Goal: Task Accomplishment & Management: Use online tool/utility

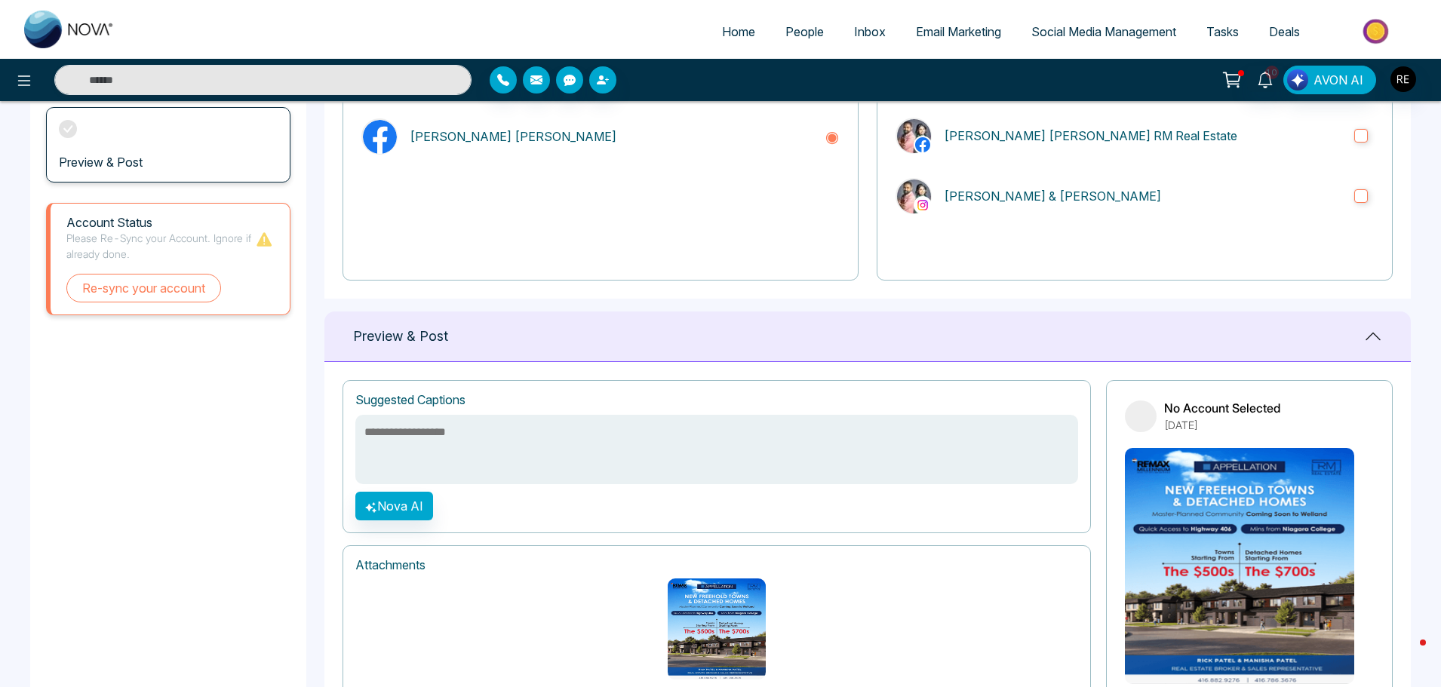
scroll to position [48, 0]
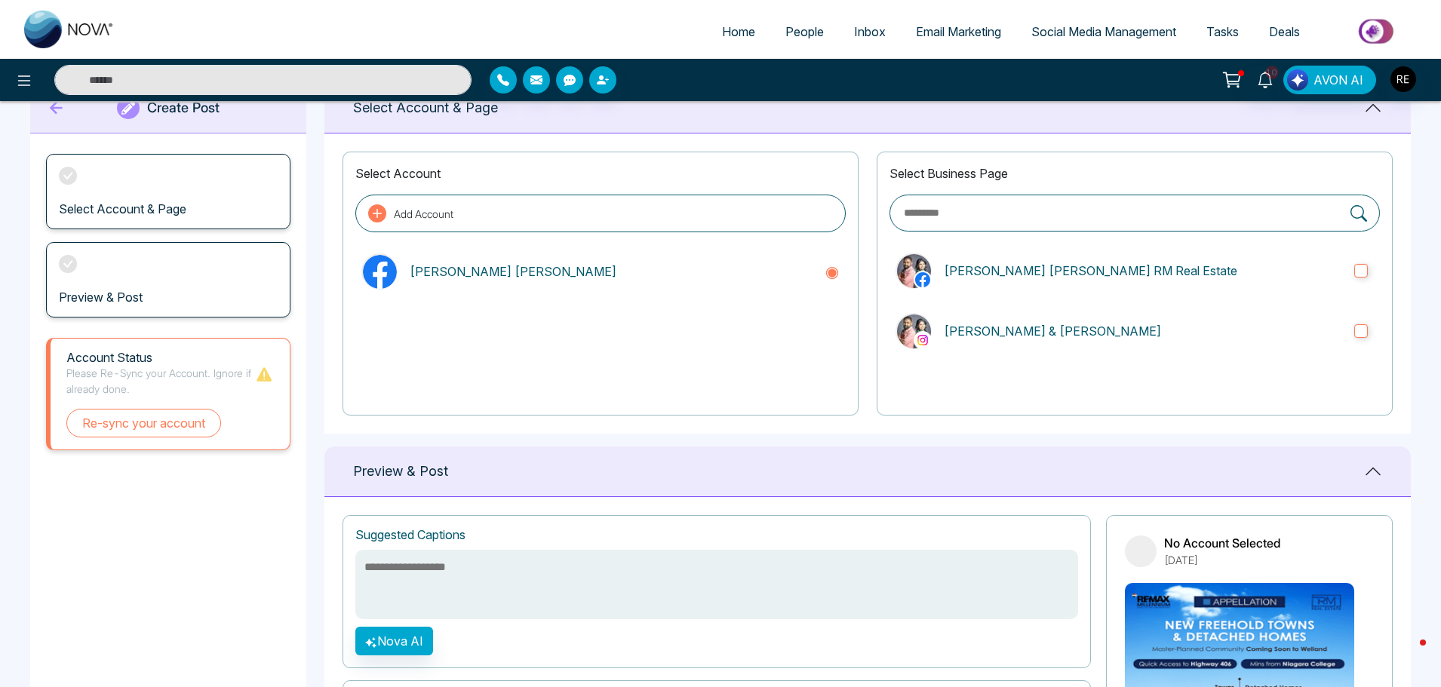
click at [1086, 38] on span "Social Media Management" at bounding box center [1103, 31] width 145 height 15
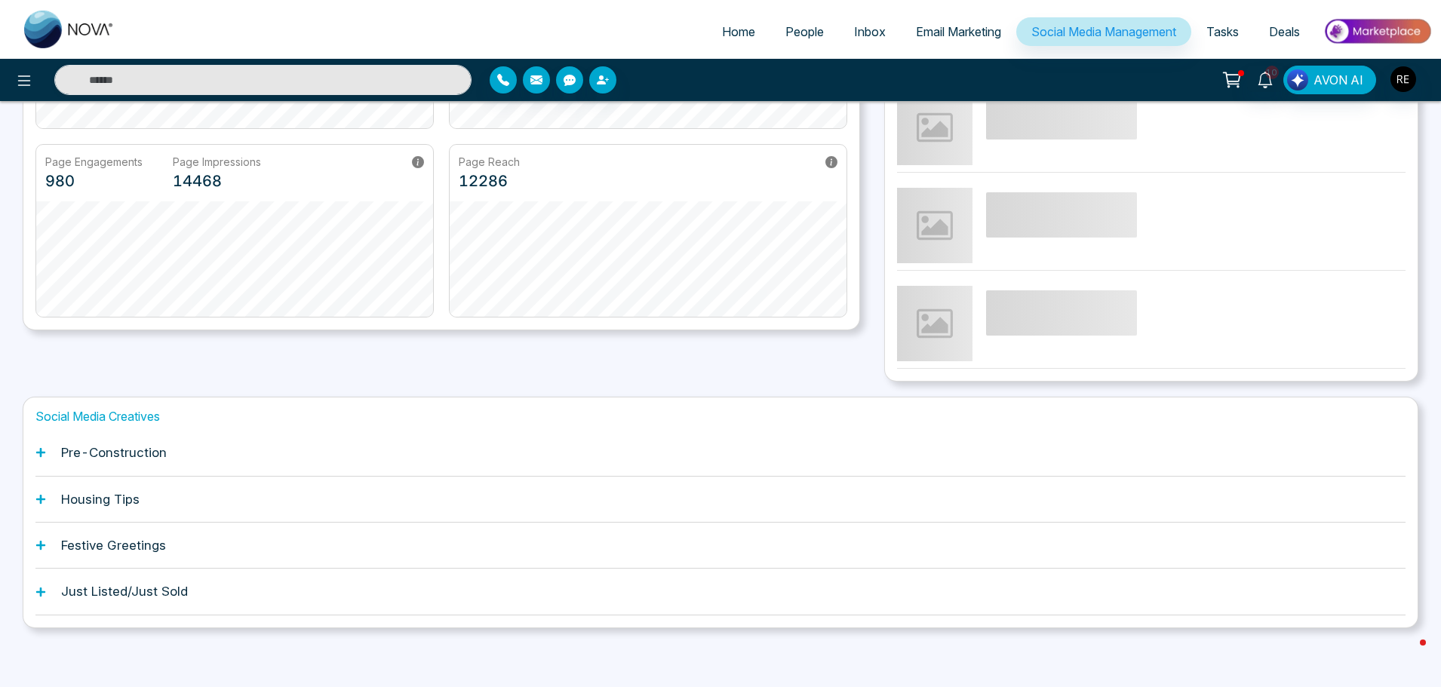
scroll to position [287, 0]
click at [38, 457] on div "Pre-Construction" at bounding box center [720, 451] width 1370 height 46
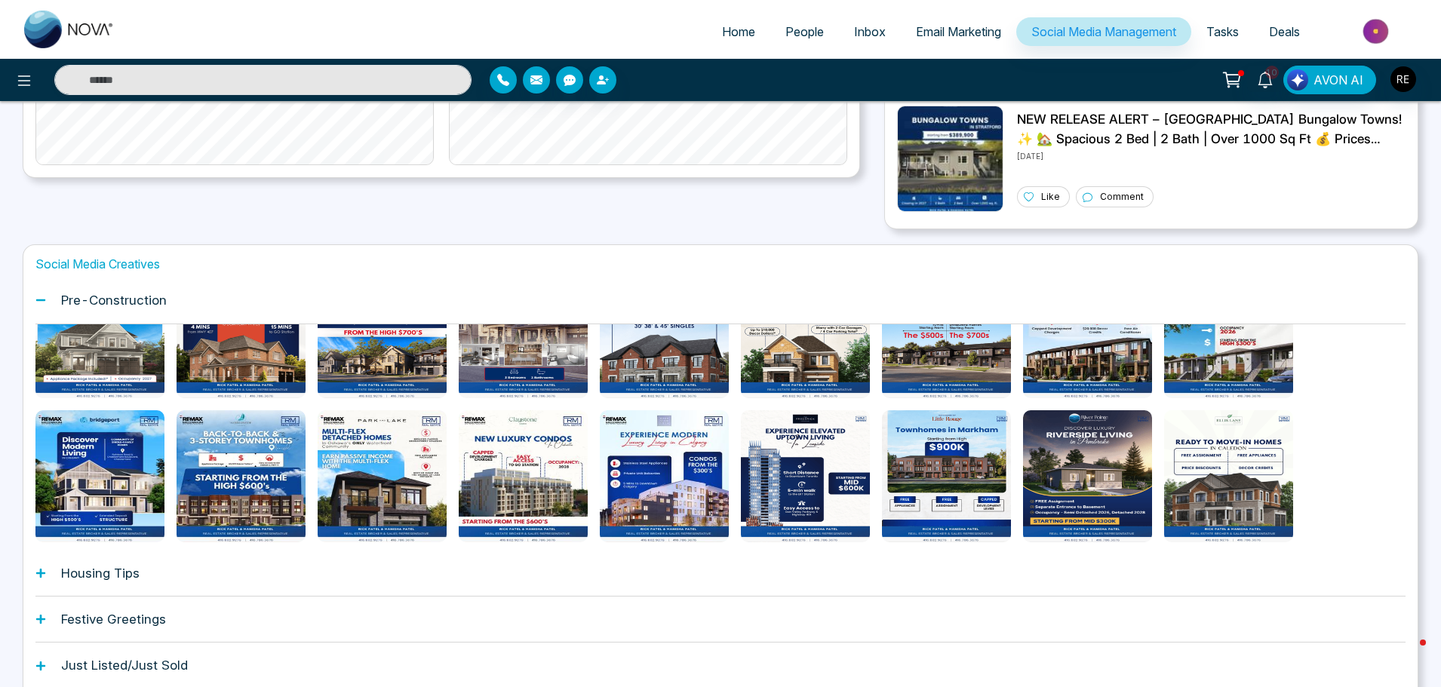
scroll to position [142, 0]
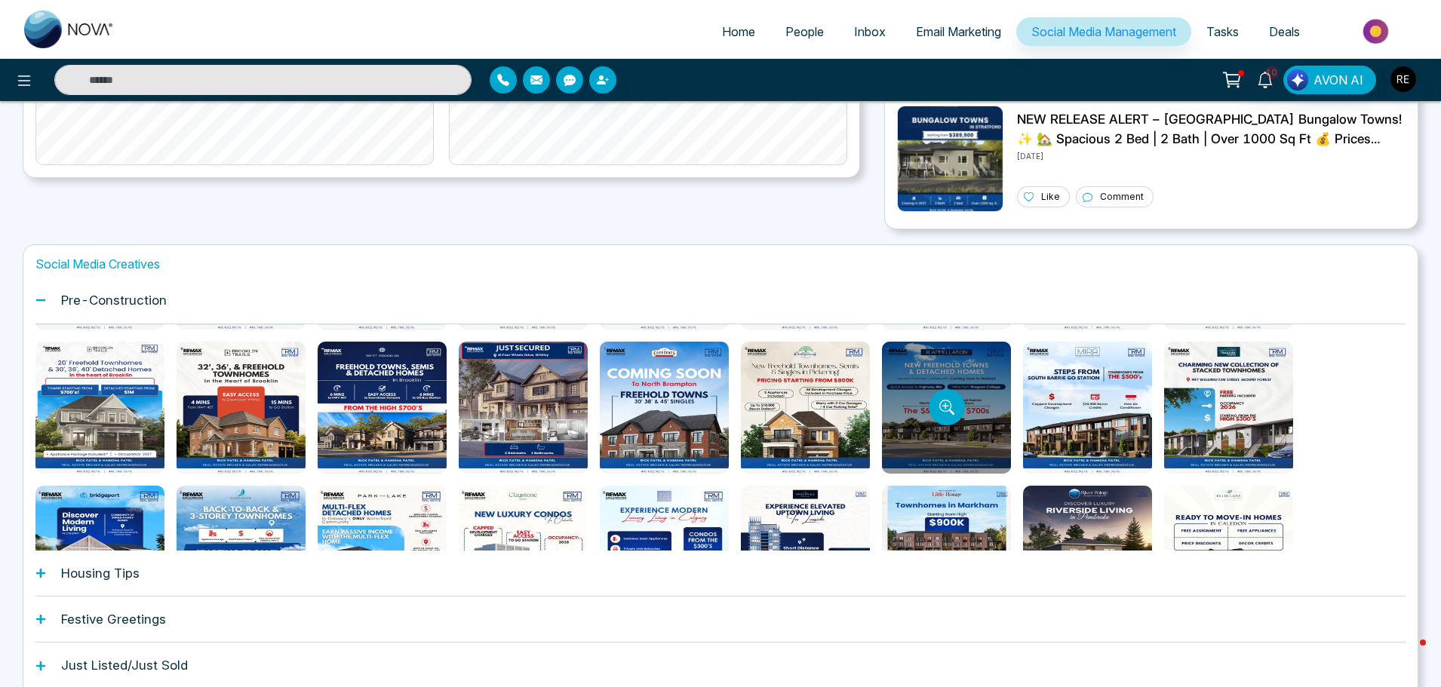
click at [979, 410] on div at bounding box center [946, 408] width 129 height 132
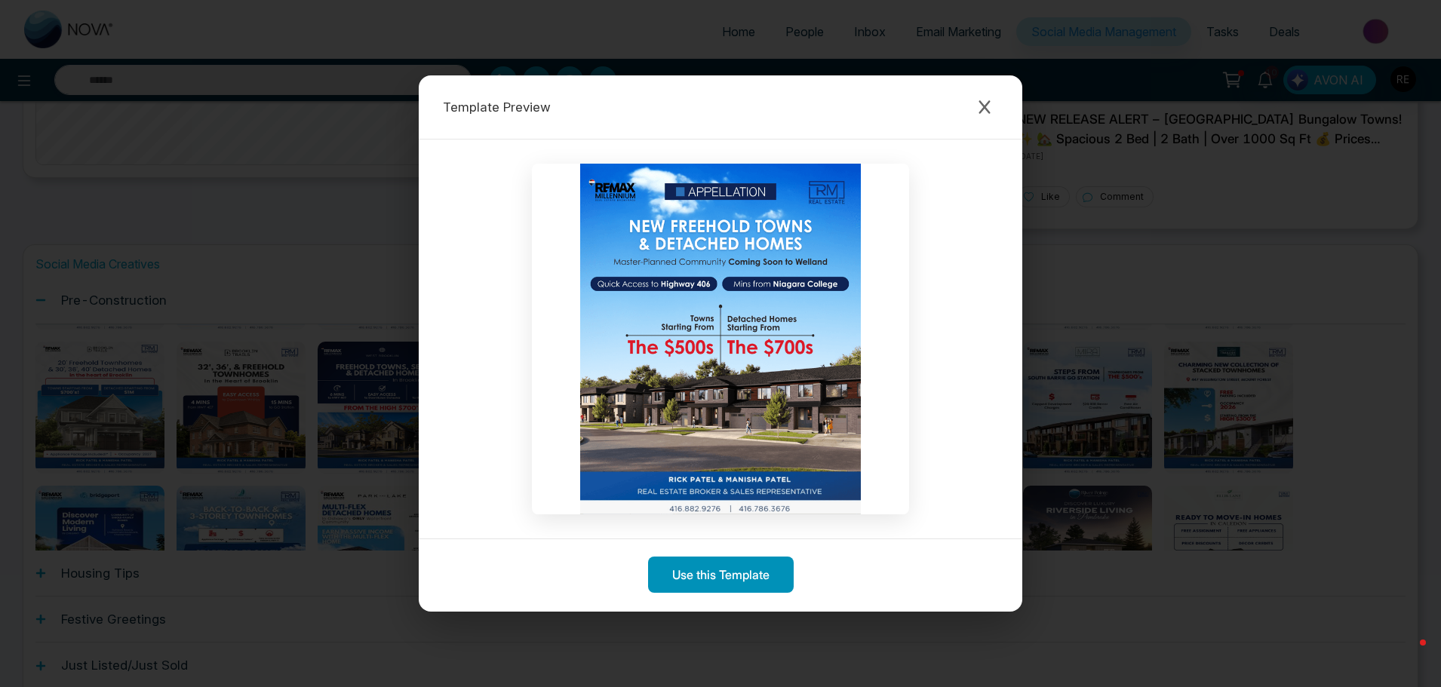
click at [729, 577] on button "Use this Template" at bounding box center [721, 575] width 146 height 36
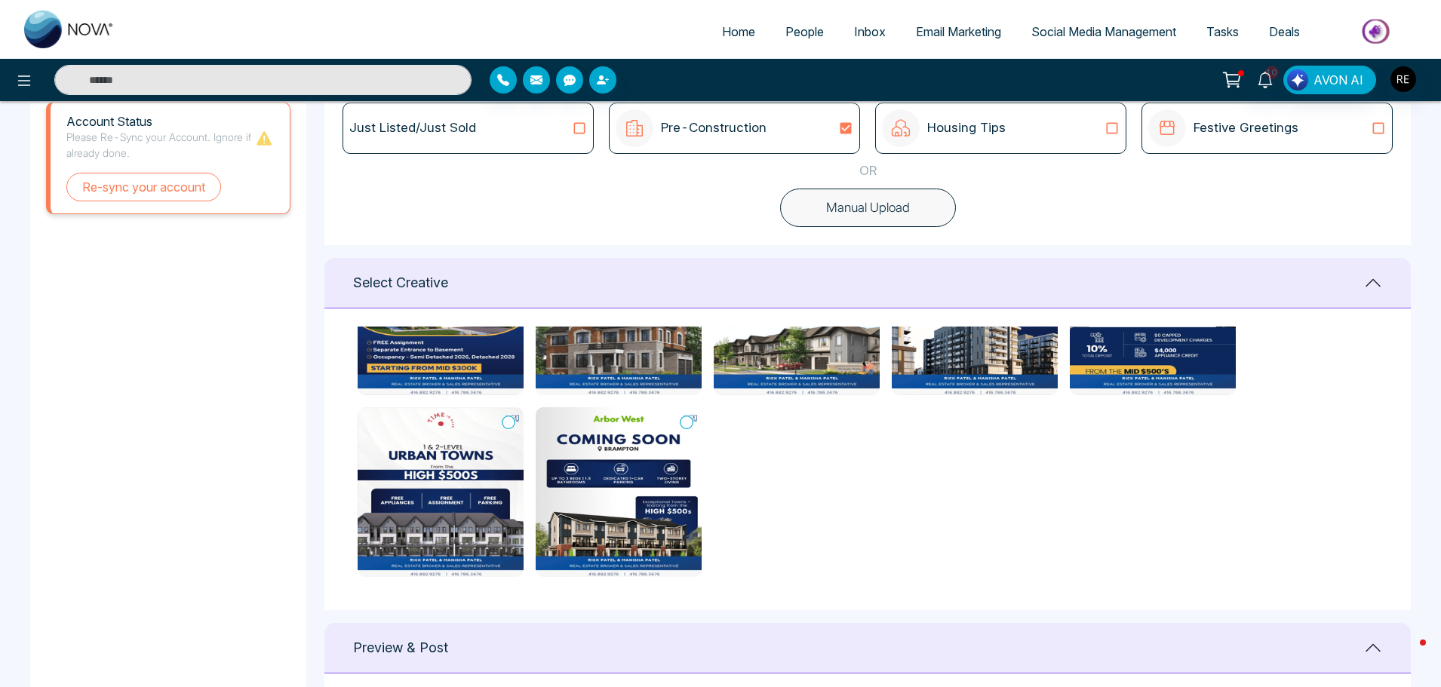
scroll to position [453, 0]
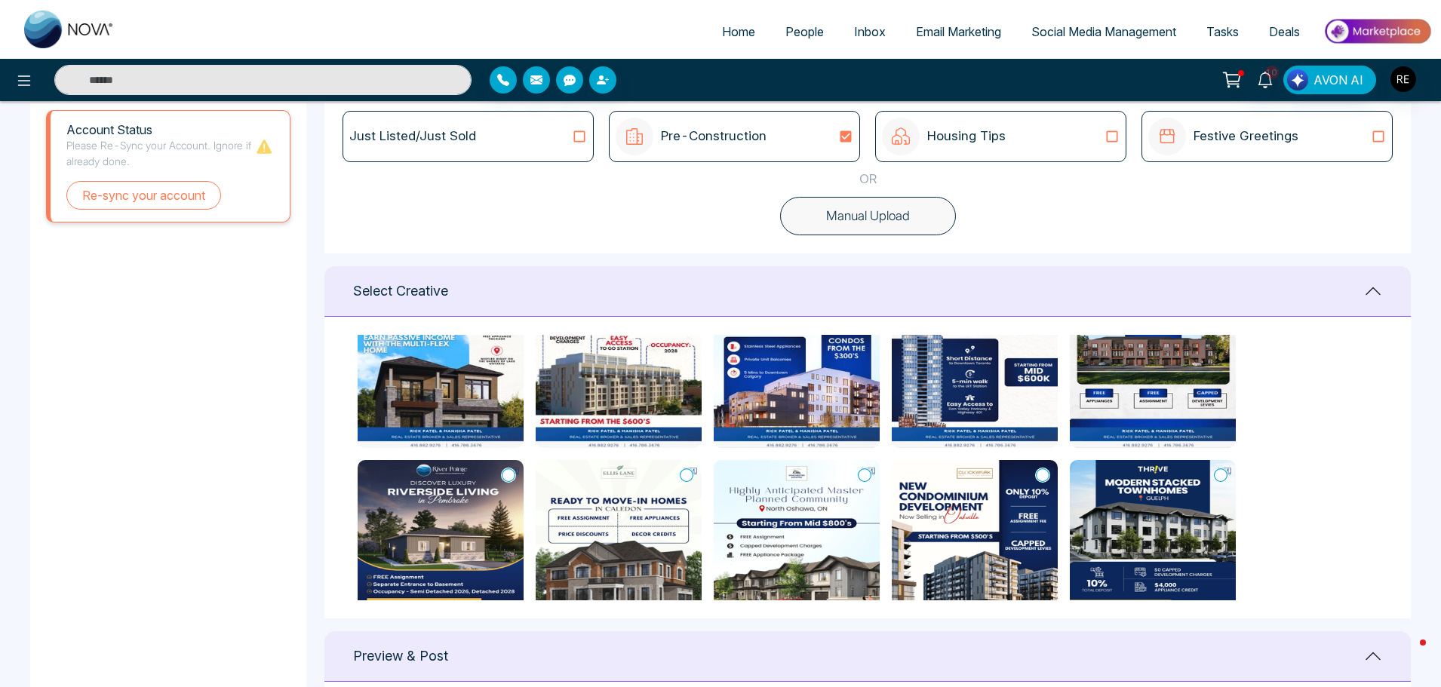
type textarea "**********"
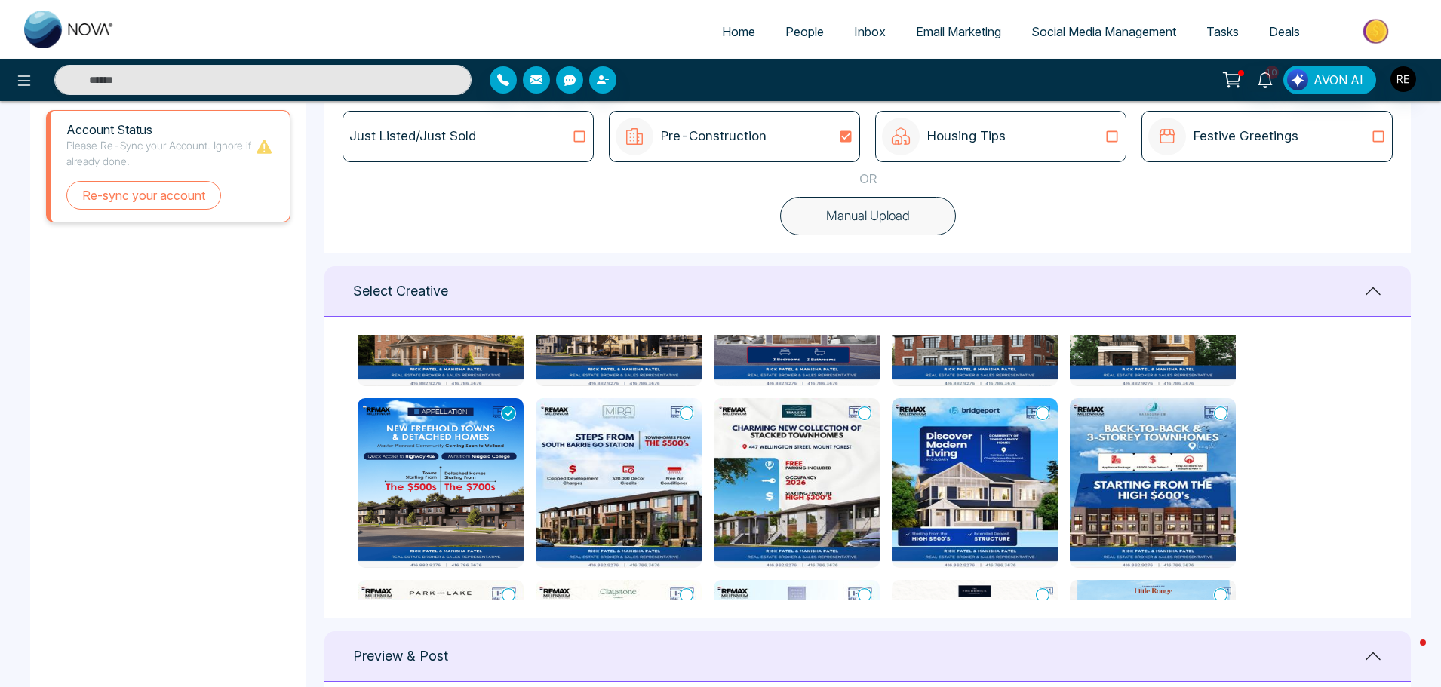
scroll to position [422, 0]
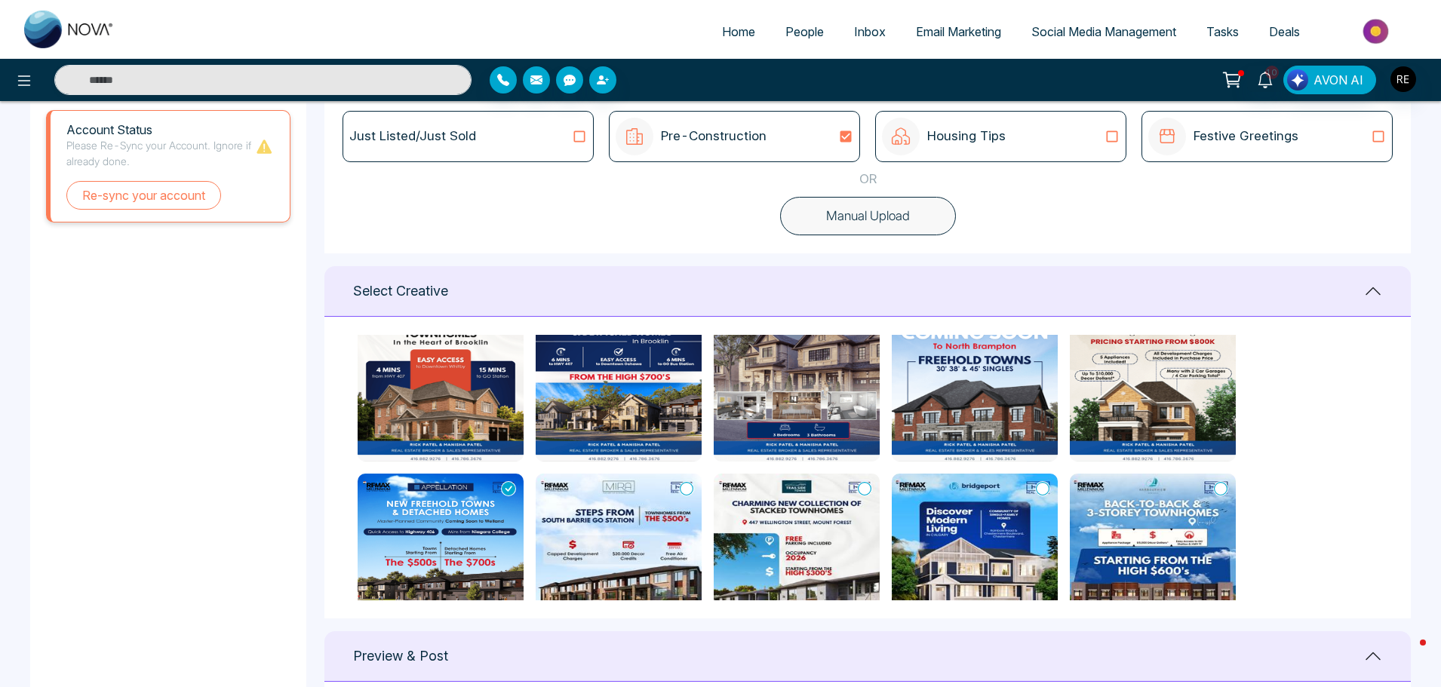
click at [382, 531] on img at bounding box center [441, 559] width 166 height 170
click at [427, 521] on img at bounding box center [441, 559] width 166 height 170
click at [1116, 36] on span "Social Media Management" at bounding box center [1103, 31] width 145 height 15
type textarea "**********"
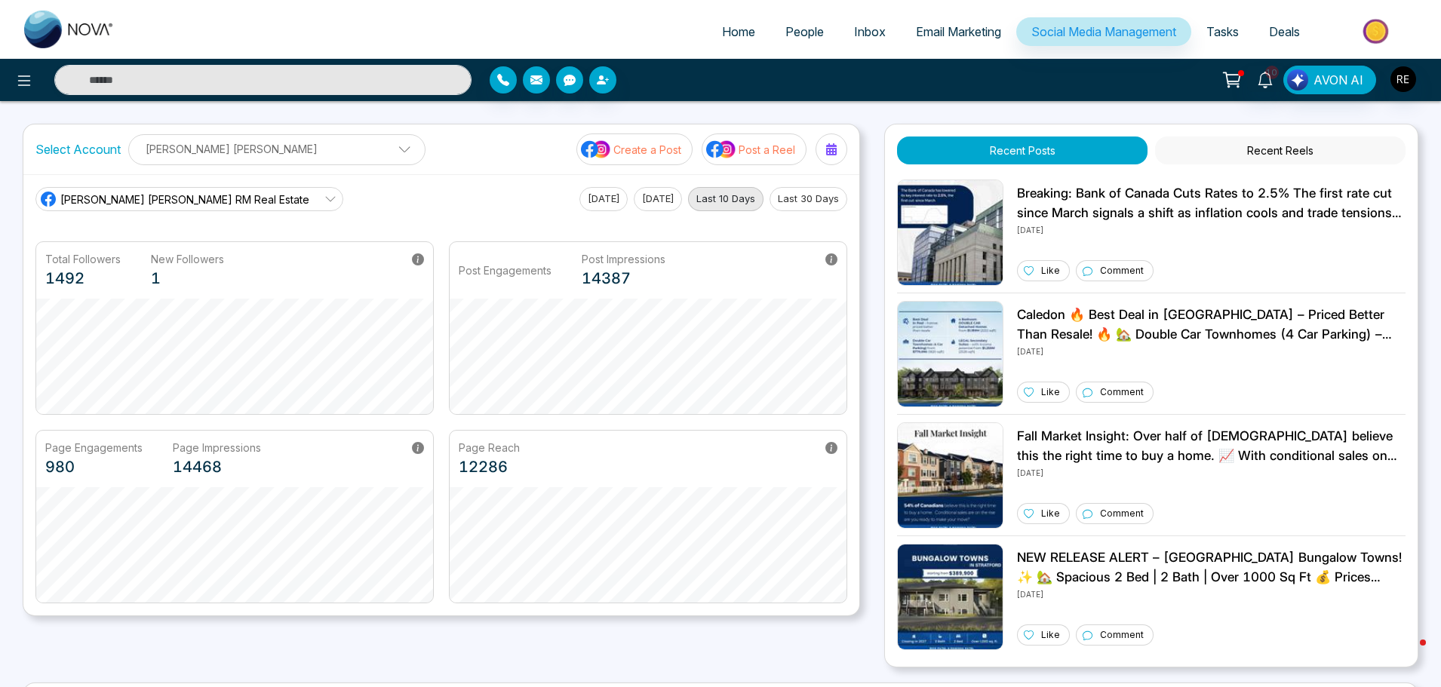
click at [1068, 32] on span "Social Media Management" at bounding box center [1103, 31] width 145 height 15
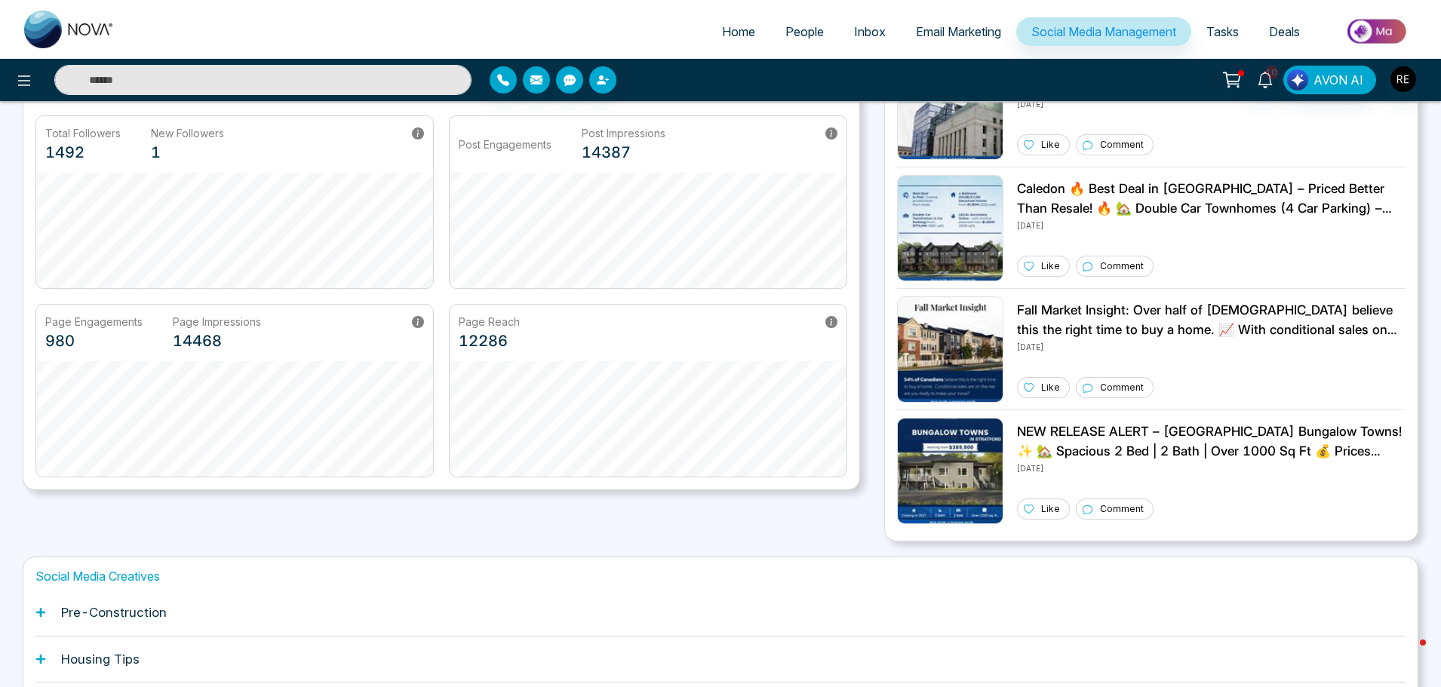
scroll to position [287, 0]
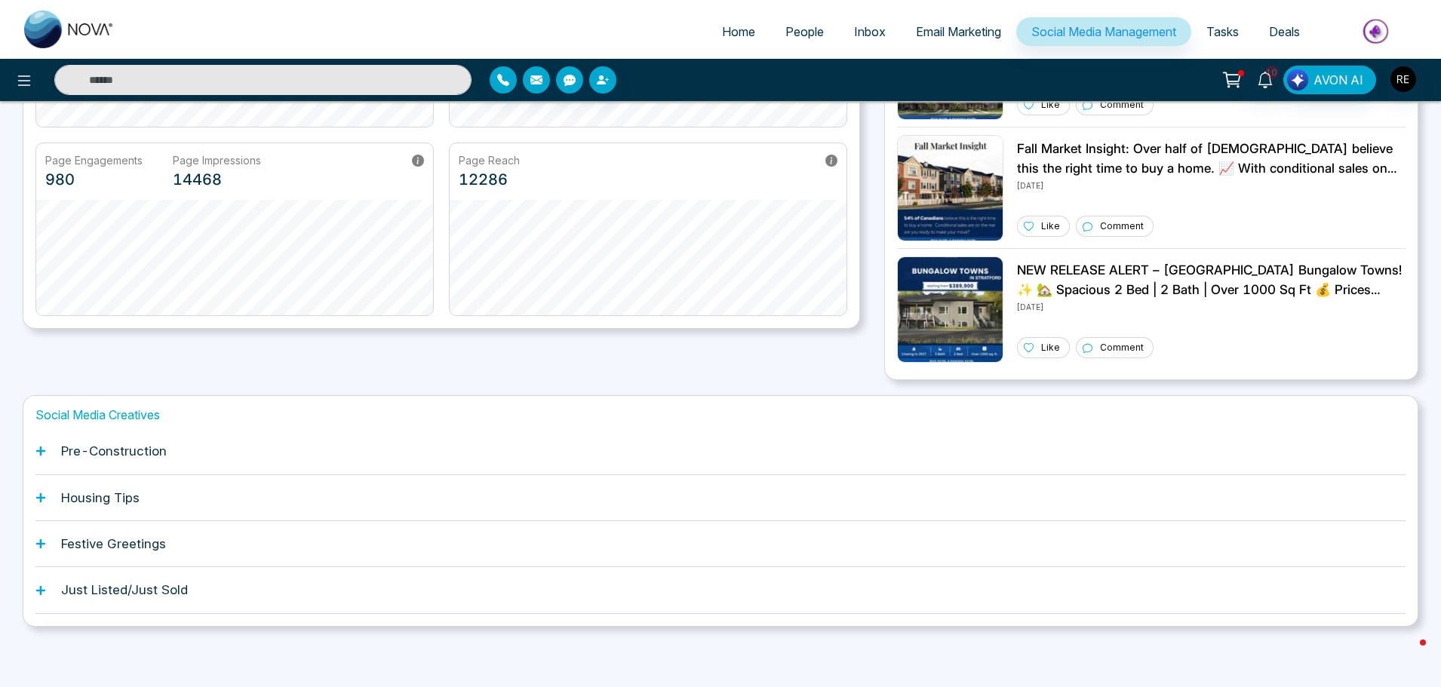
click at [29, 456] on div "Social Media Creatives Pre-Construction Housing Tips Festive Greetings Just Lis…" at bounding box center [721, 511] width 1396 height 232
click at [36, 453] on icon at bounding box center [40, 451] width 11 height 11
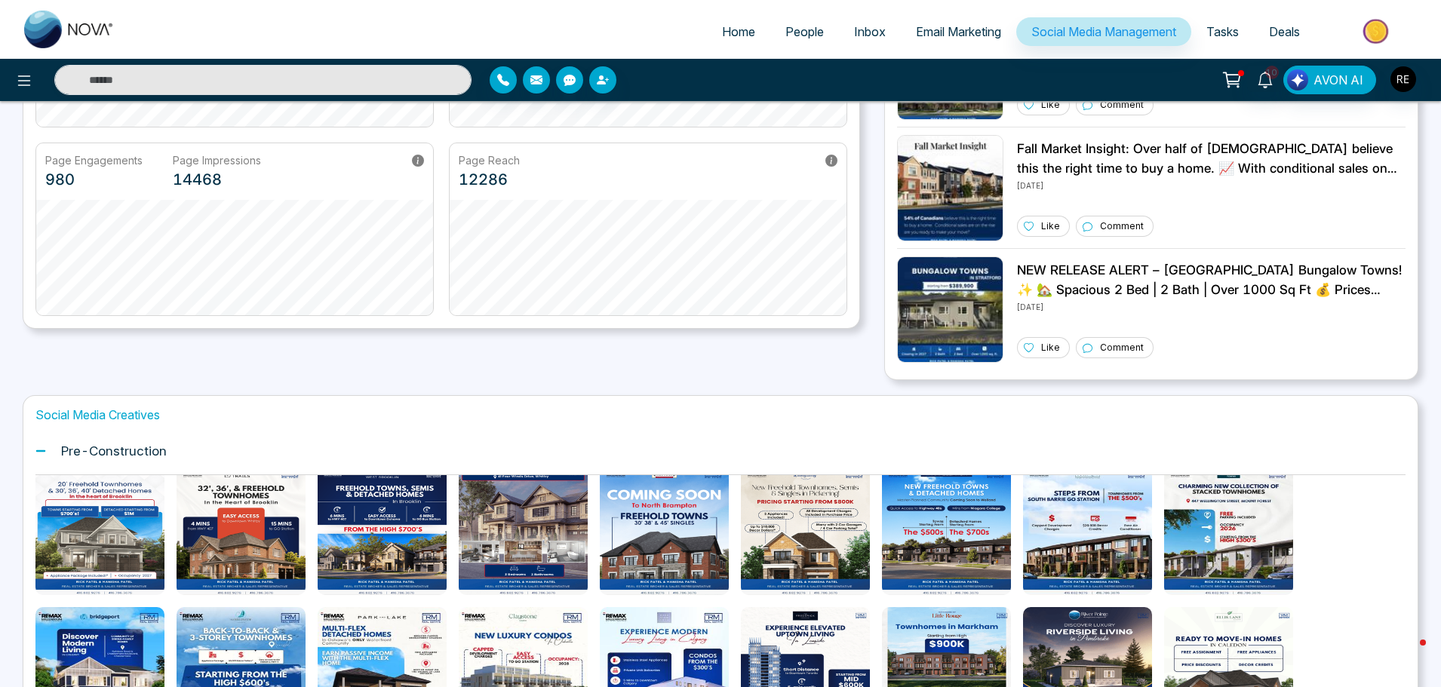
scroll to position [142, 0]
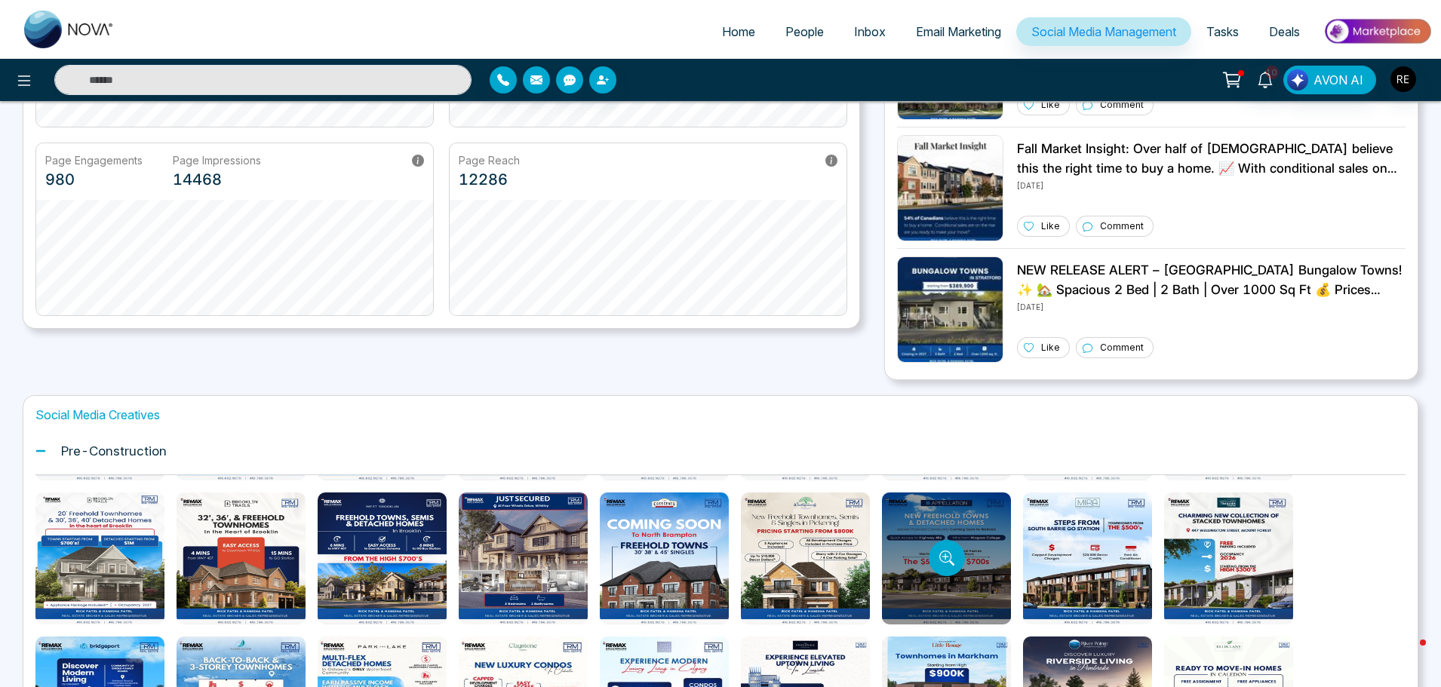
click at [921, 585] on div at bounding box center [946, 559] width 129 height 132
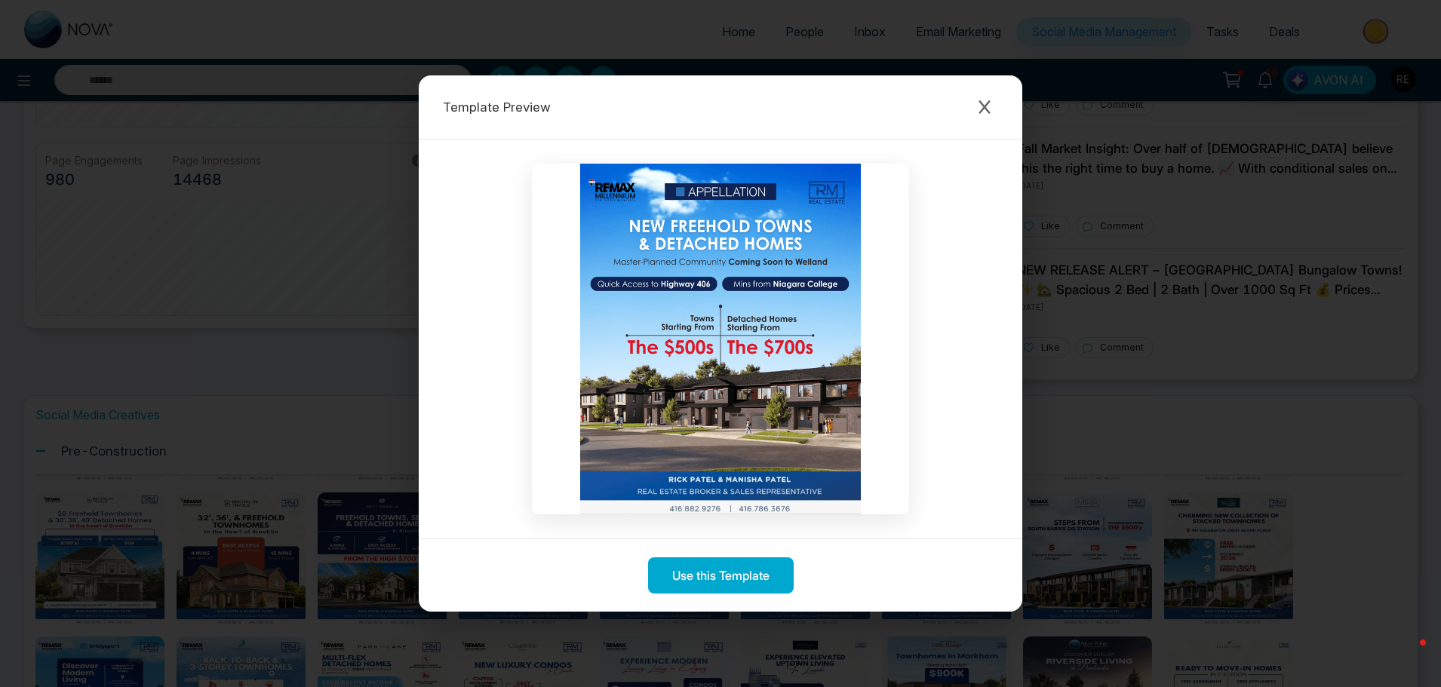
click at [795, 226] on img at bounding box center [720, 339] width 377 height 351
click at [696, 579] on button "Use this Template" at bounding box center [721, 575] width 146 height 36
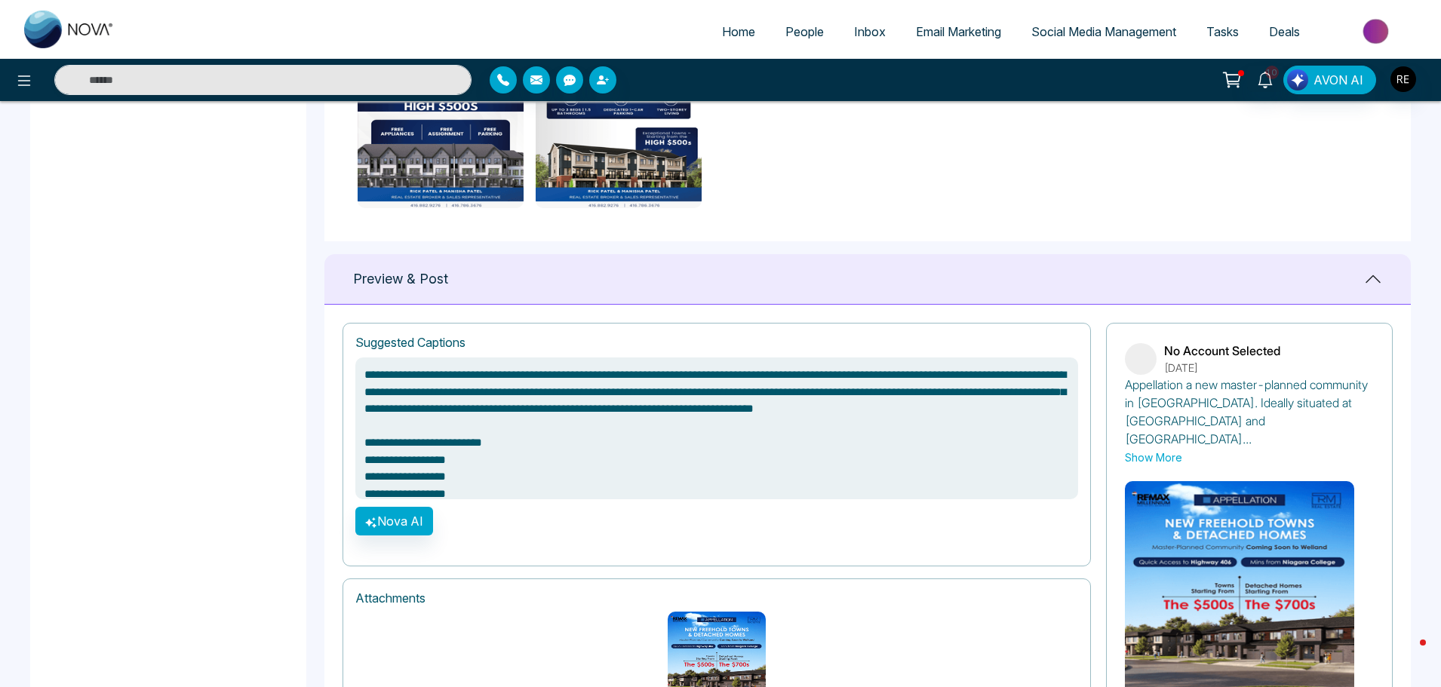
scroll to position [936, 0]
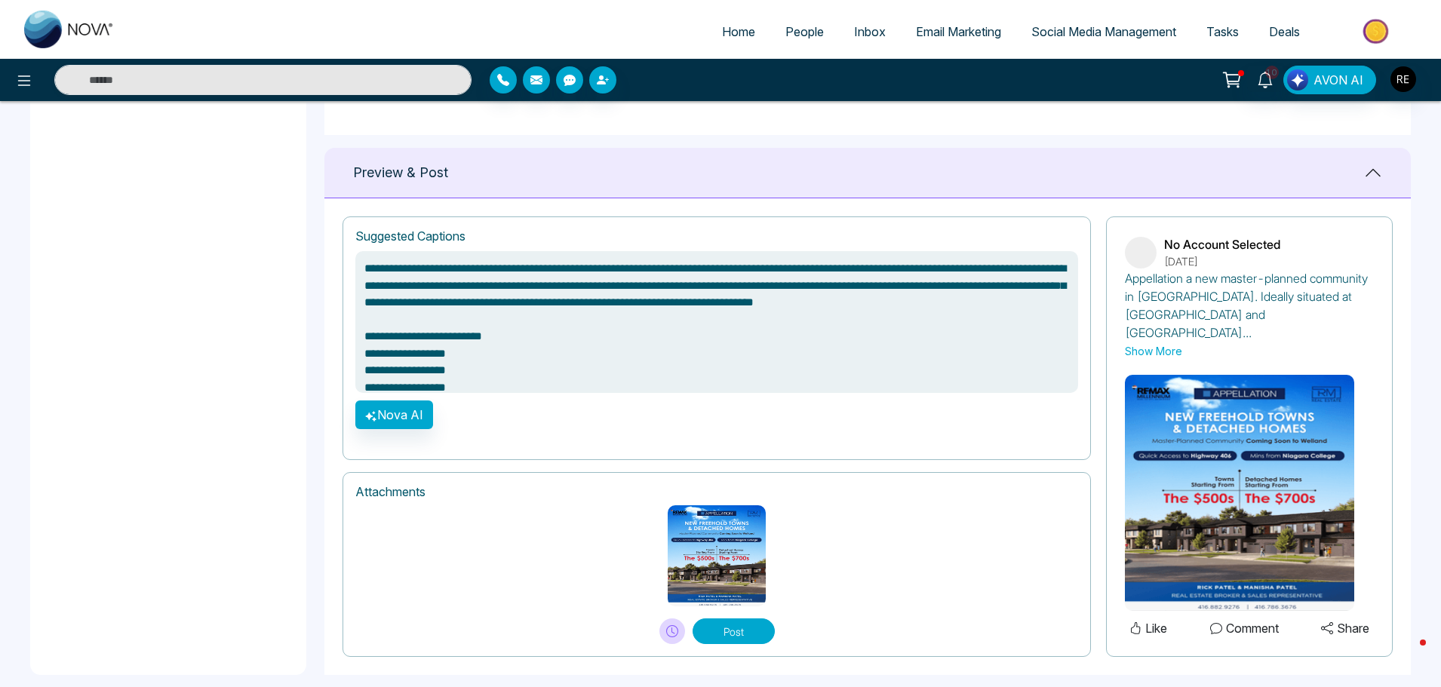
click at [704, 527] on img at bounding box center [717, 555] width 98 height 101
click at [705, 527] on img at bounding box center [717, 555] width 98 height 101
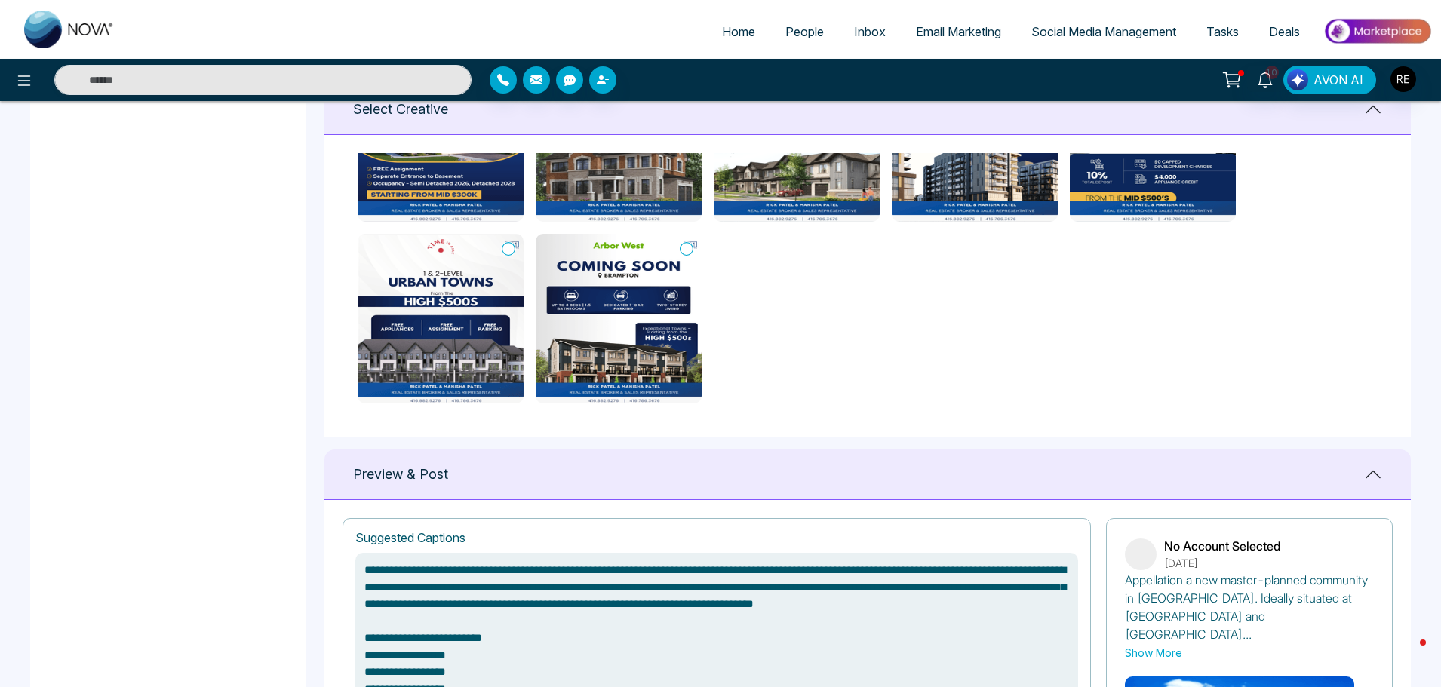
type textarea "**********"
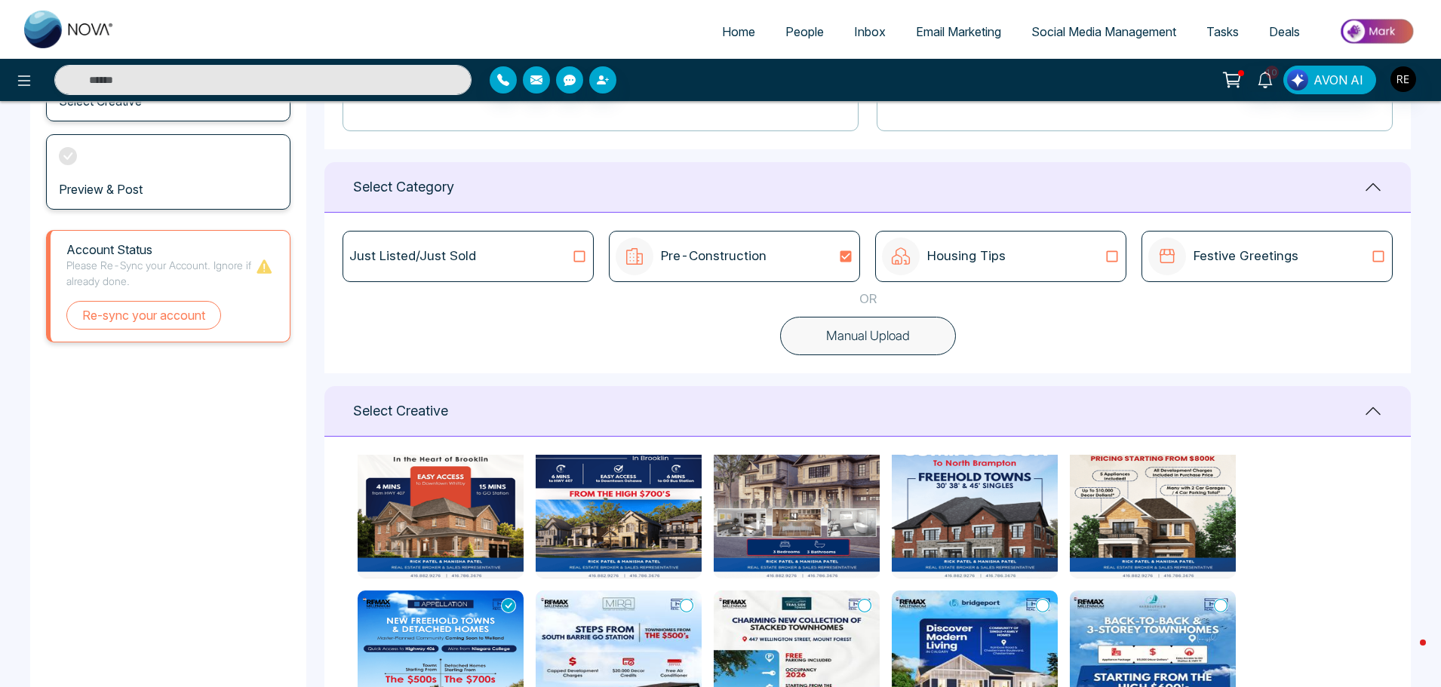
scroll to position [422, 0]
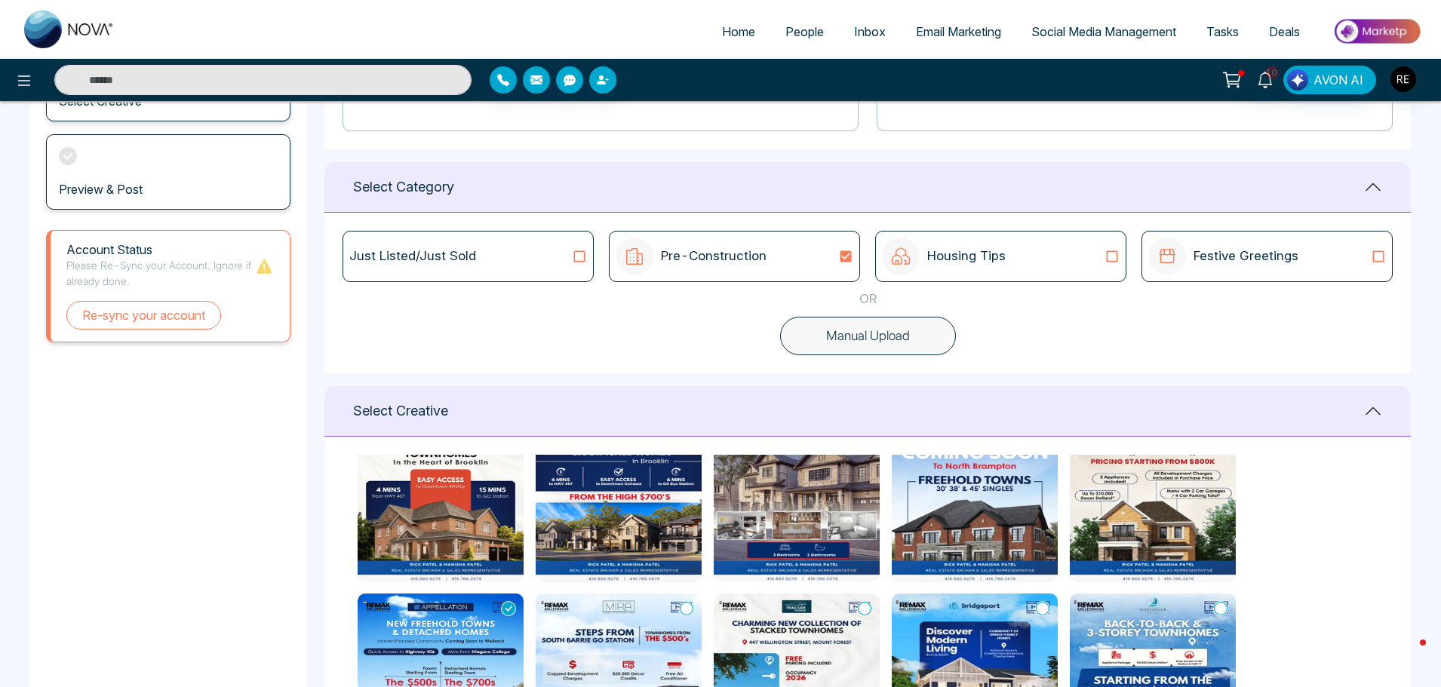
click at [460, 630] on img at bounding box center [441, 679] width 166 height 170
type textarea "**********"
click at [460, 630] on img at bounding box center [441, 679] width 166 height 170
click at [465, 623] on img at bounding box center [441, 679] width 166 height 170
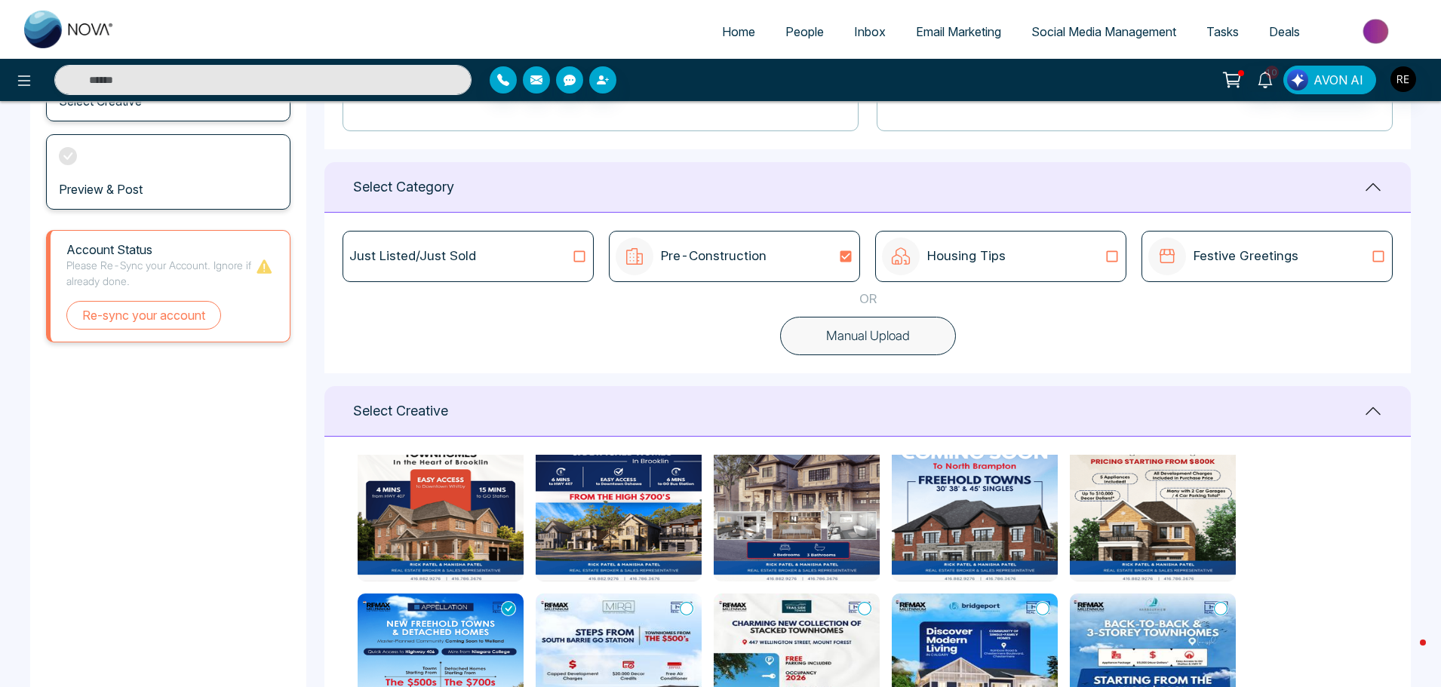
type textarea "**********"
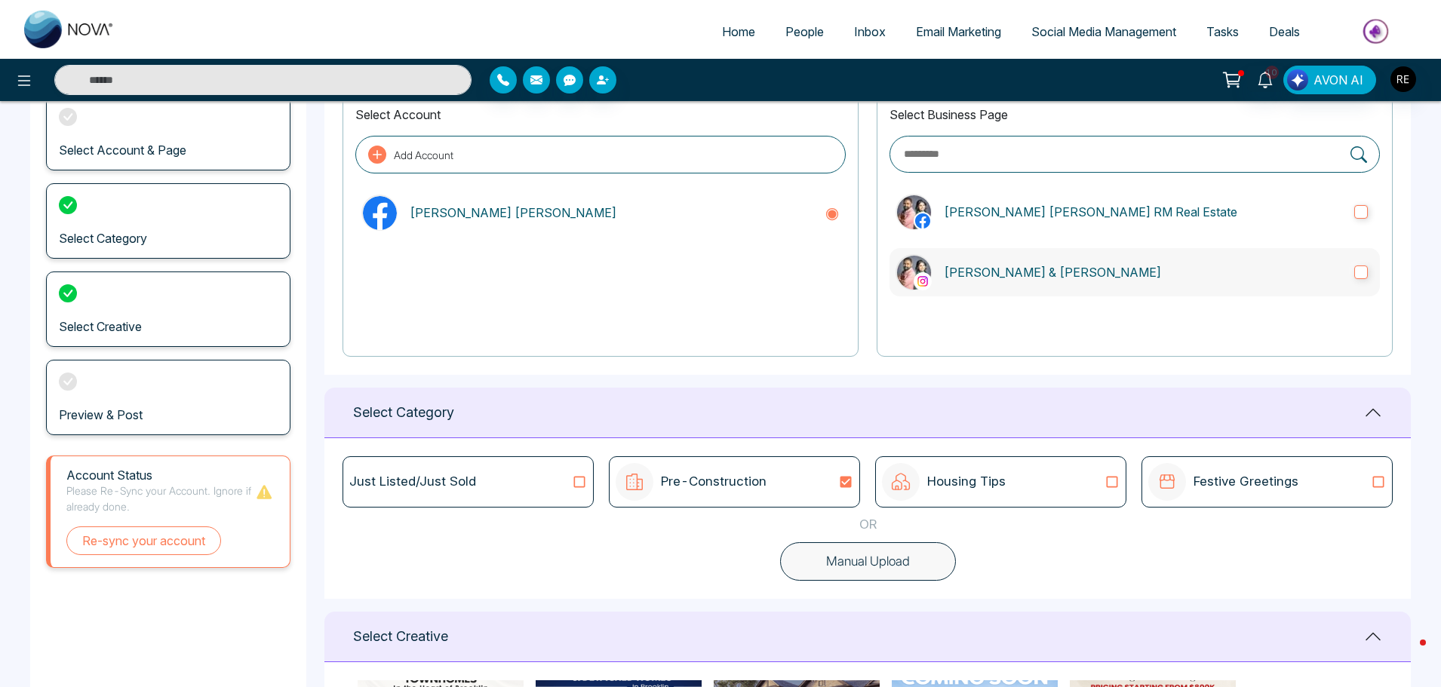
scroll to position [106, 0]
click at [1133, 29] on span "Social Media Management" at bounding box center [1103, 31] width 145 height 15
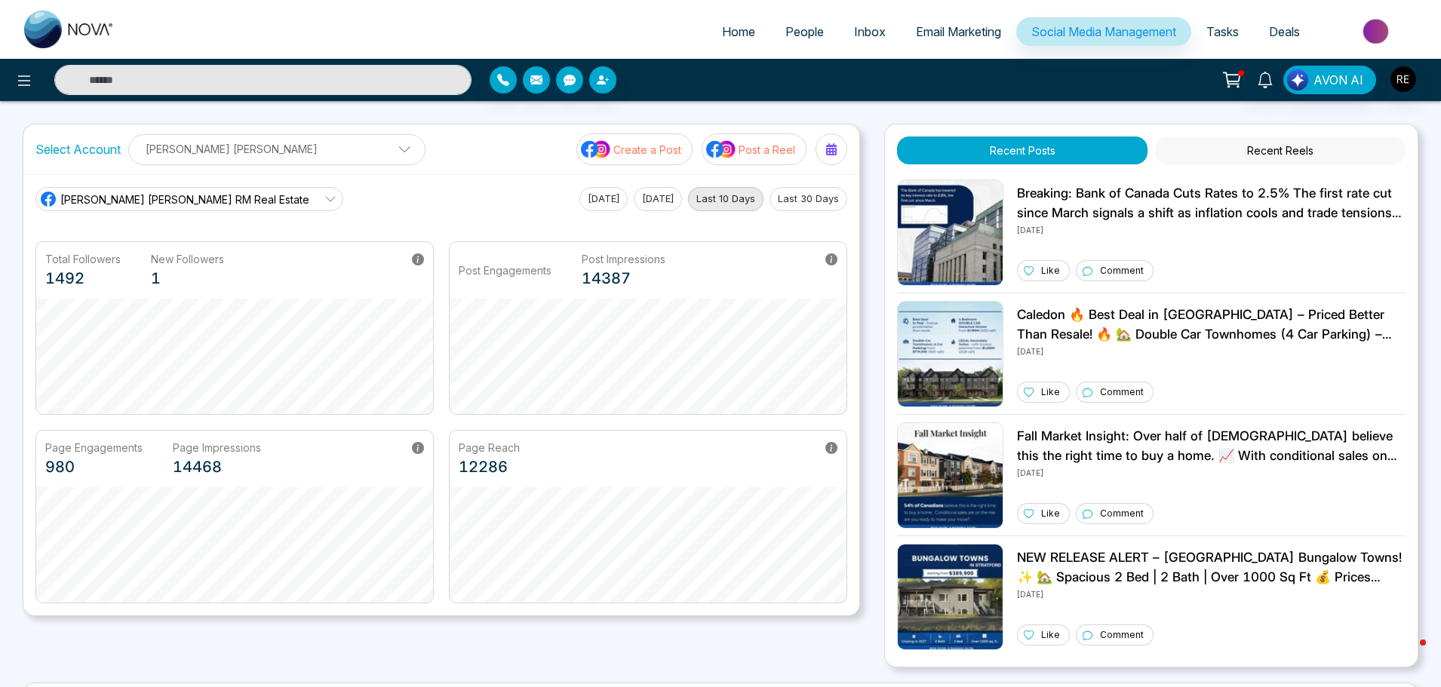
scroll to position [287, 0]
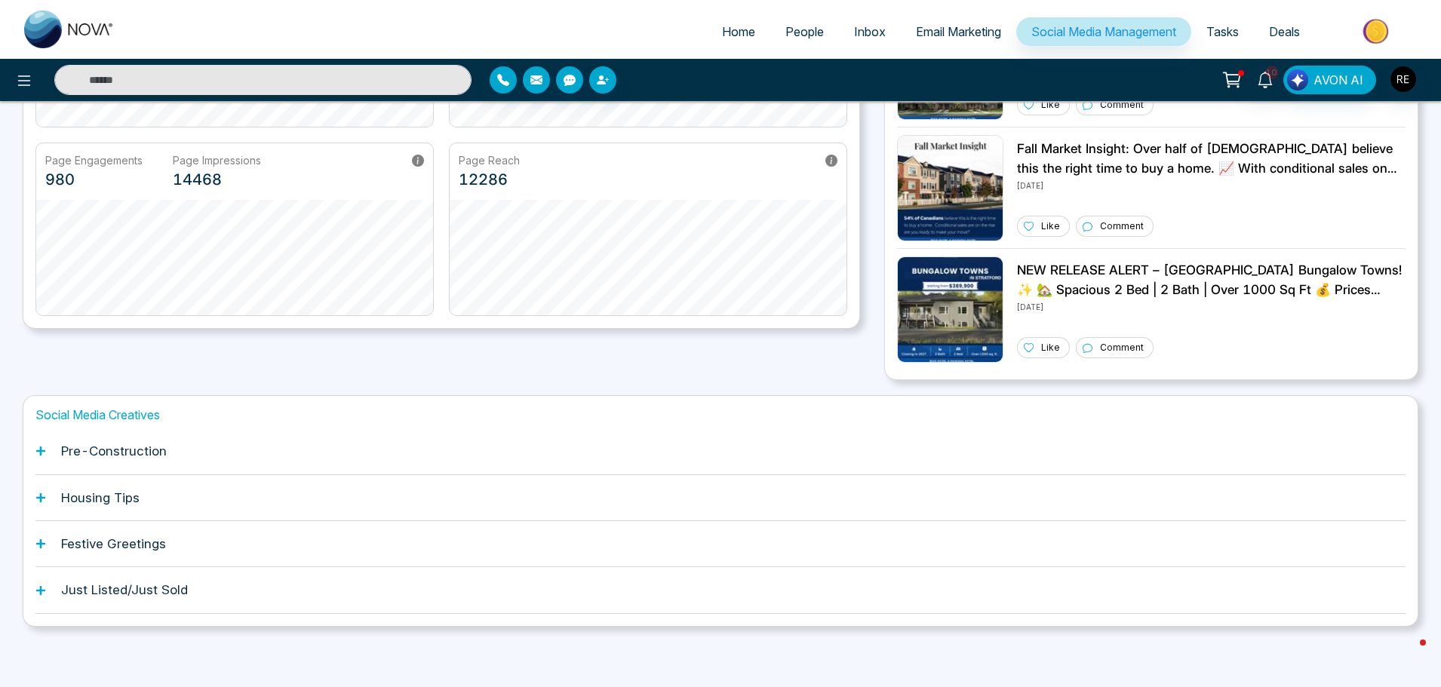
click at [38, 456] on icon at bounding box center [40, 451] width 11 height 11
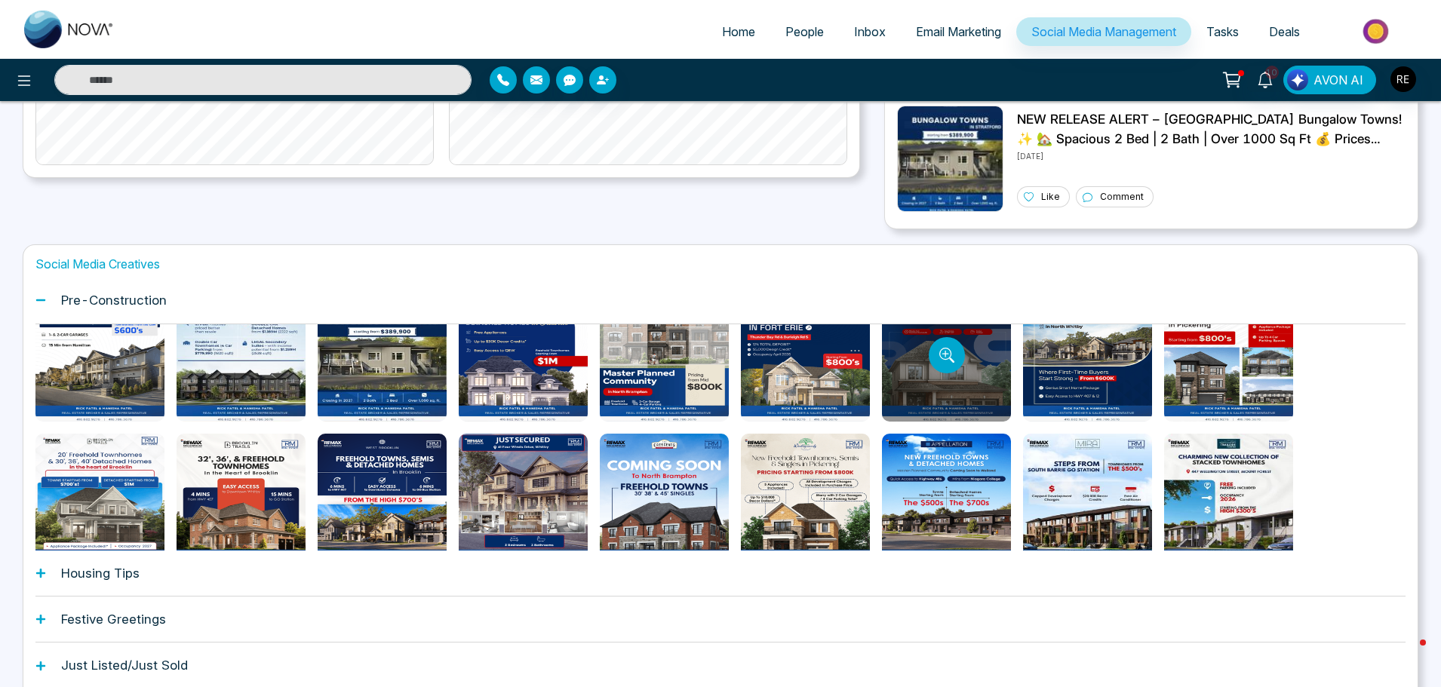
scroll to position [75, 0]
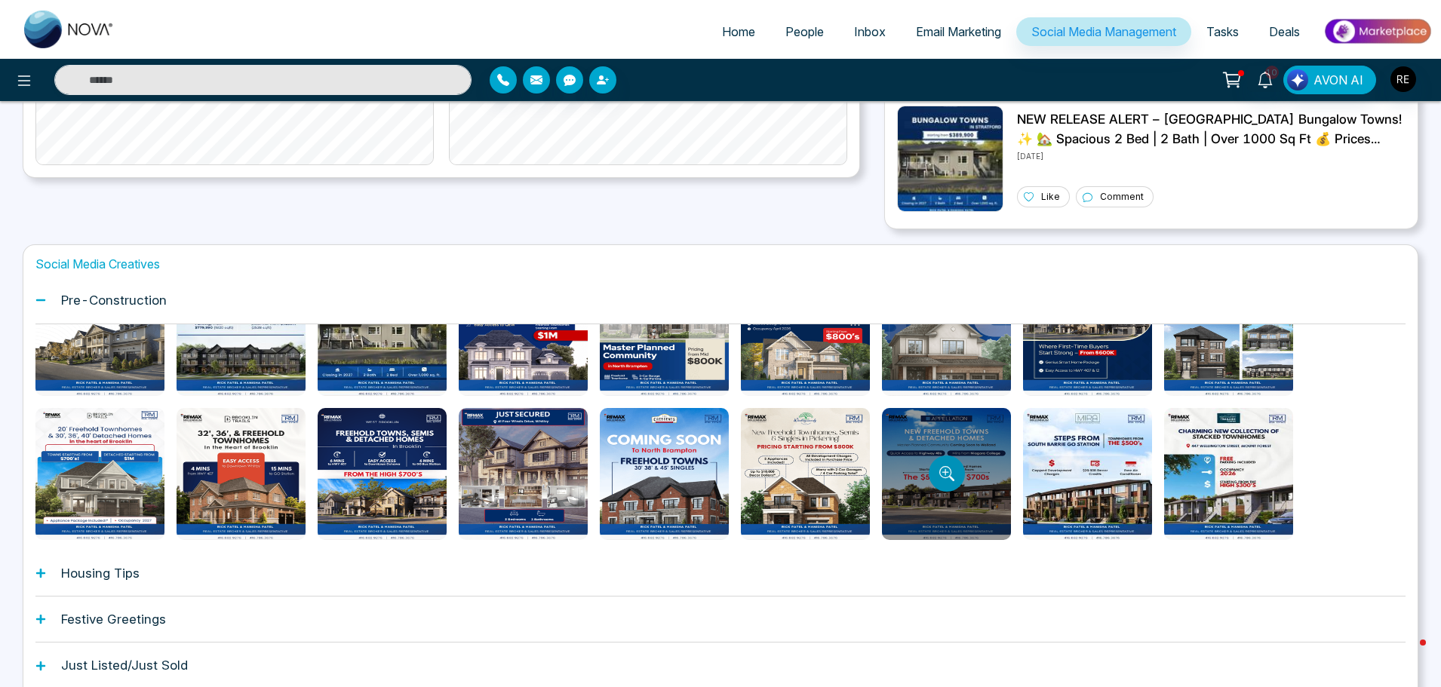
click at [945, 471] on icon "Preview template" at bounding box center [944, 472] width 7 height 7
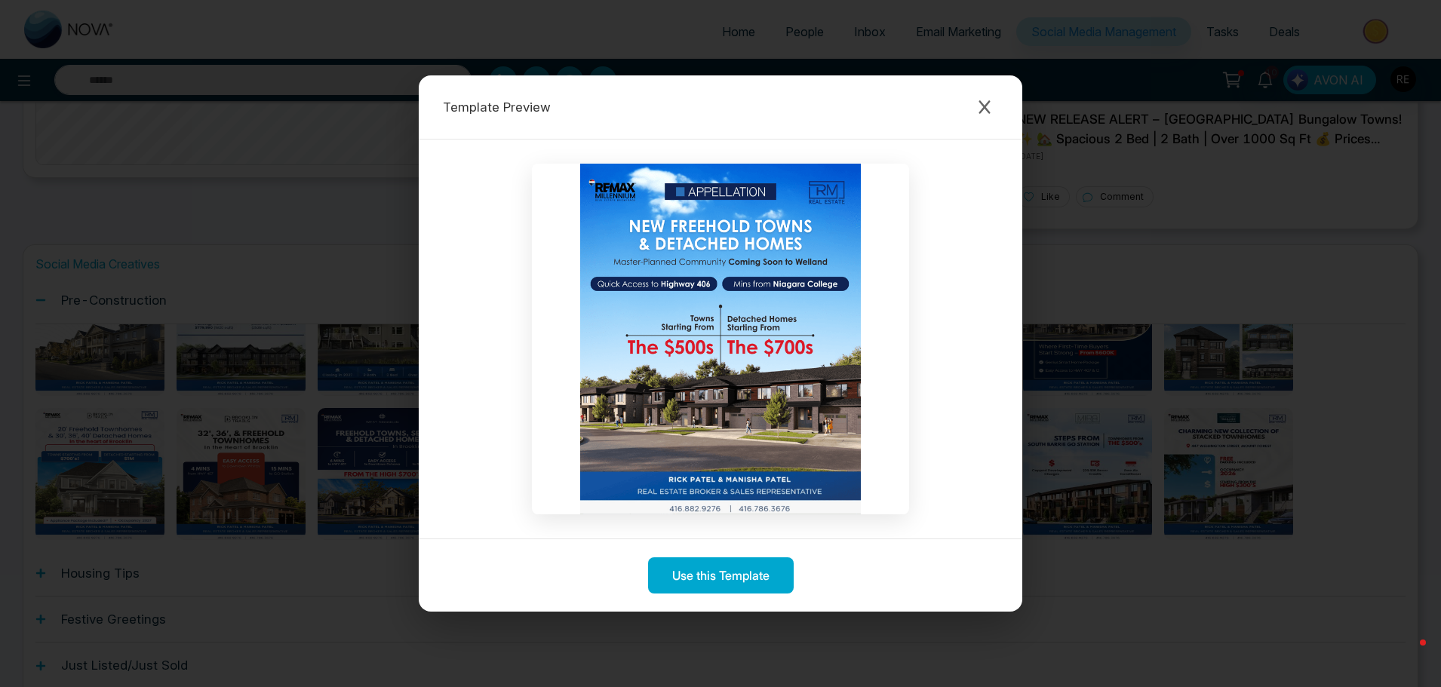
click at [812, 184] on img at bounding box center [720, 339] width 377 height 351
drag, startPoint x: 812, startPoint y: 184, endPoint x: 892, endPoint y: 156, distance: 84.7
click at [815, 182] on img at bounding box center [720, 339] width 377 height 351
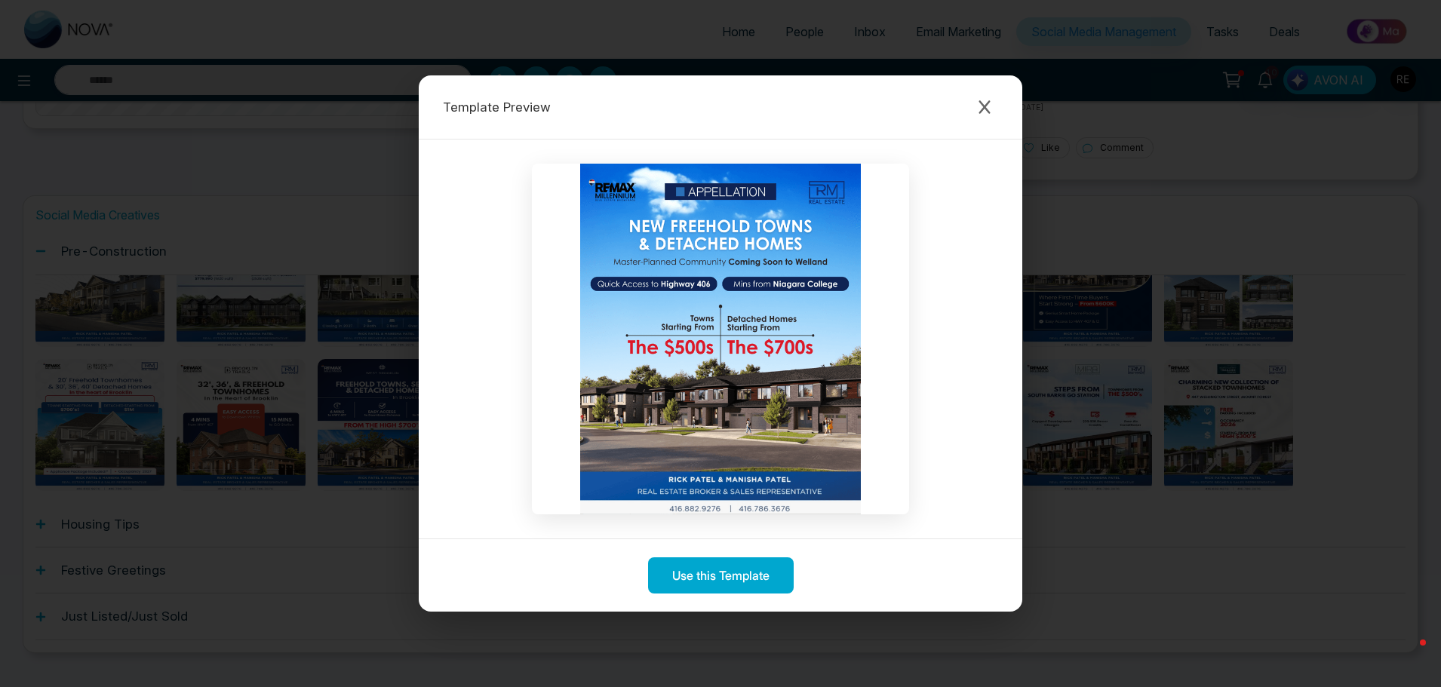
scroll to position [514, 0]
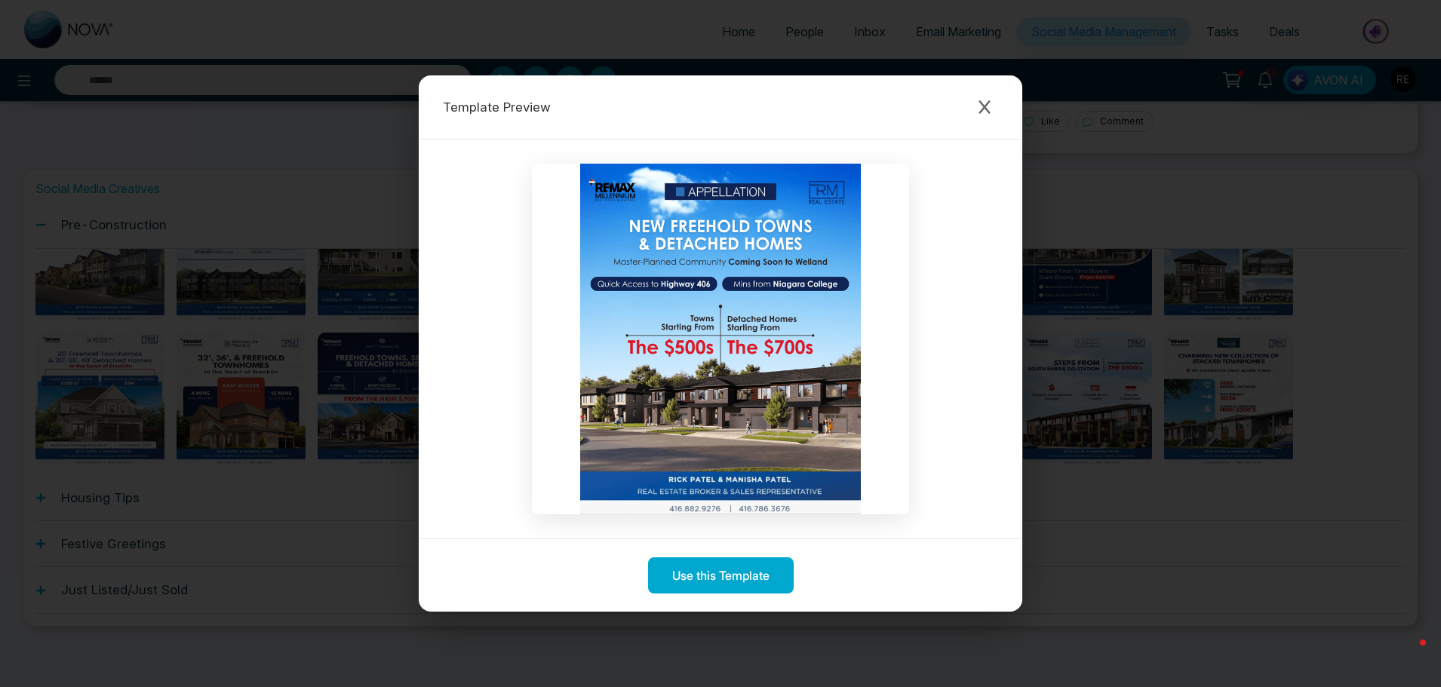
click at [637, 279] on img at bounding box center [720, 339] width 377 height 351
click at [986, 109] on icon "Close modal" at bounding box center [983, 107] width 11 height 14
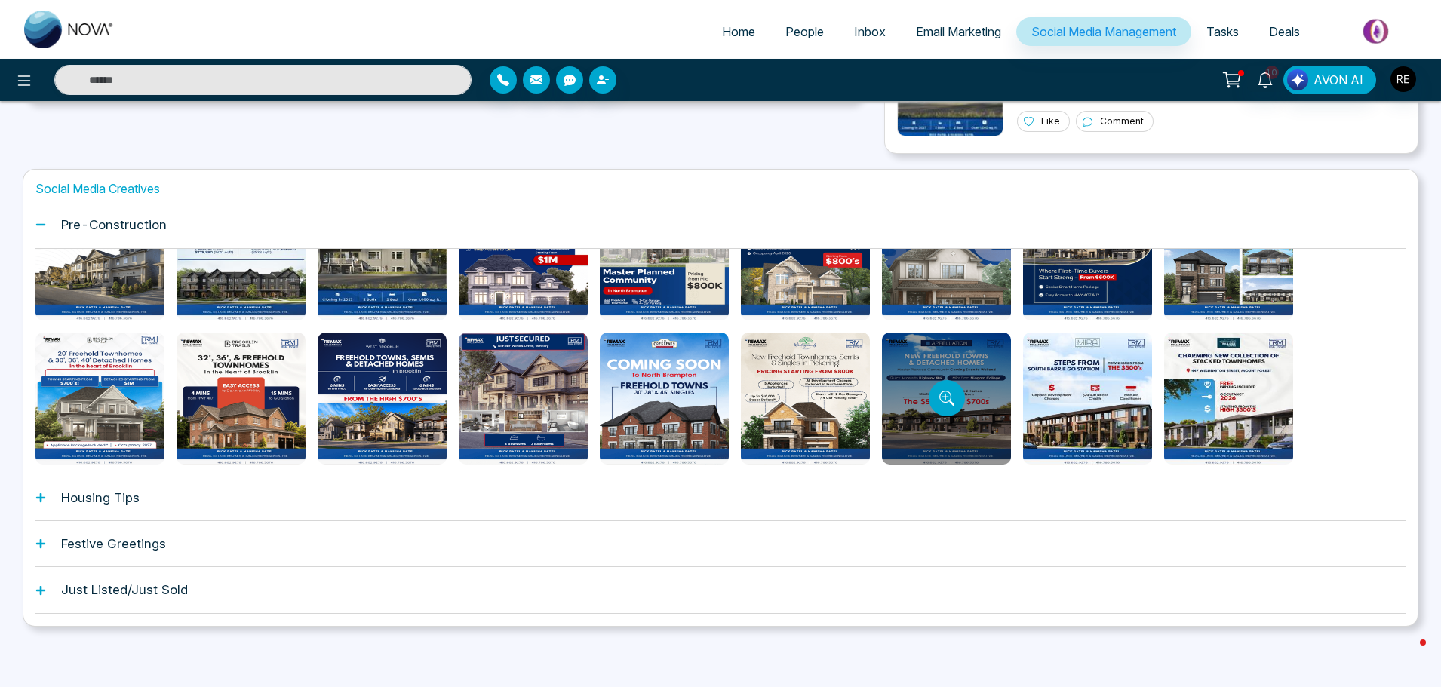
click at [928, 363] on div at bounding box center [946, 399] width 129 height 132
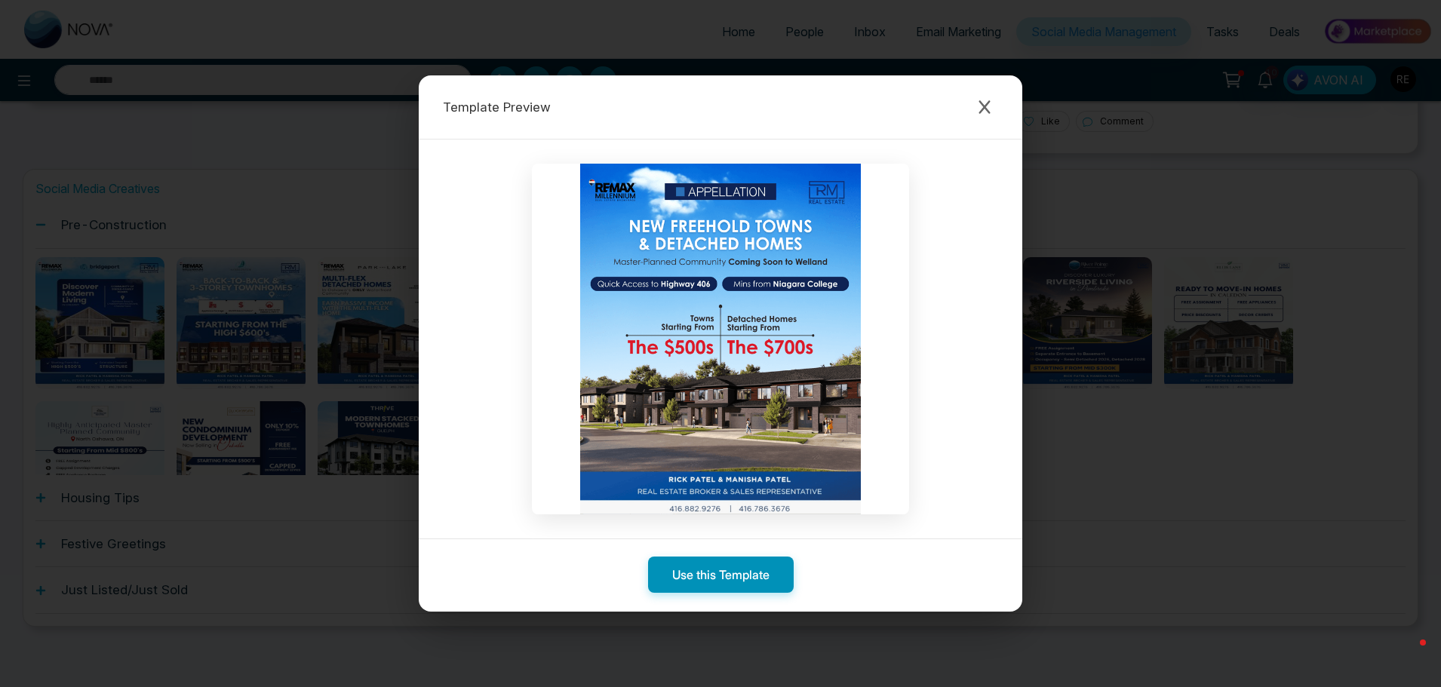
scroll to position [302, 0]
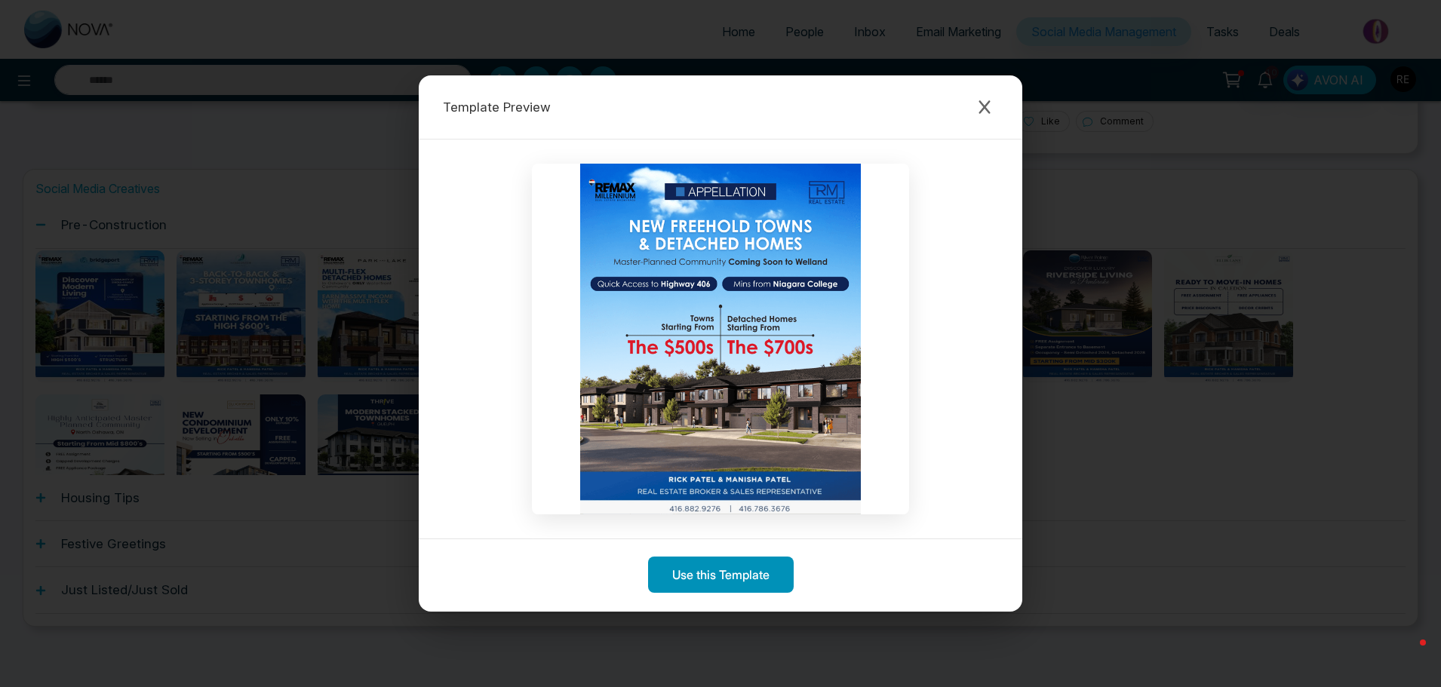
click at [690, 579] on button "Use this Template" at bounding box center [721, 575] width 146 height 36
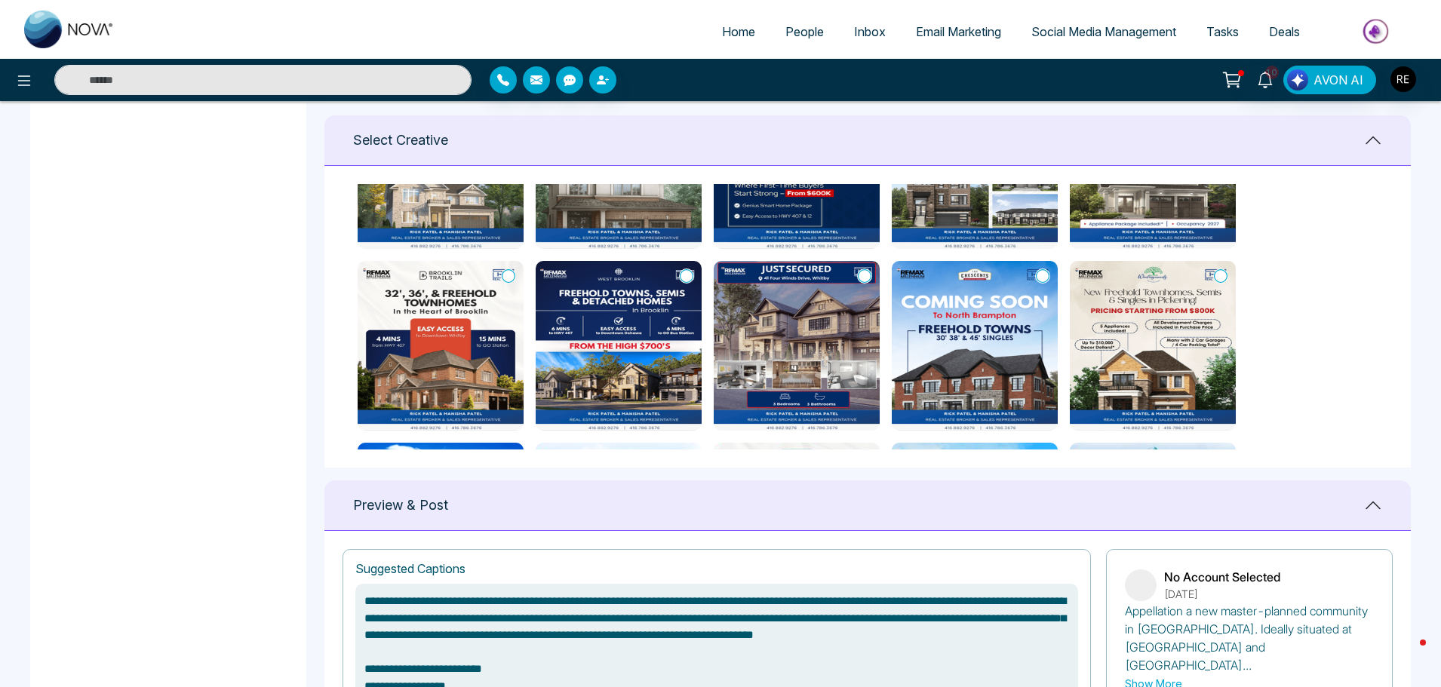
scroll to position [377, 0]
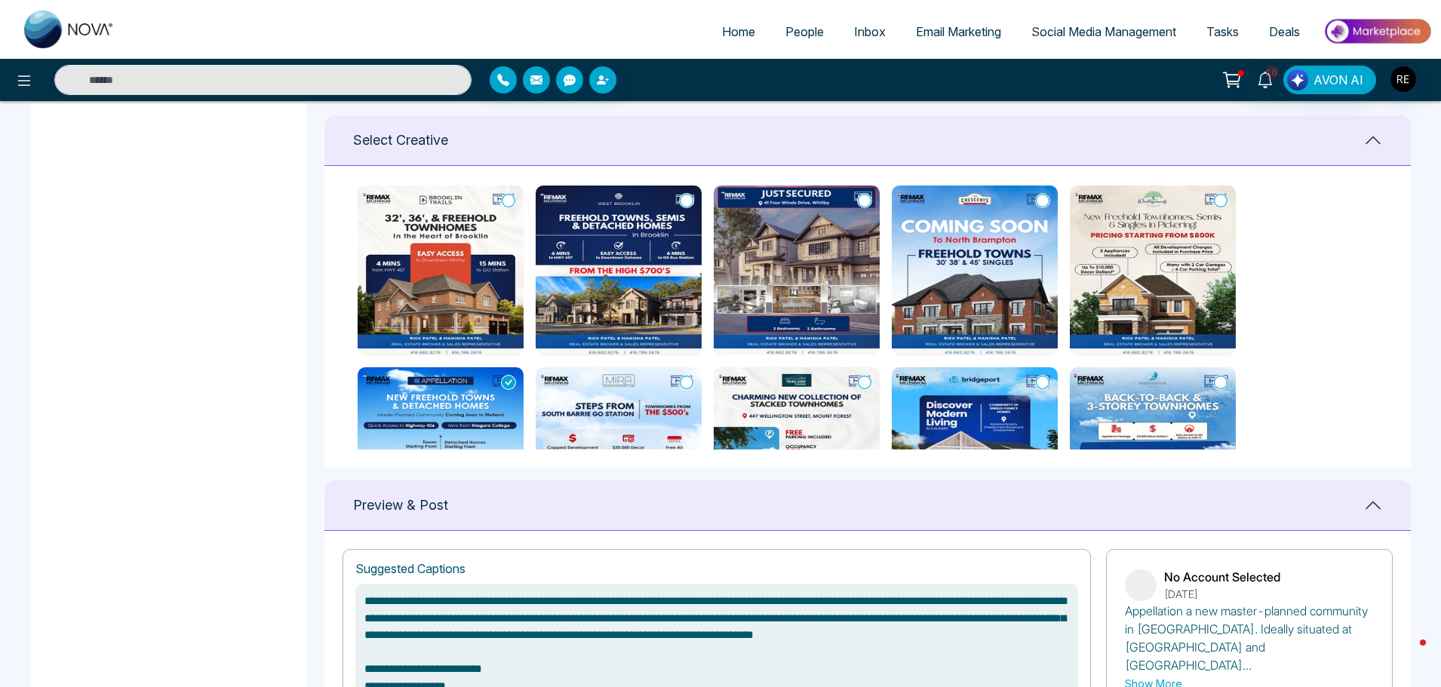
type textarea "**********"
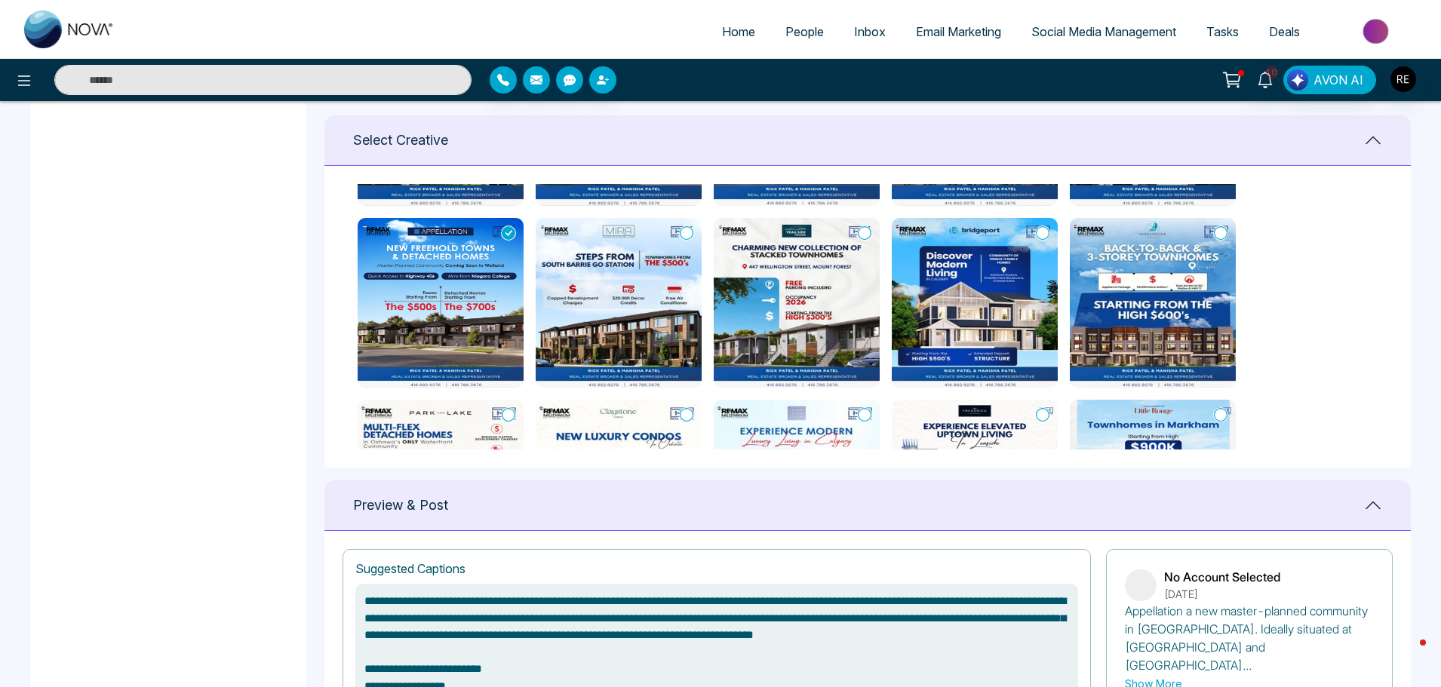
scroll to position [528, 0]
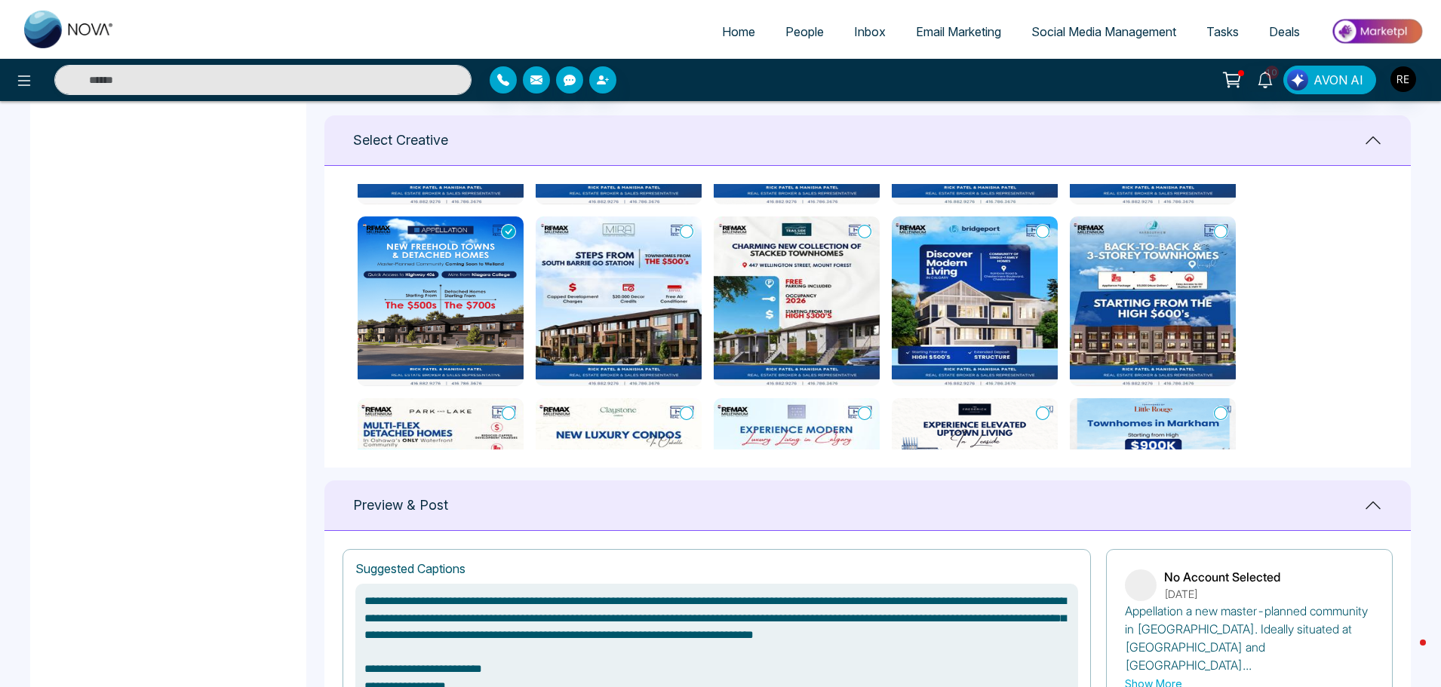
click at [488, 354] on img at bounding box center [441, 301] width 166 height 170
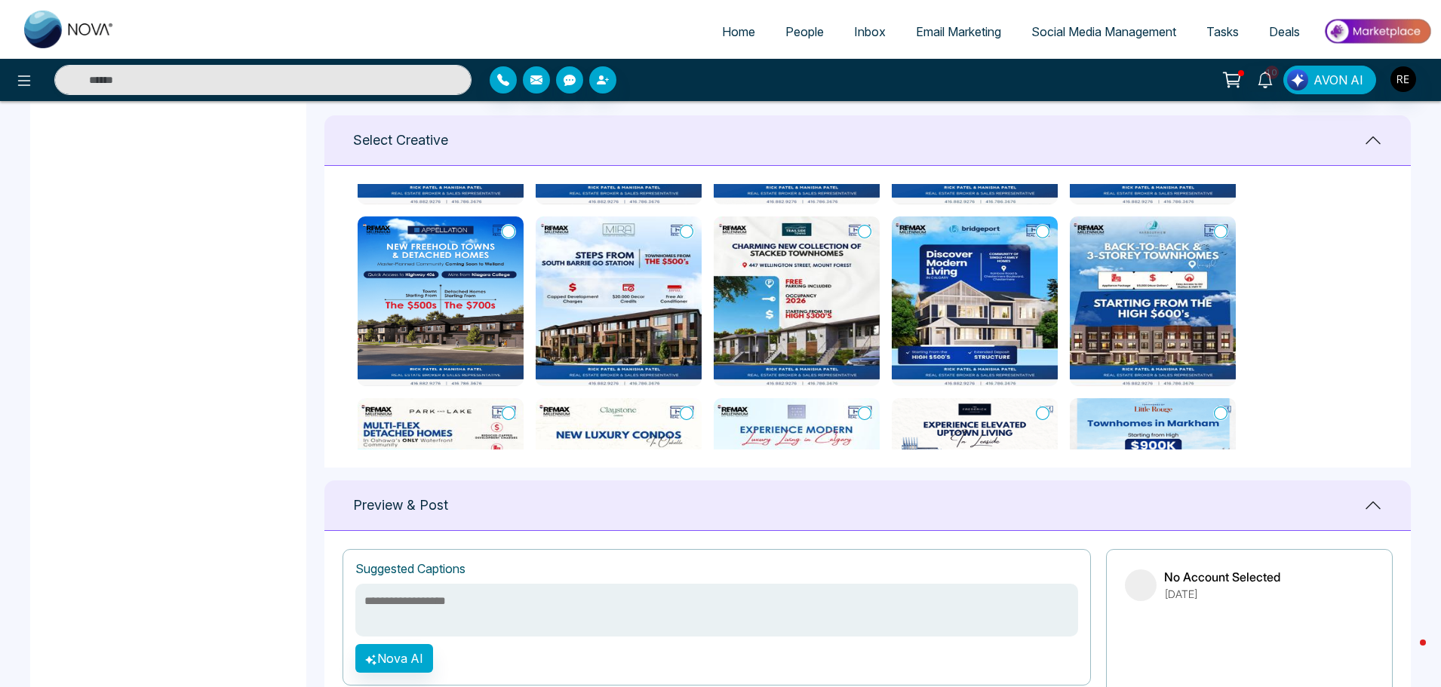
click at [490, 333] on img at bounding box center [441, 301] width 166 height 170
type textarea "**********"
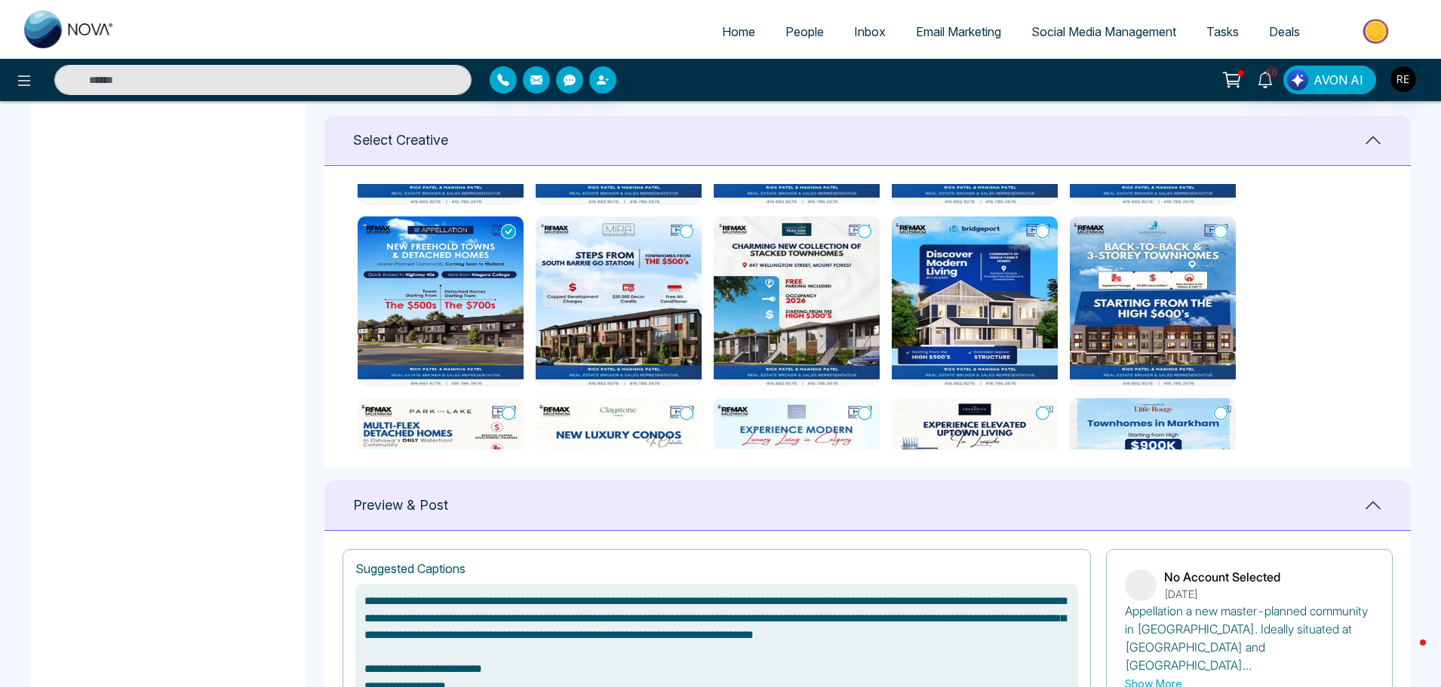
click at [490, 333] on img at bounding box center [441, 301] width 166 height 170
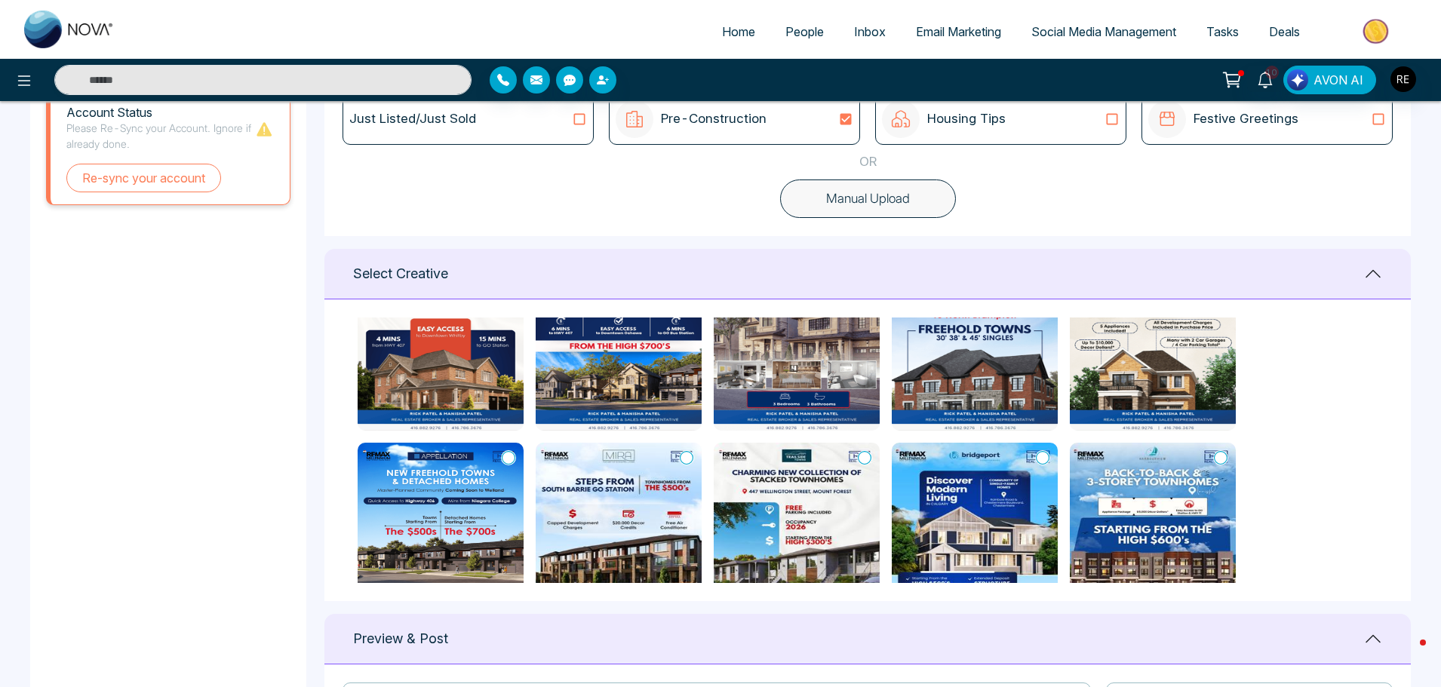
scroll to position [422, 0]
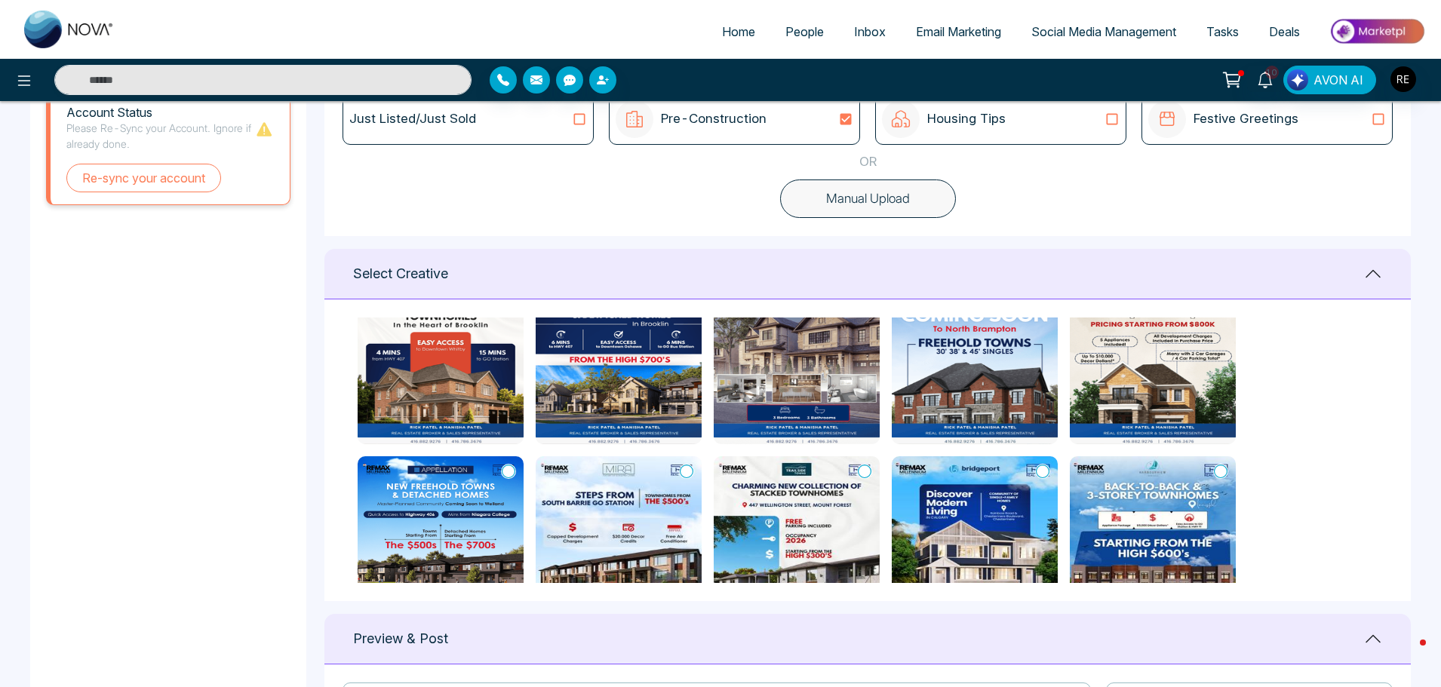
click at [508, 472] on icon at bounding box center [509, 471] width 14 height 15
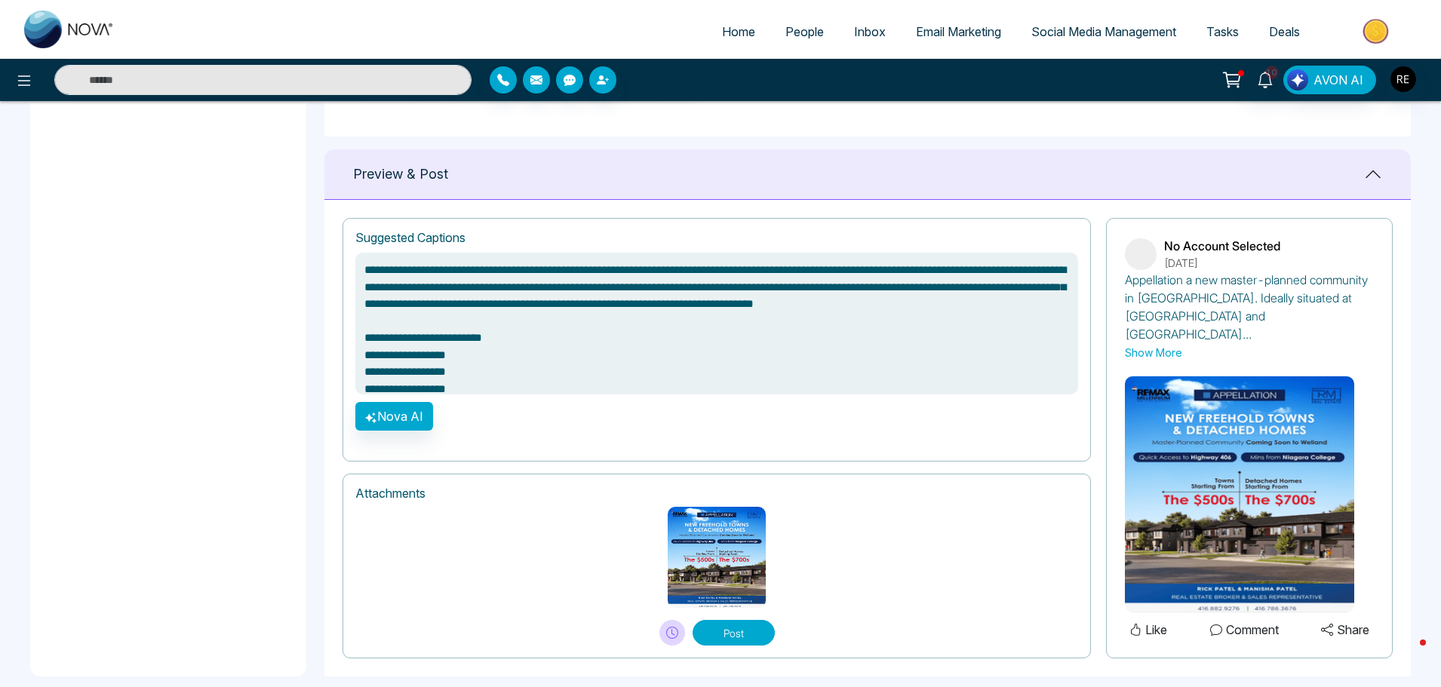
scroll to position [936, 0]
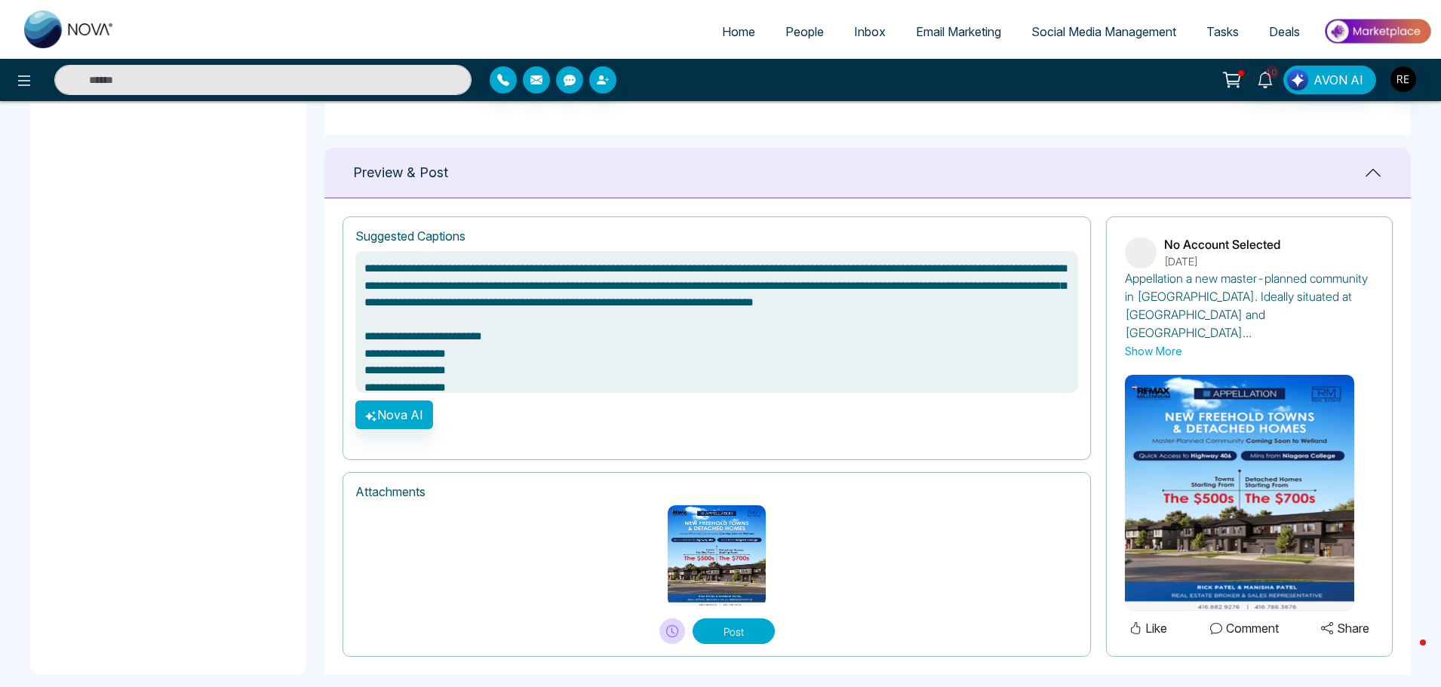
click at [733, 529] on img at bounding box center [717, 555] width 98 height 101
click at [1240, 484] on img at bounding box center [1239, 493] width 229 height 236
click at [1360, 619] on button "Share" at bounding box center [1344, 629] width 57 height 20
click at [1328, 622] on icon at bounding box center [1327, 628] width 12 height 12
drag, startPoint x: 748, startPoint y: 532, endPoint x: 1002, endPoint y: 604, distance: 263.6
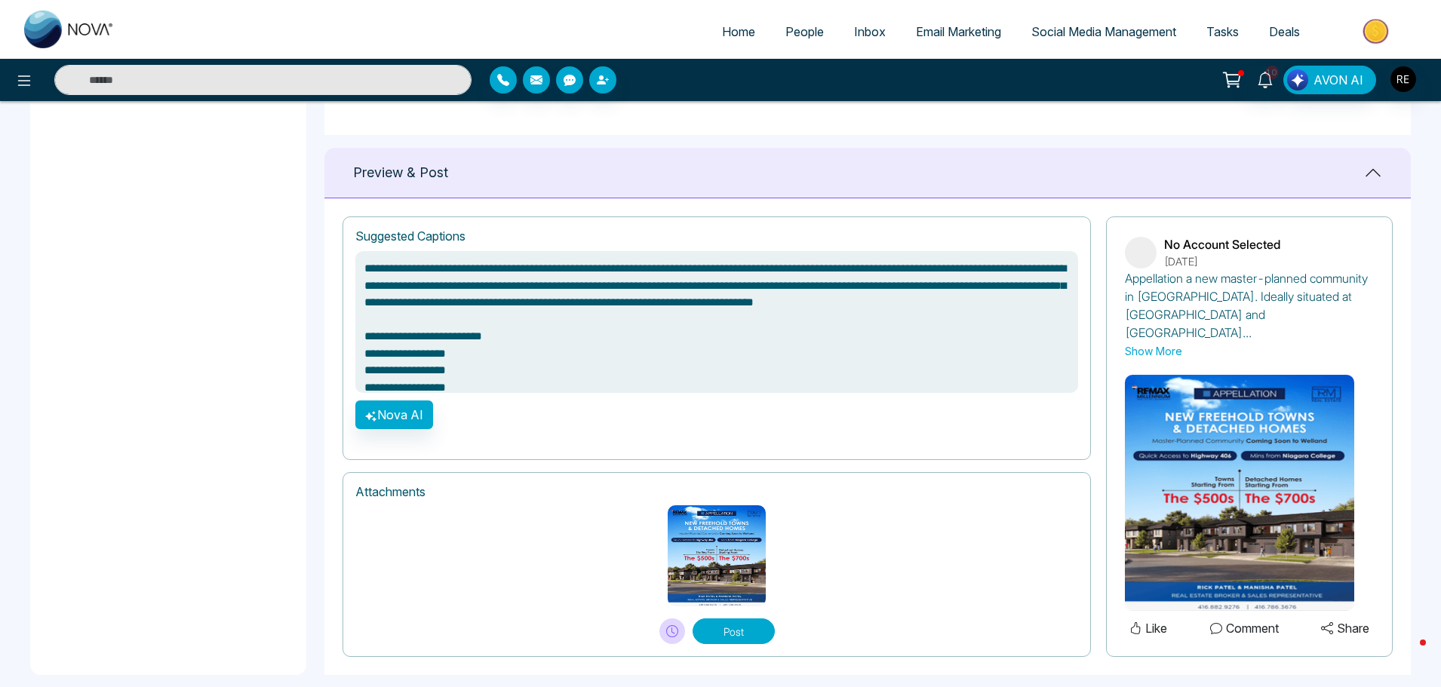
click at [1002, 606] on div "Post" at bounding box center [716, 625] width 723 height 38
click at [1323, 622] on icon at bounding box center [1327, 628] width 12 height 12
type textarea "**********"
click at [971, 36] on span "Email Marketing" at bounding box center [958, 31] width 85 height 15
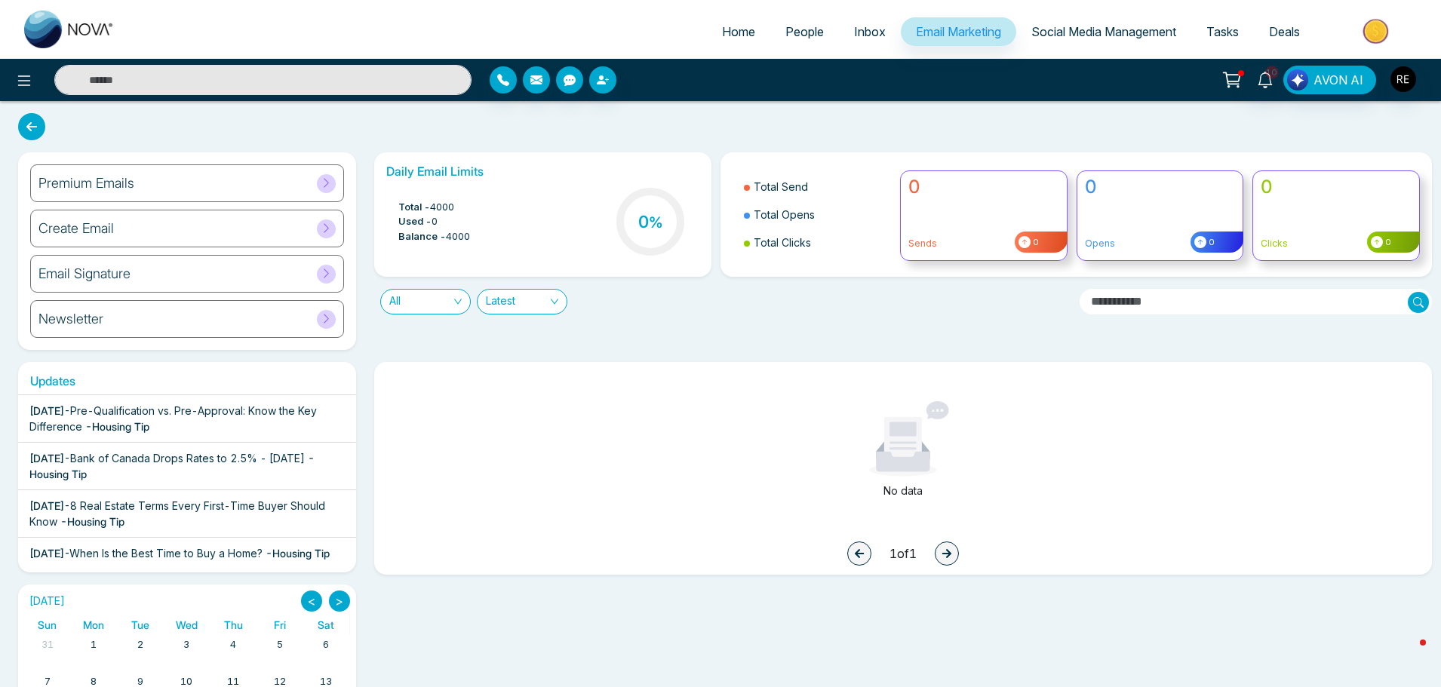
click at [923, 35] on span "Email Marketing" at bounding box center [958, 31] width 85 height 15
click at [394, 306] on span "All" at bounding box center [425, 302] width 72 height 24
click at [397, 336] on div "All" at bounding box center [424, 332] width 72 height 17
click at [134, 187] on div "Premium Emails" at bounding box center [187, 183] width 314 height 38
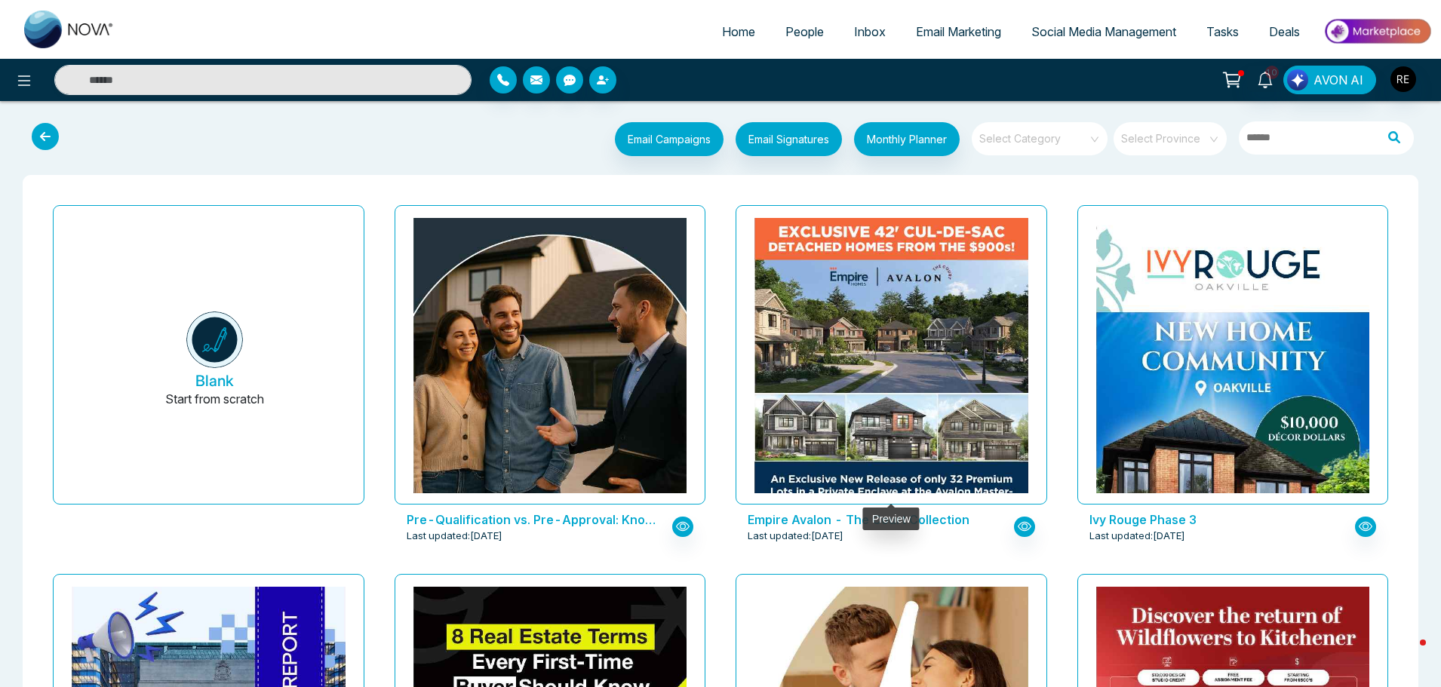
click at [948, 352] on div at bounding box center [891, 355] width 274 height 275
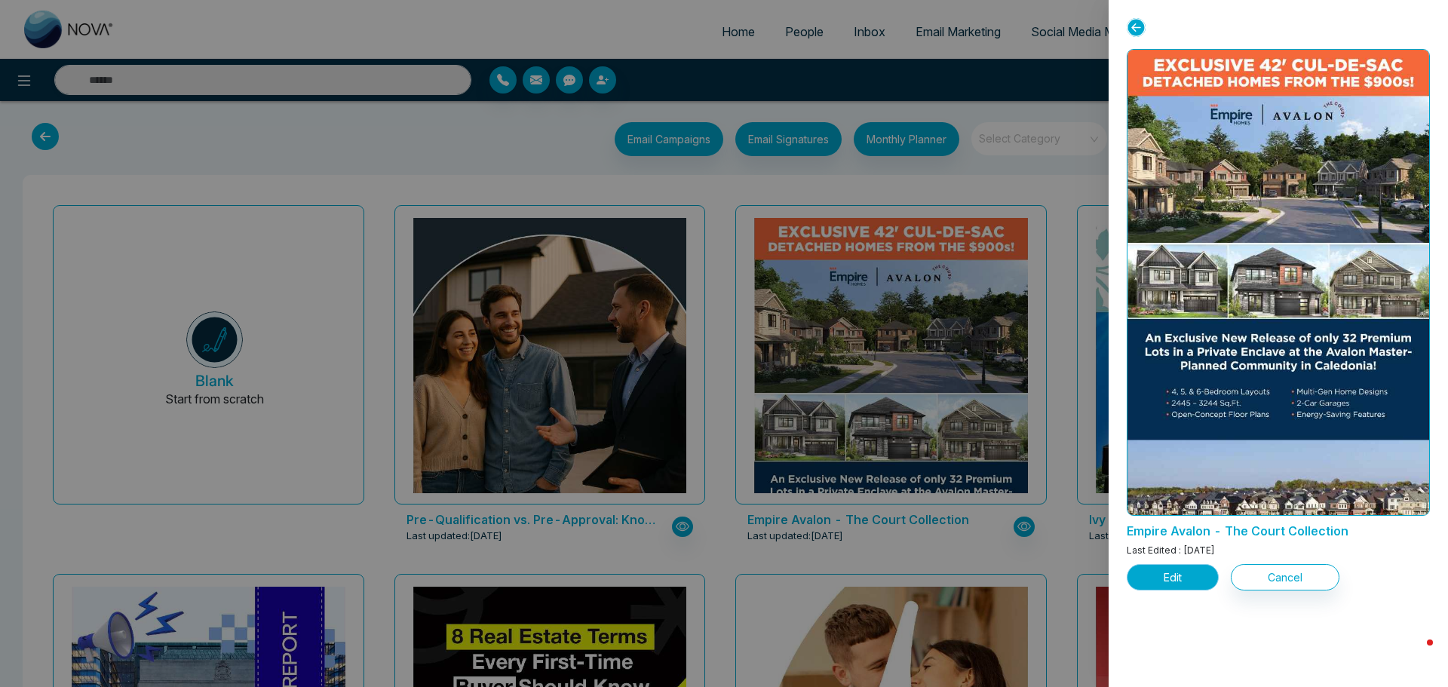
drag, startPoint x: 1160, startPoint y: 587, endPoint x: 1144, endPoint y: 578, distance: 18.2
click at [1160, 586] on button "Edit" at bounding box center [1173, 577] width 92 height 26
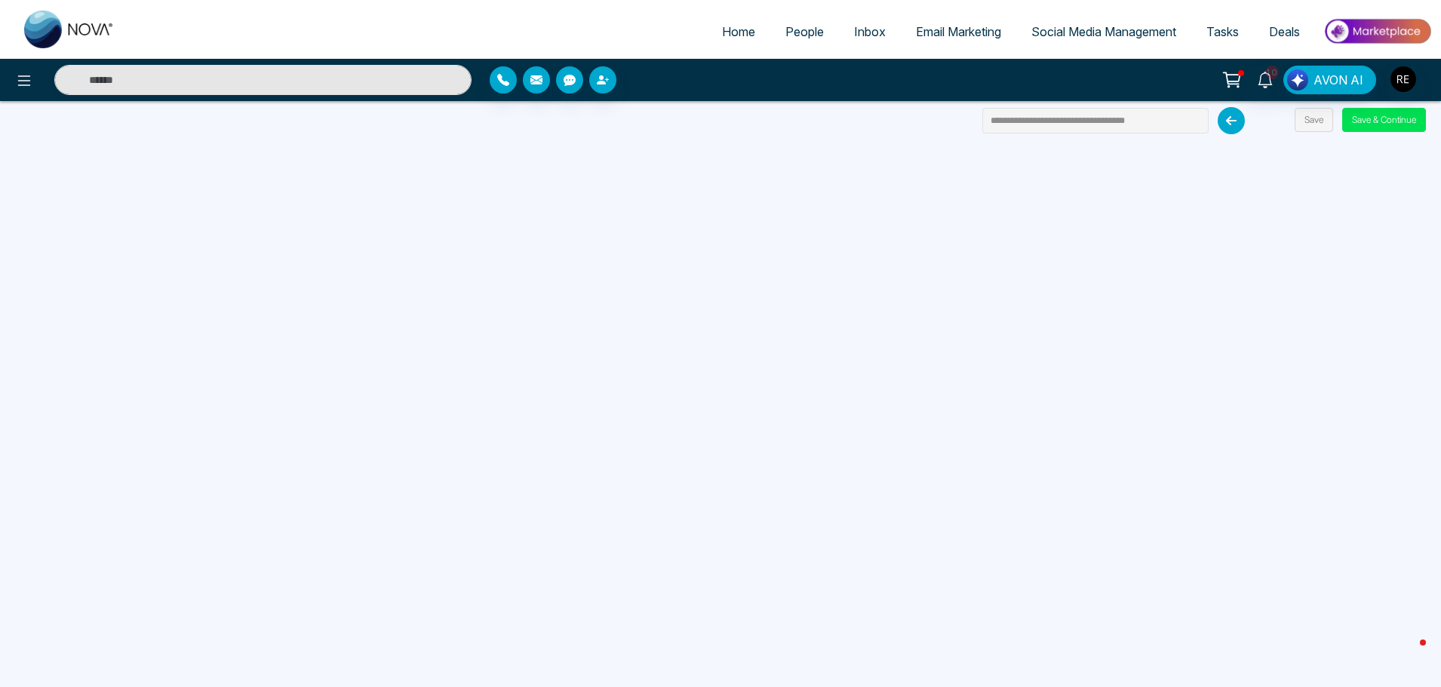
click at [1063, 37] on span "Social Media Management" at bounding box center [1103, 31] width 145 height 15
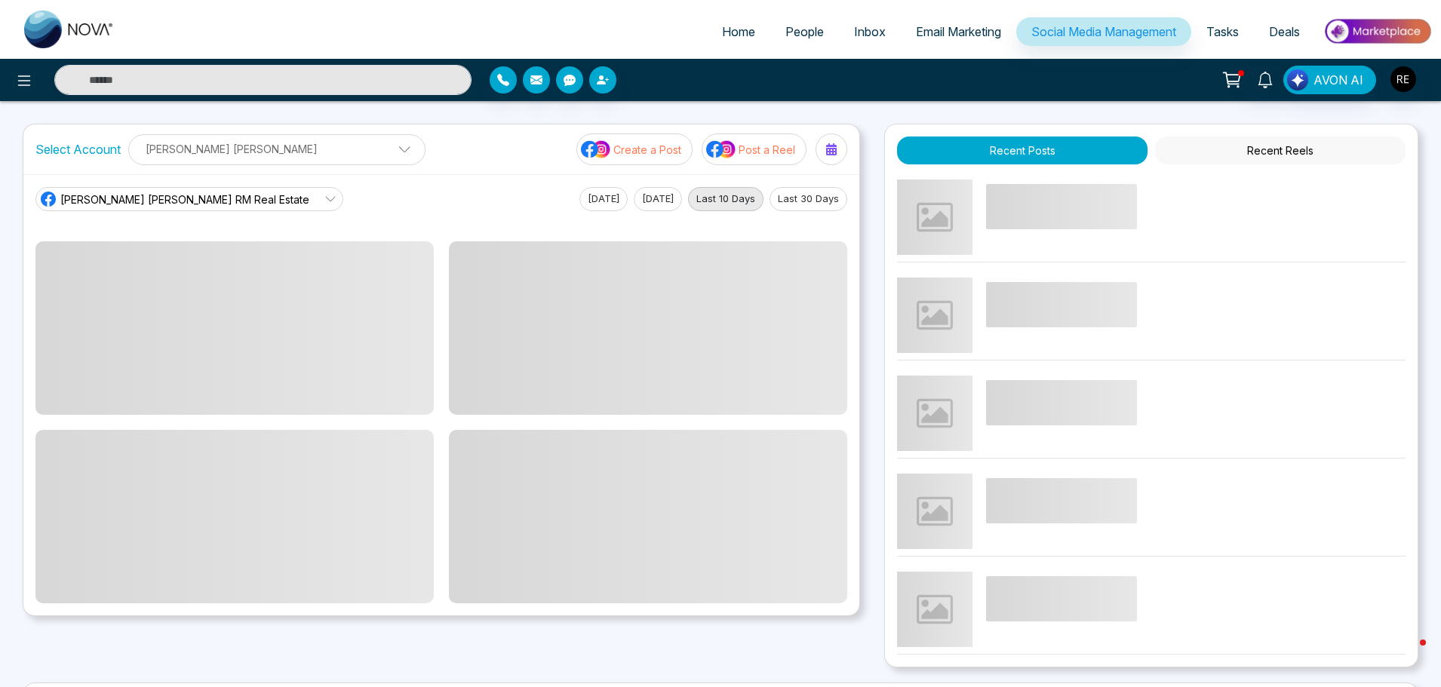
click at [937, 37] on span "Email Marketing" at bounding box center [958, 31] width 85 height 15
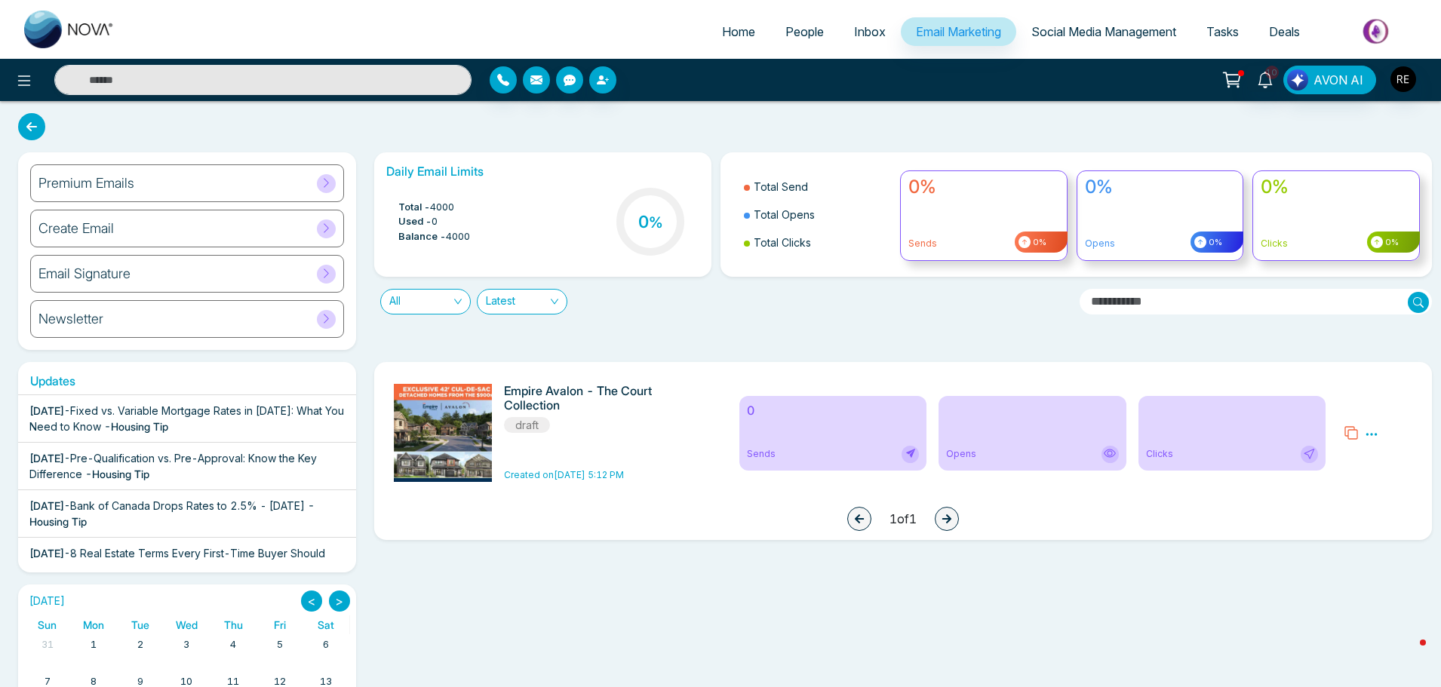
click at [1368, 432] on icon at bounding box center [1372, 435] width 14 height 14
click at [1388, 496] on span "Delete" at bounding box center [1393, 500] width 33 height 13
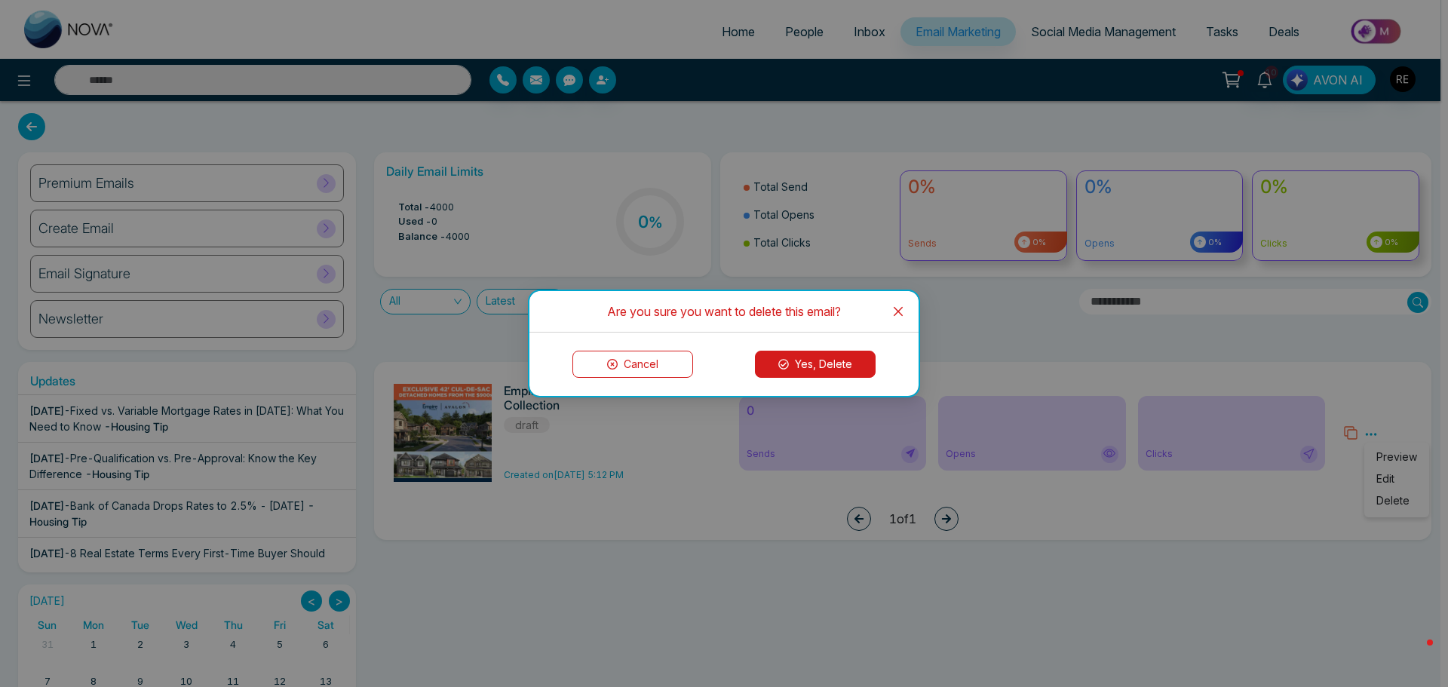
click at [821, 362] on button "Yes, Delete" at bounding box center [815, 364] width 121 height 27
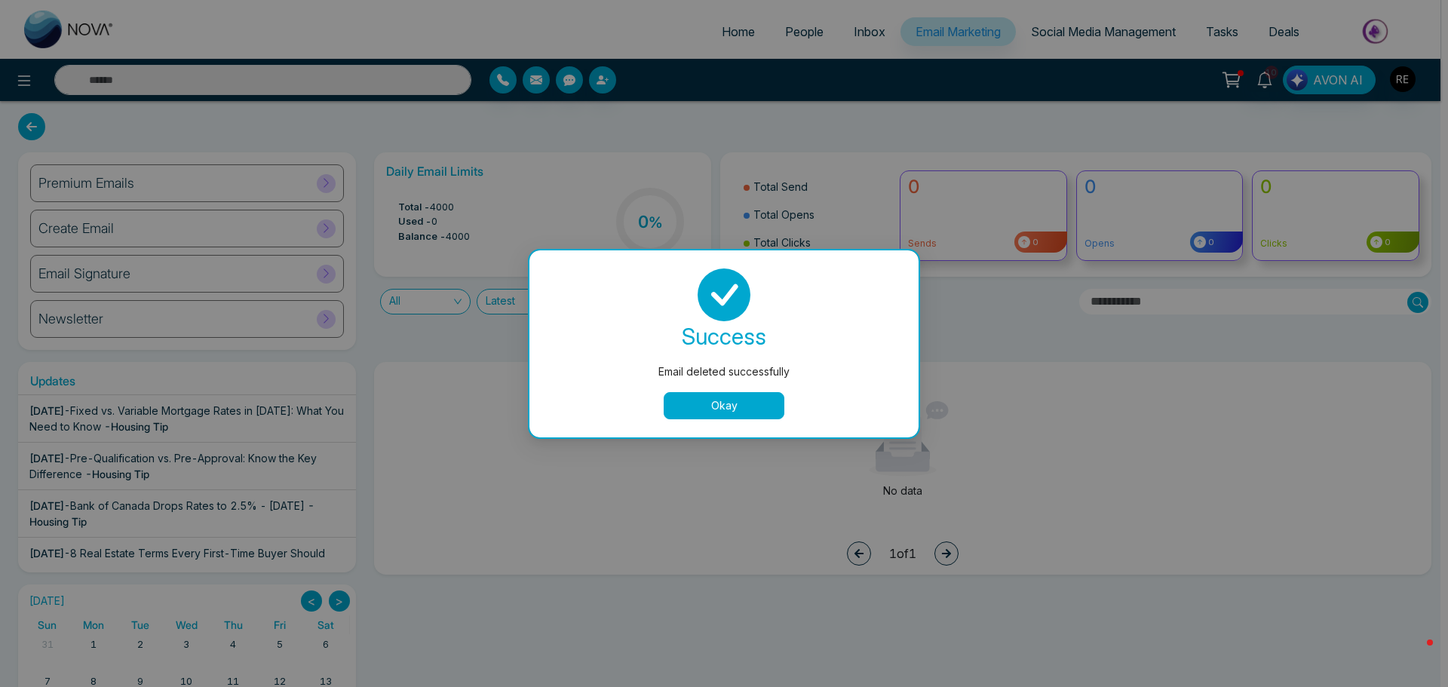
drag, startPoint x: 748, startPoint y: 409, endPoint x: 391, endPoint y: 404, distance: 357.6
click at [739, 409] on button "Okay" at bounding box center [724, 405] width 121 height 27
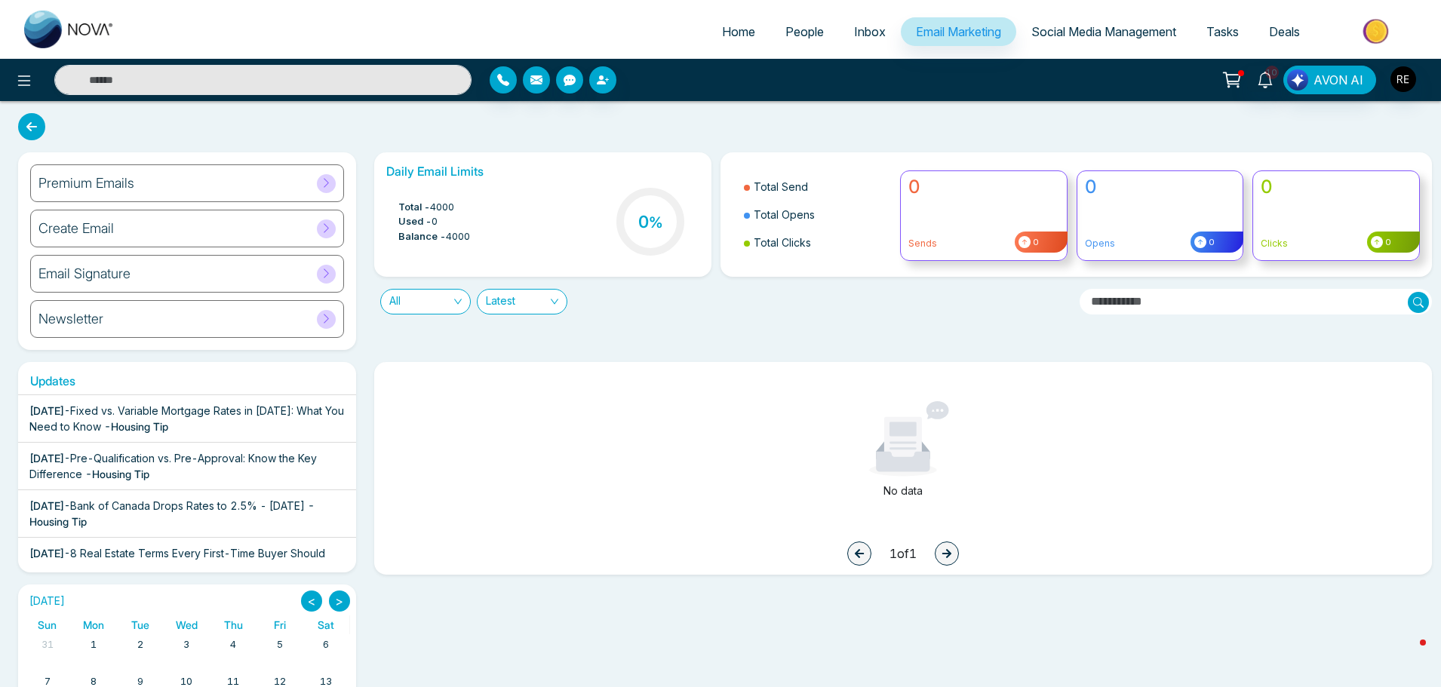
click at [208, 413] on span "Fixed vs. Variable Mortgage Rates in [DATE]: What You Need to Know" at bounding box center [186, 418] width 315 height 29
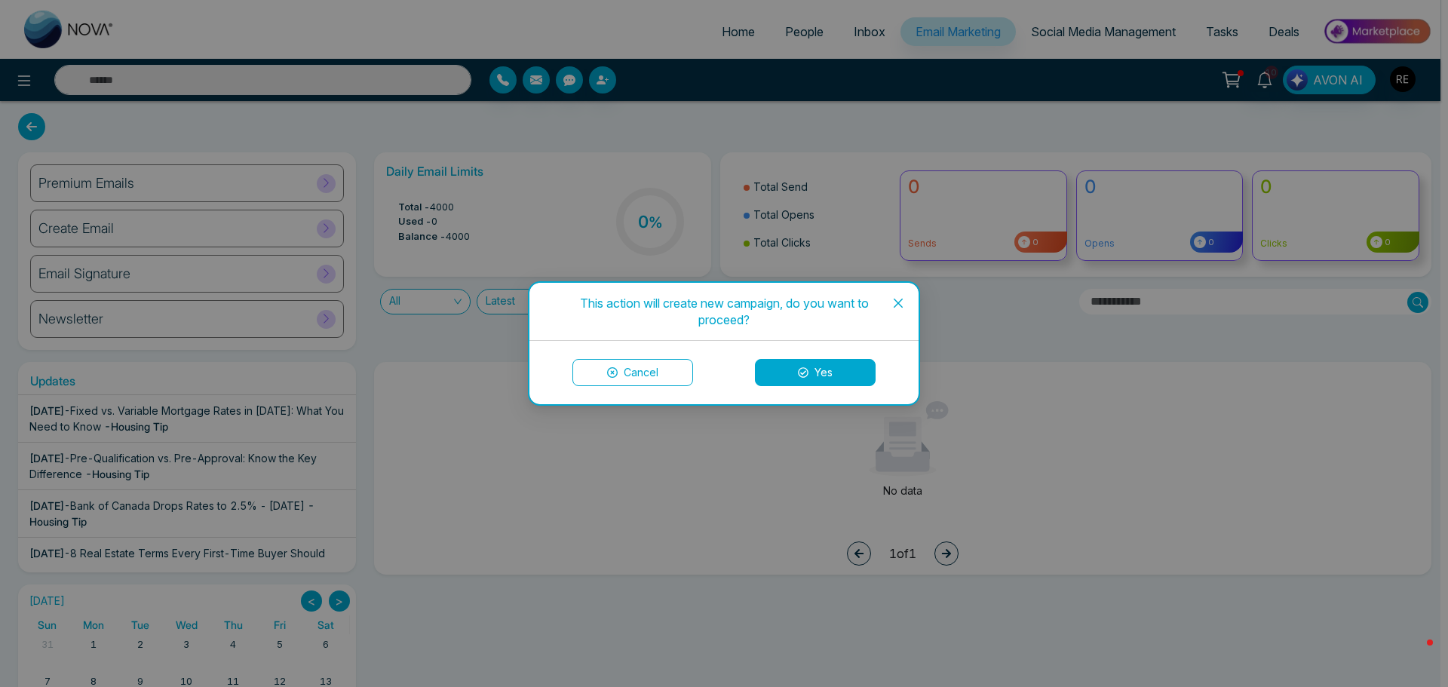
click at [849, 364] on button "Yes" at bounding box center [815, 372] width 121 height 27
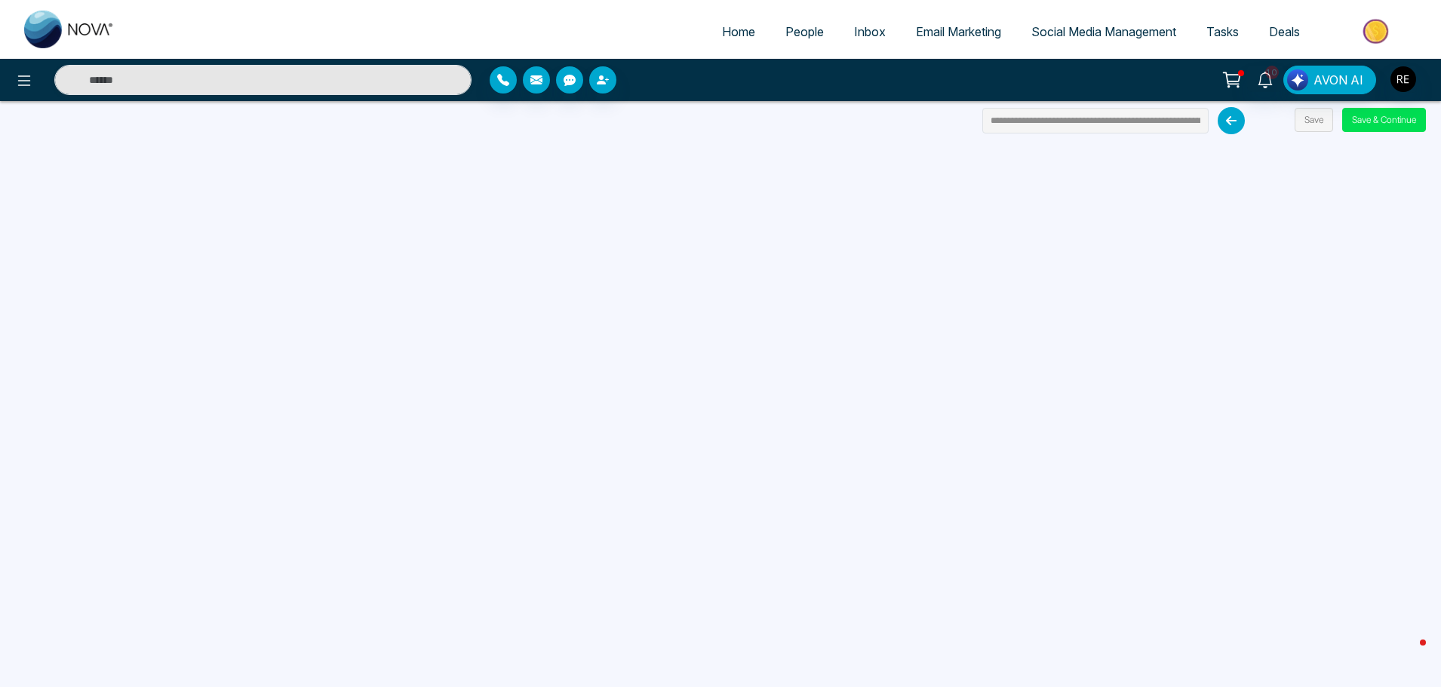
click at [956, 35] on span "Email Marketing" at bounding box center [958, 31] width 85 height 15
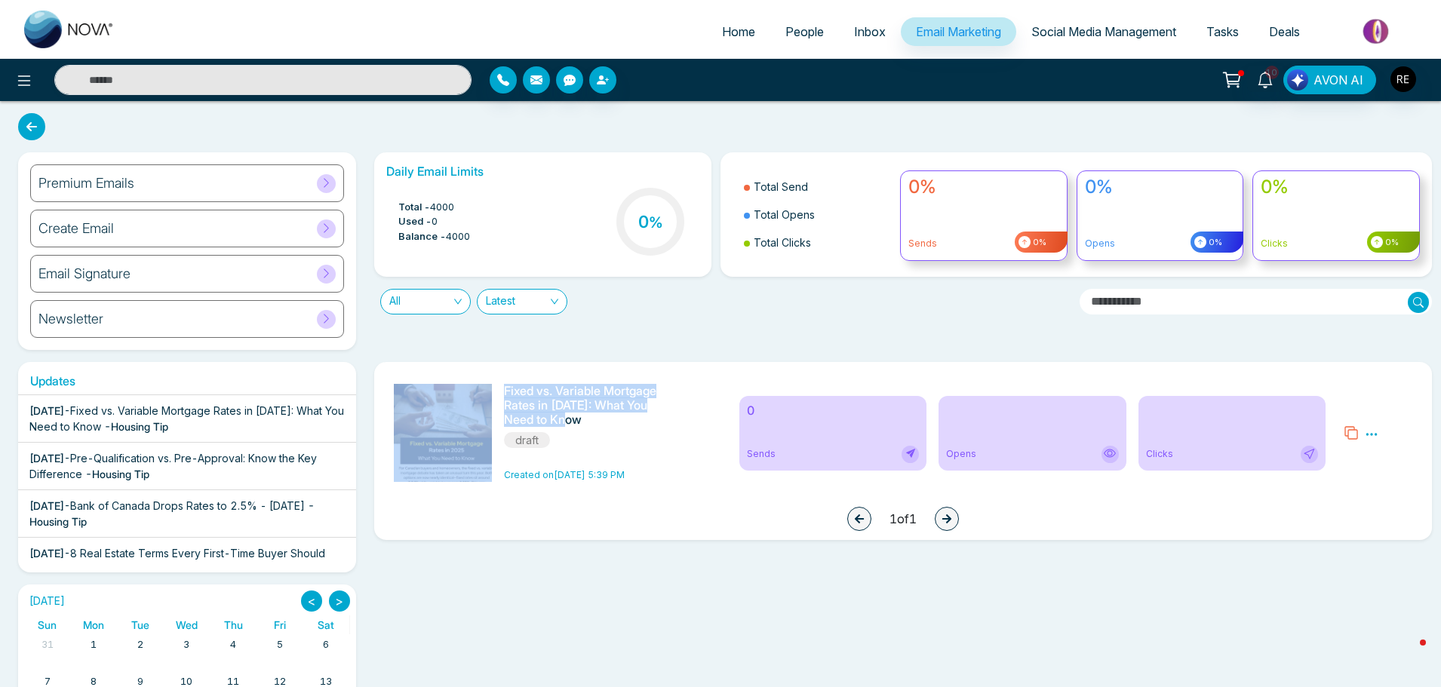
drag, startPoint x: 588, startPoint y: 420, endPoint x: 502, endPoint y: 393, distance: 90.2
click at [502, 393] on div "Fixed vs. Variable Mortgage Rates in [DATE]: What You Need to Know draft Create…" at bounding box center [557, 433] width 345 height 98
copy div "Fixed vs. Variable Mortgage Rates in [DATE]: What You Need to Know"
click at [950, 38] on span "Email Marketing" at bounding box center [958, 31] width 85 height 15
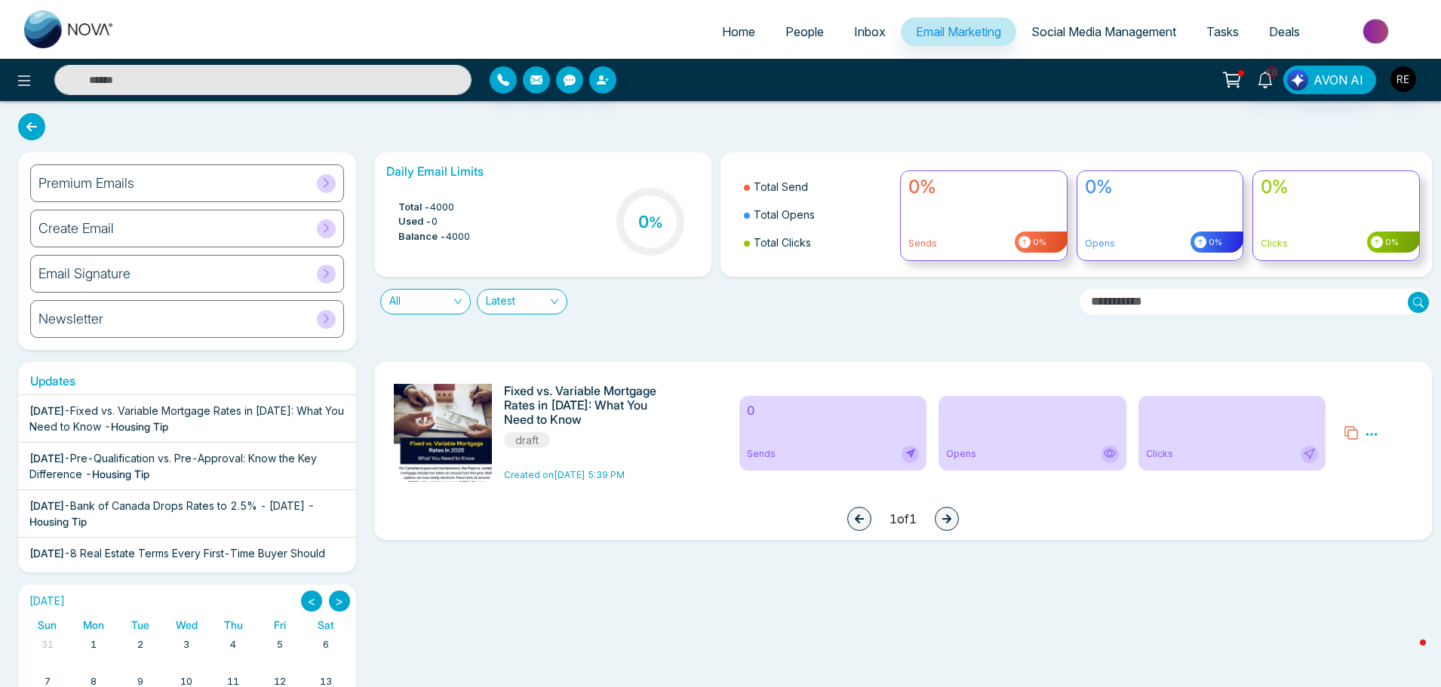
click at [145, 187] on div "Premium Emails" at bounding box center [187, 183] width 314 height 38
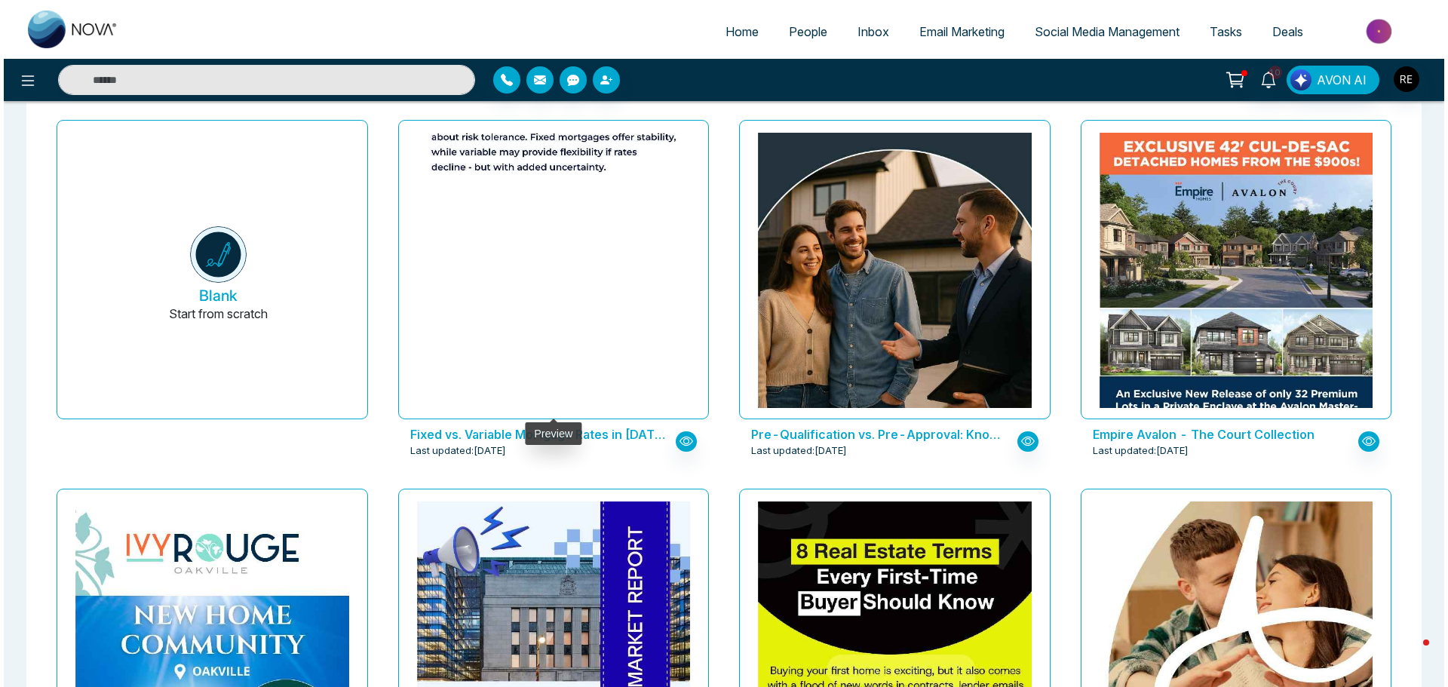
scroll to position [75, 0]
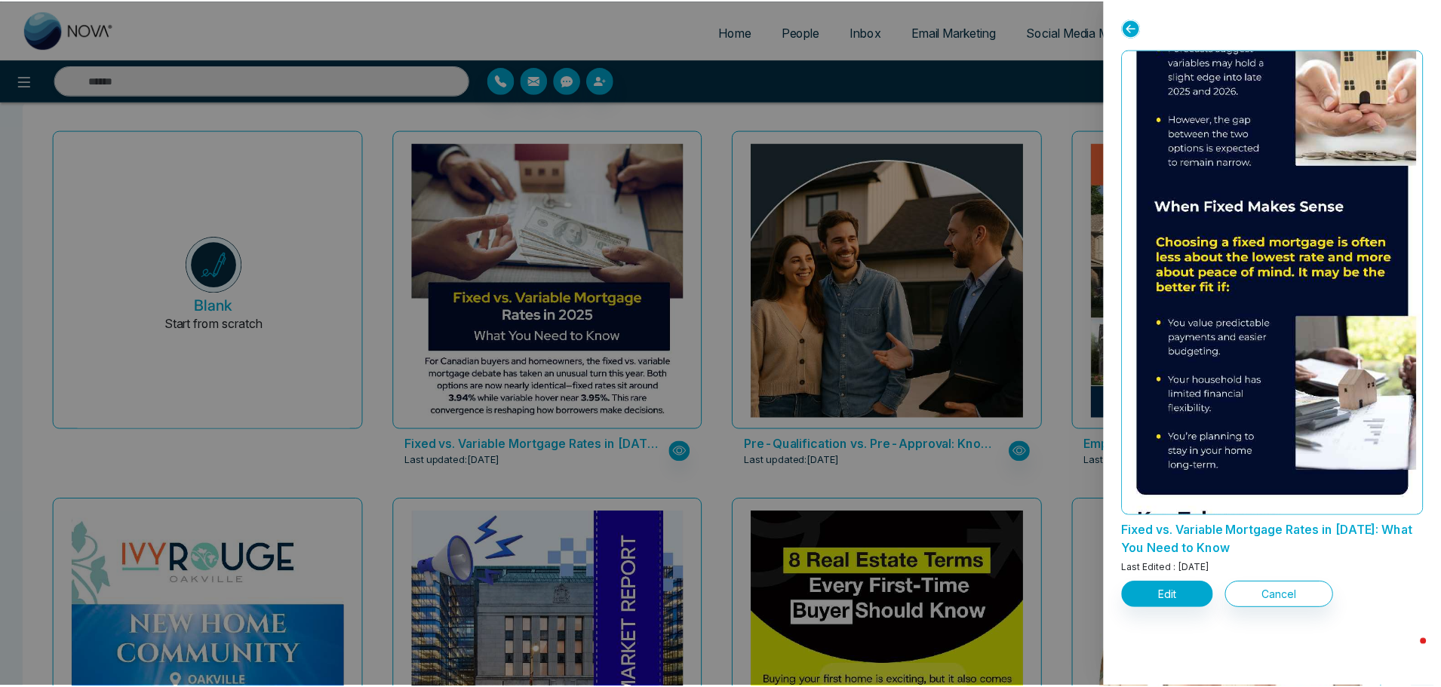
scroll to position [1229, 0]
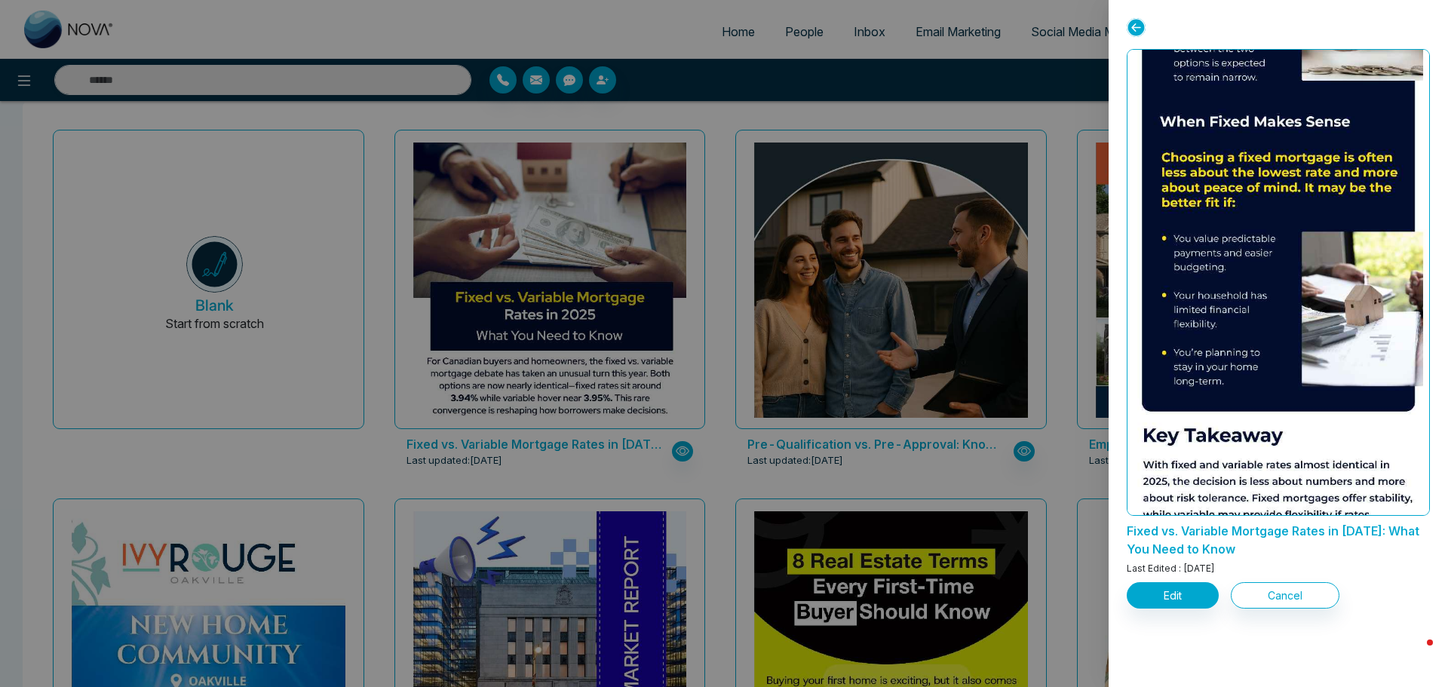
click at [1137, 22] on icon at bounding box center [1136, 27] width 19 height 19
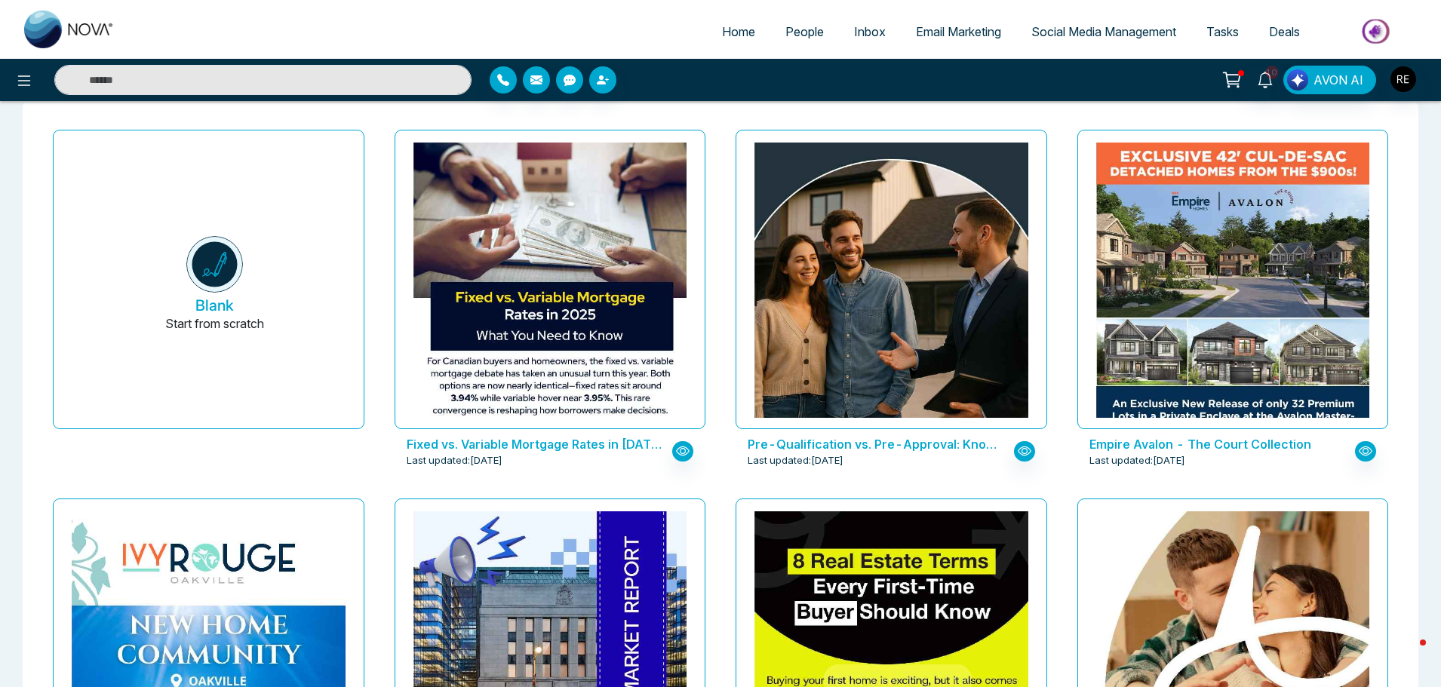
drag, startPoint x: 1087, startPoint y: 35, endPoint x: 993, endPoint y: 62, distance: 97.4
click at [1087, 35] on span "Social Media Management" at bounding box center [1103, 31] width 145 height 15
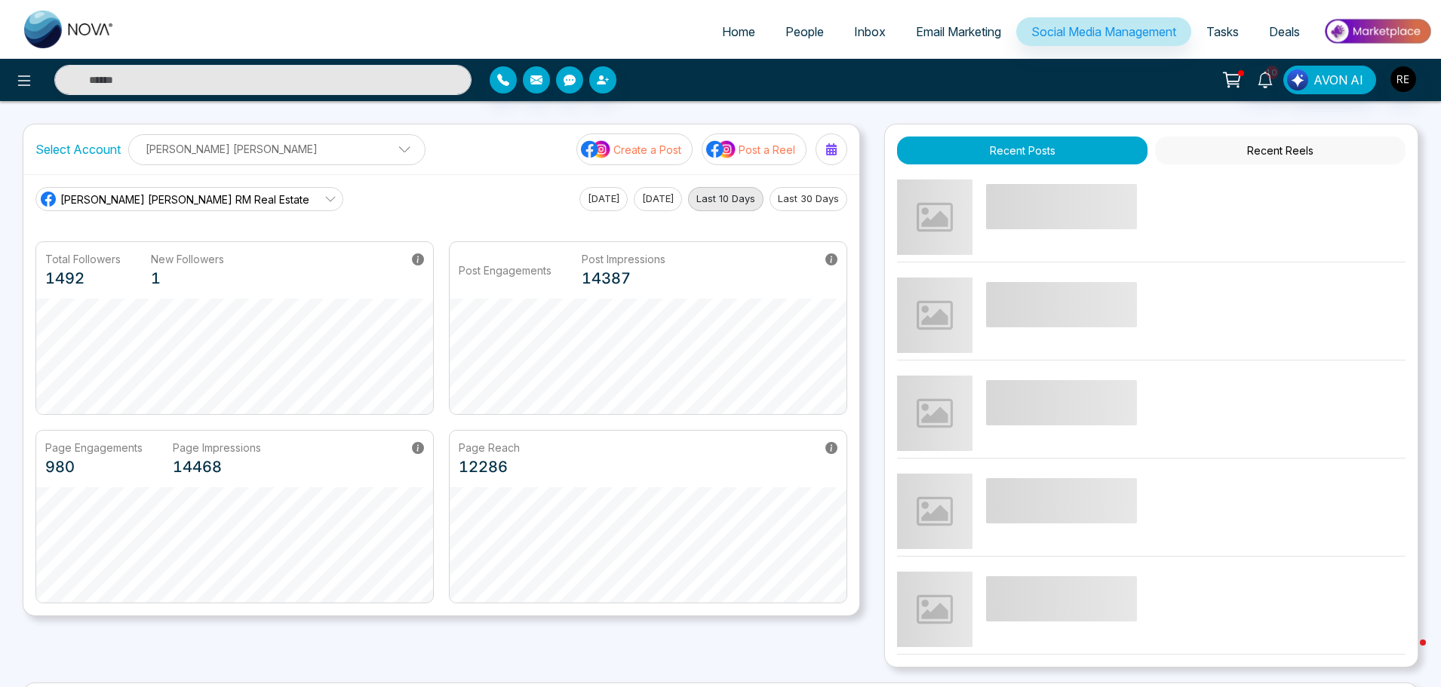
click at [949, 30] on span "Email Marketing" at bounding box center [958, 31] width 85 height 15
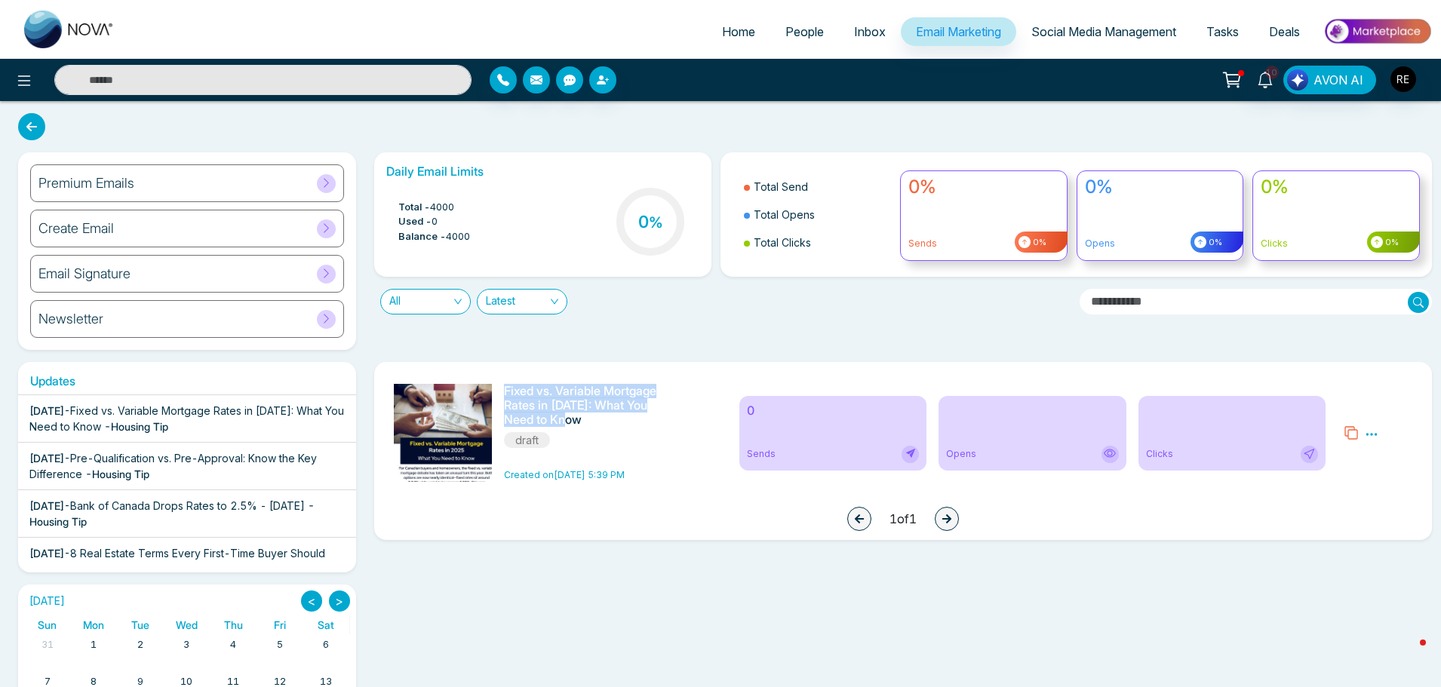
drag, startPoint x: 511, startPoint y: 394, endPoint x: 591, endPoint y: 419, distance: 83.7
click at [591, 419] on h6 "Fixed vs. Variable Mortgage Rates in [DATE]: What You Need to Know" at bounding box center [586, 406] width 164 height 44
copy h6 "Fixed vs. Variable Mortgage Rates in [DATE]: What You Need to Know"
click at [1086, 32] on span "Social Media Management" at bounding box center [1103, 31] width 145 height 15
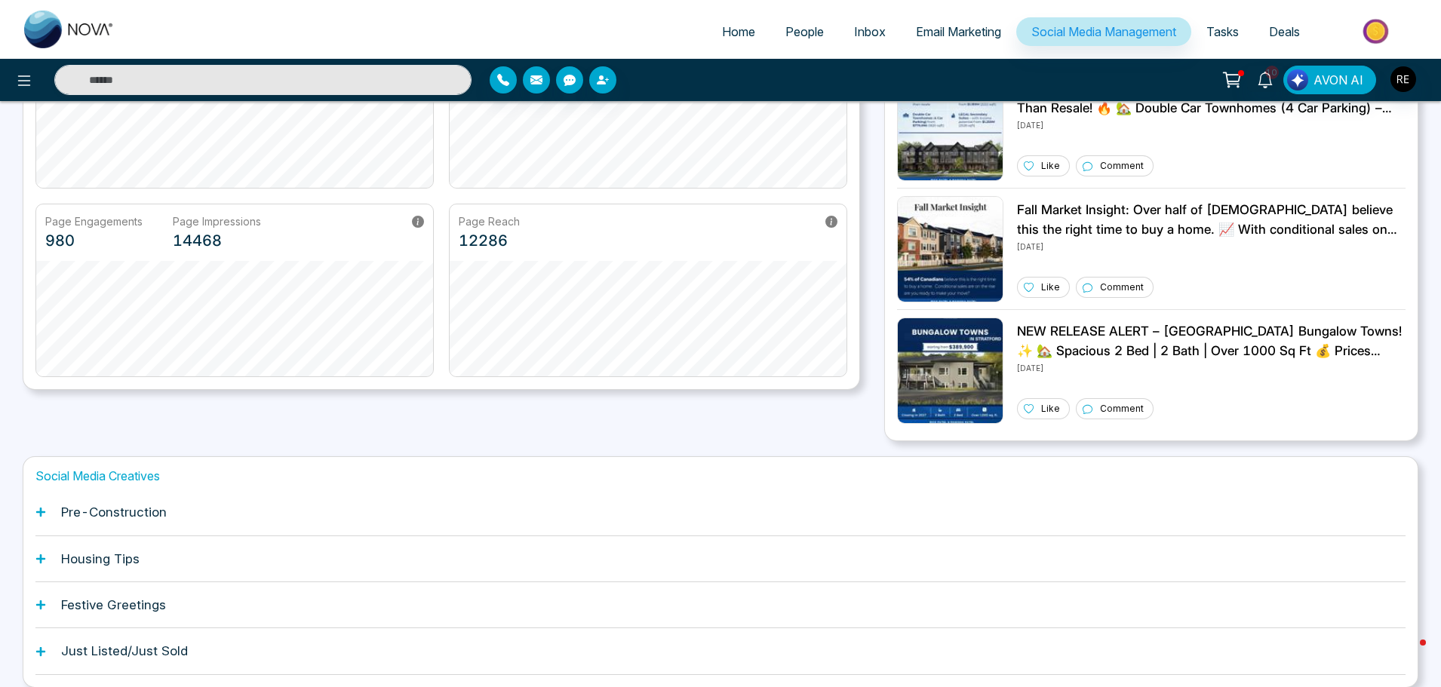
scroll to position [287, 0]
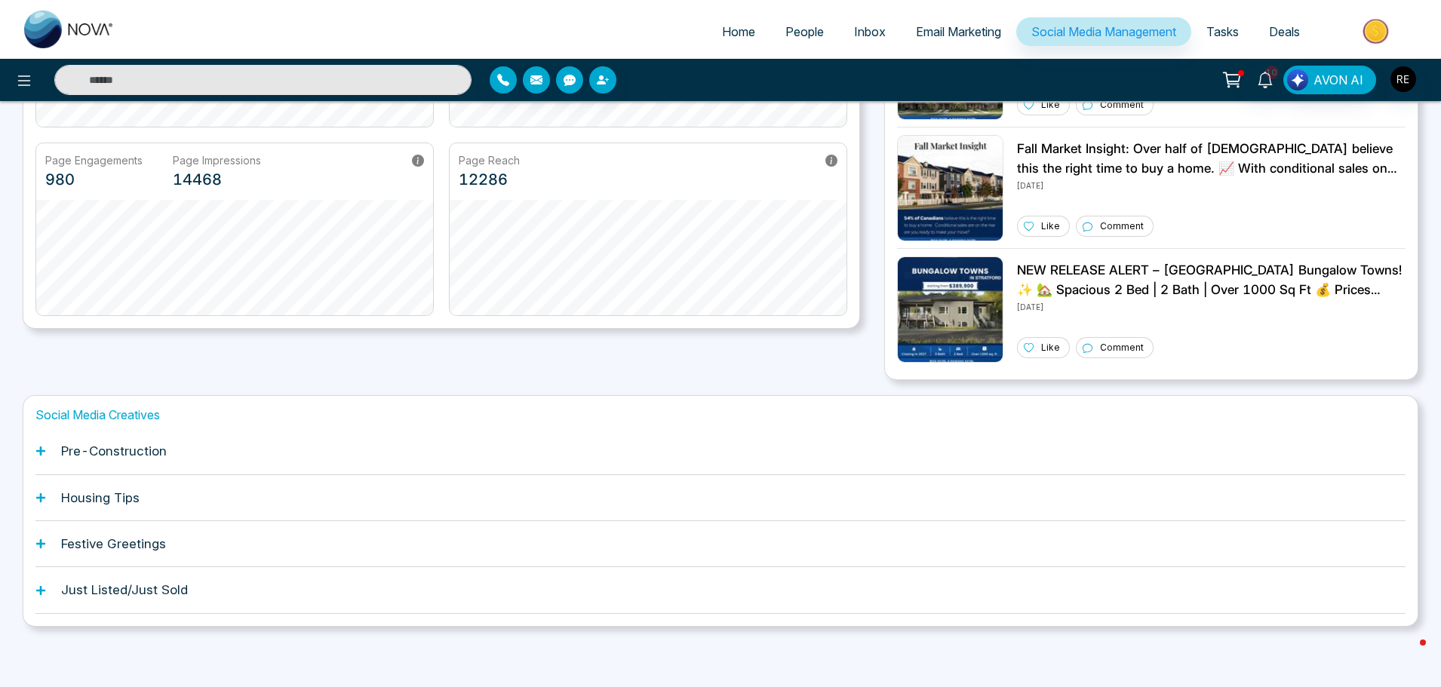
click at [38, 453] on icon at bounding box center [40, 451] width 11 height 11
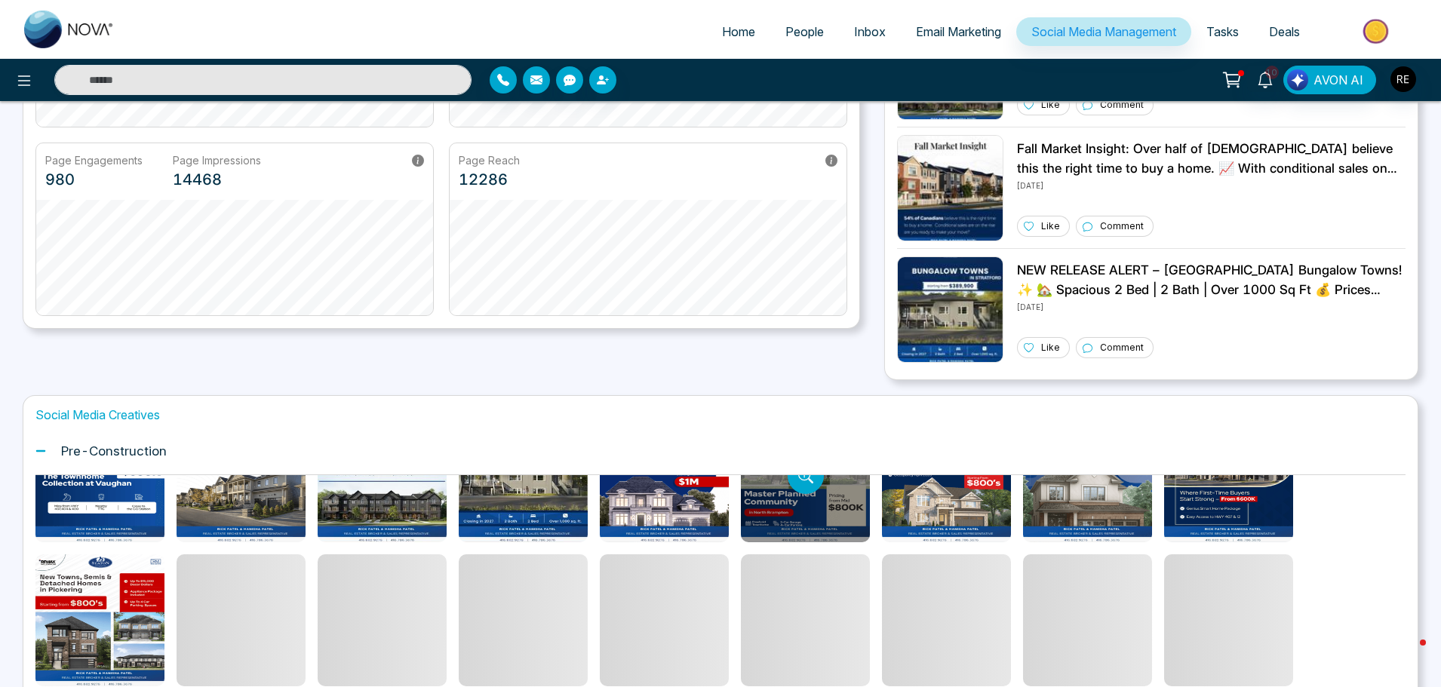
scroll to position [155, 0]
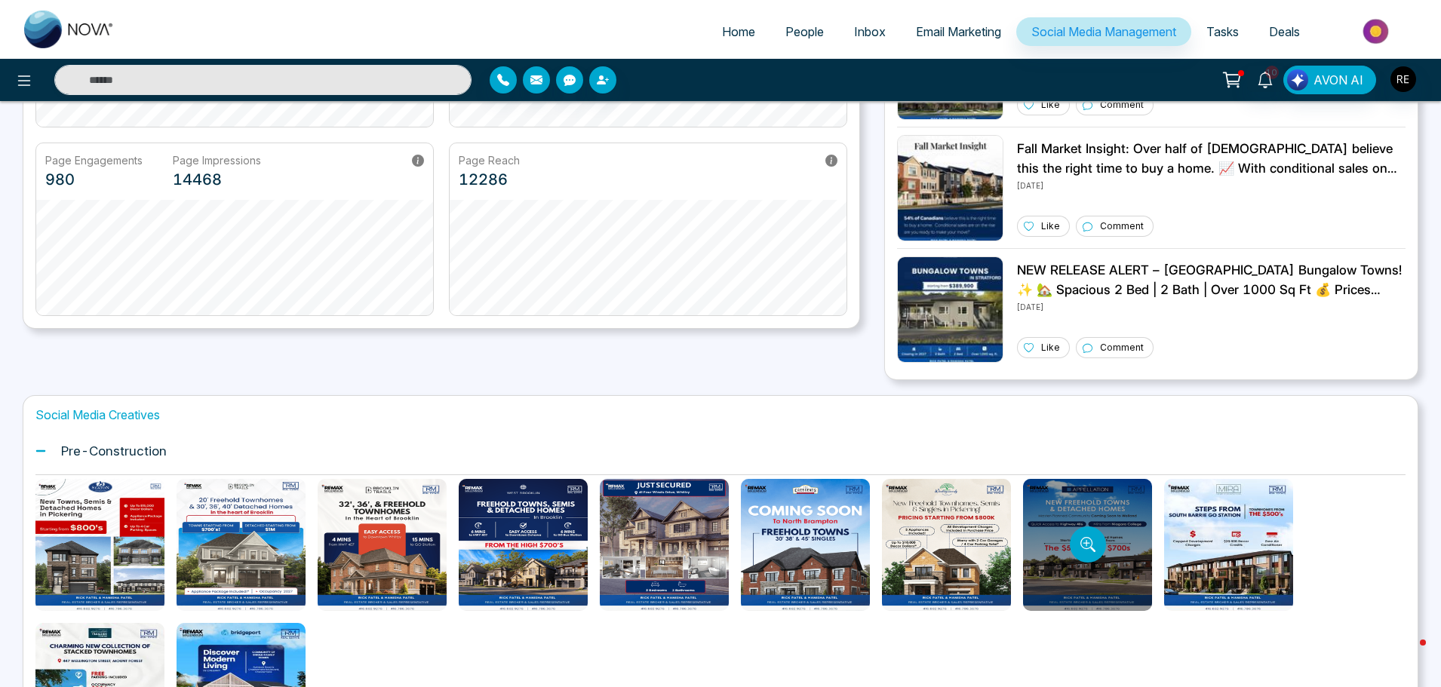
click at [1088, 566] on div at bounding box center [1087, 545] width 129 height 132
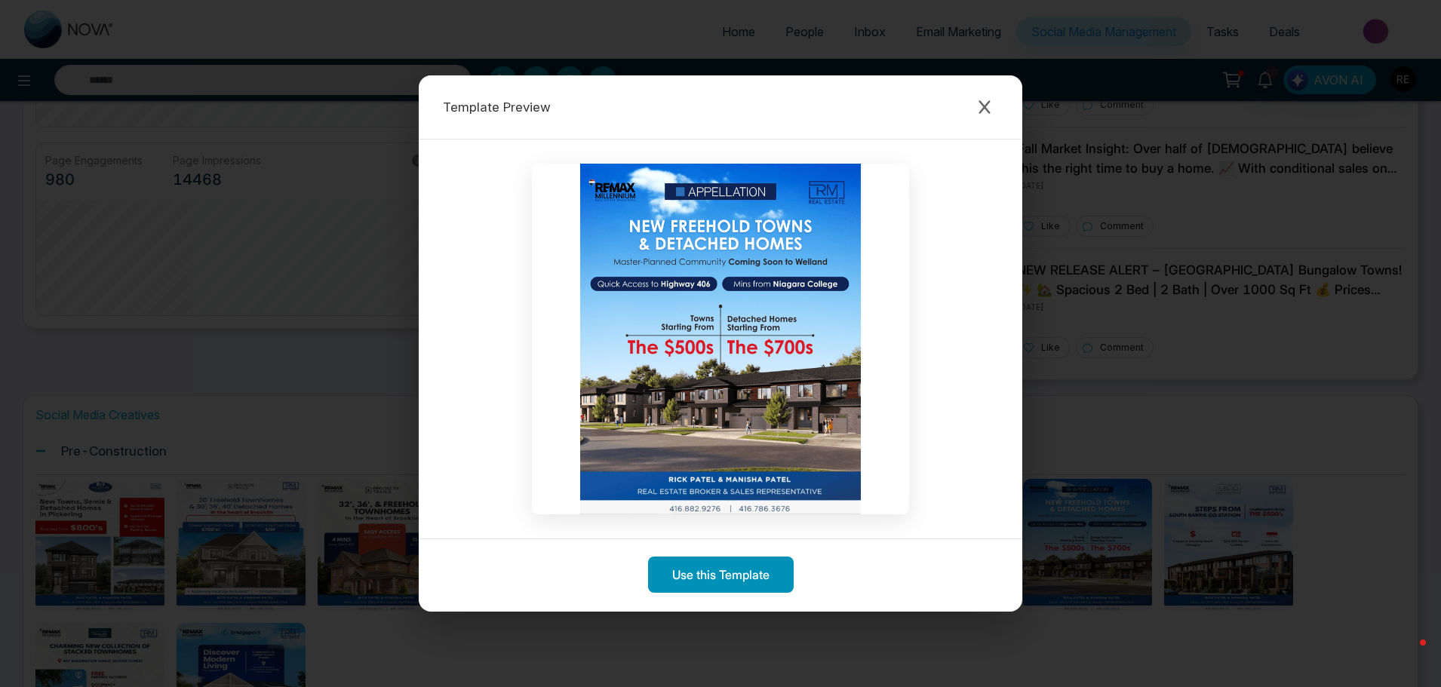
click at [711, 573] on button "Use this Template" at bounding box center [721, 575] width 146 height 36
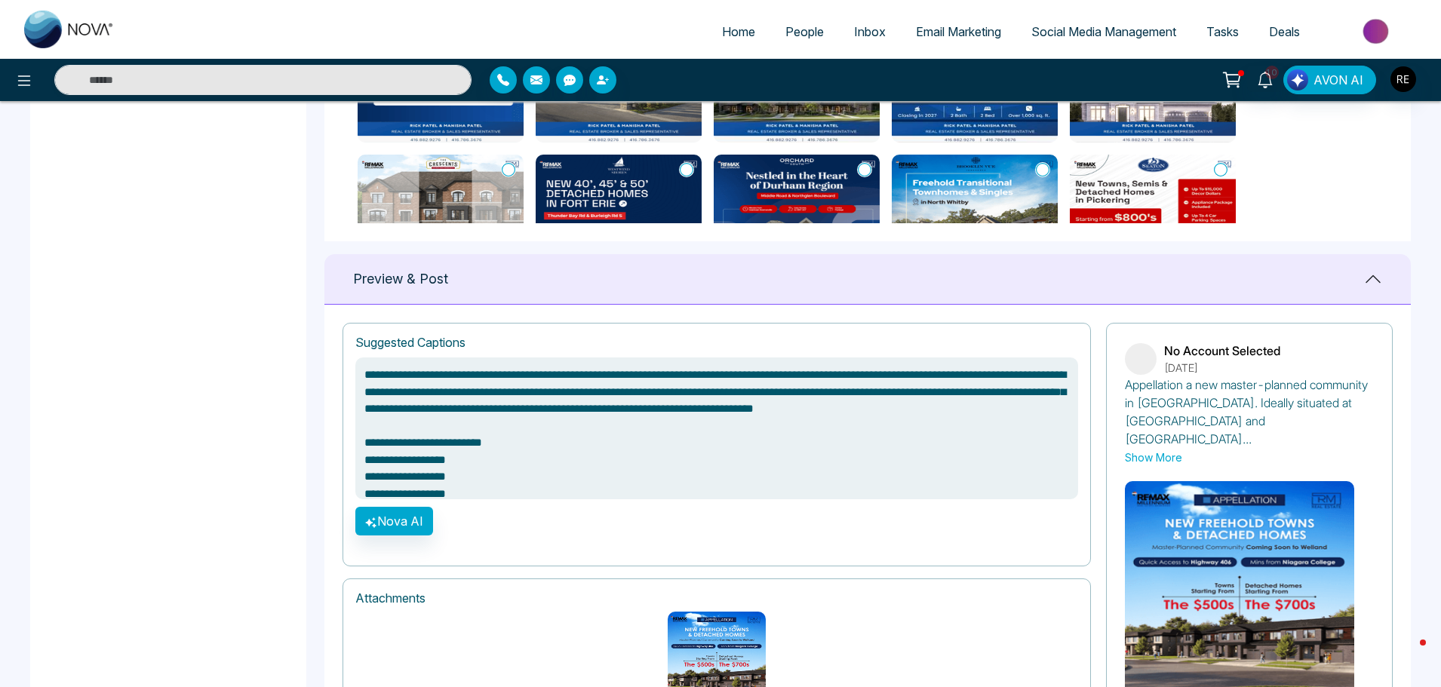
drag, startPoint x: 527, startPoint y: 449, endPoint x: 379, endPoint y: 363, distance: 171.0
click at [332, 321] on div "**********" at bounding box center [867, 543] width 1086 height 477
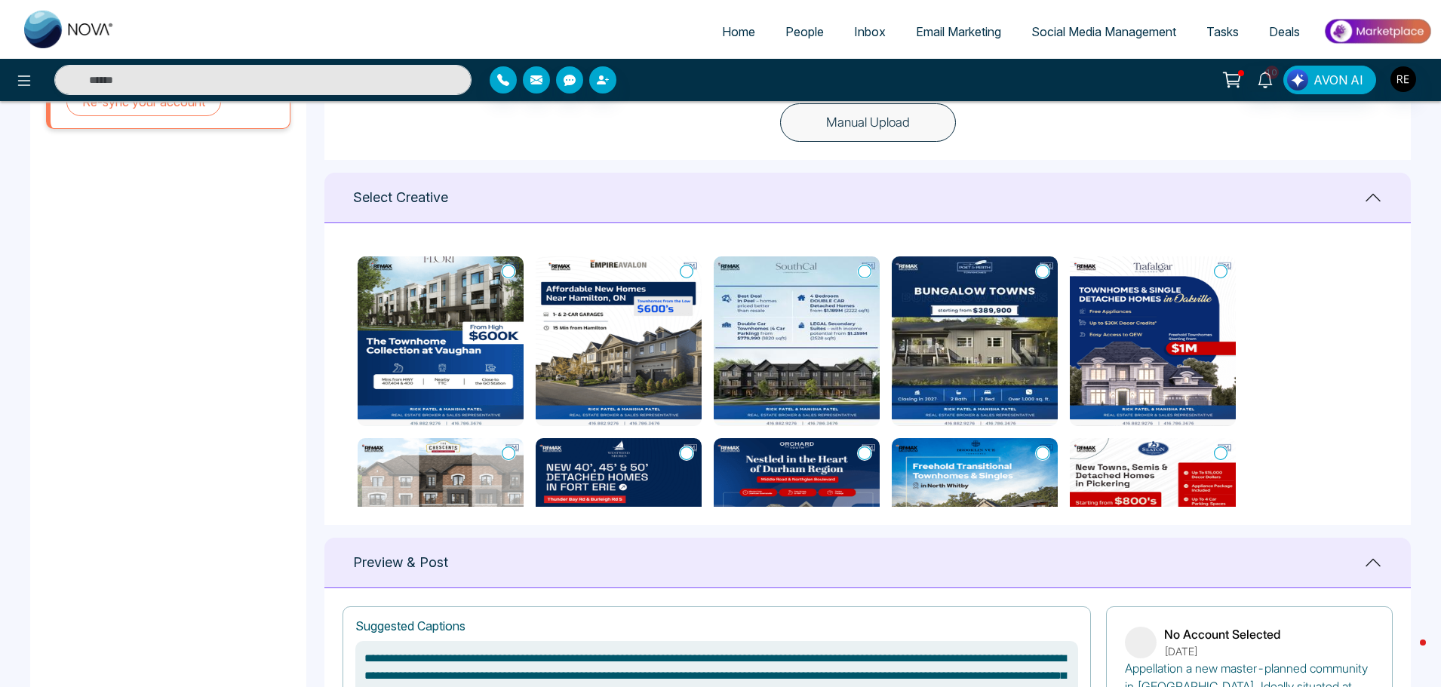
scroll to position [528, 0]
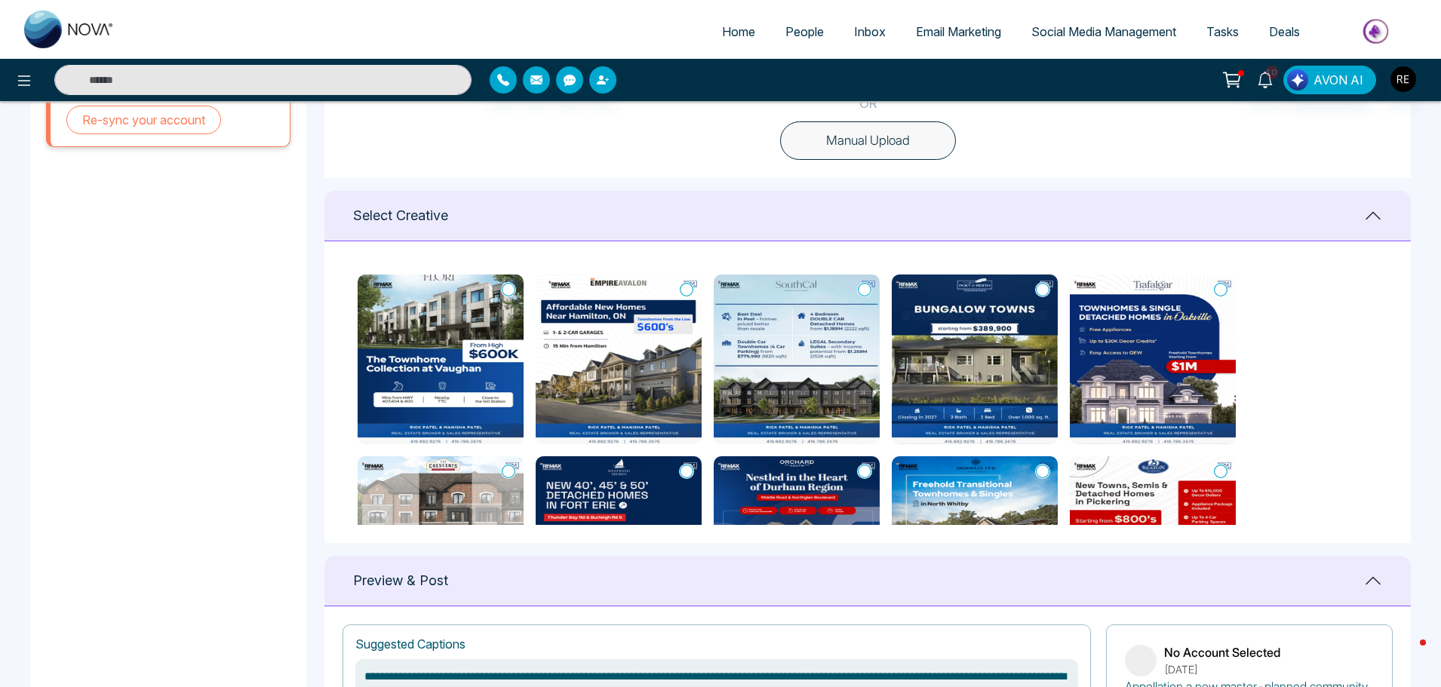
click at [974, 28] on span "Email Marketing" at bounding box center [958, 31] width 85 height 15
type textarea "**********"
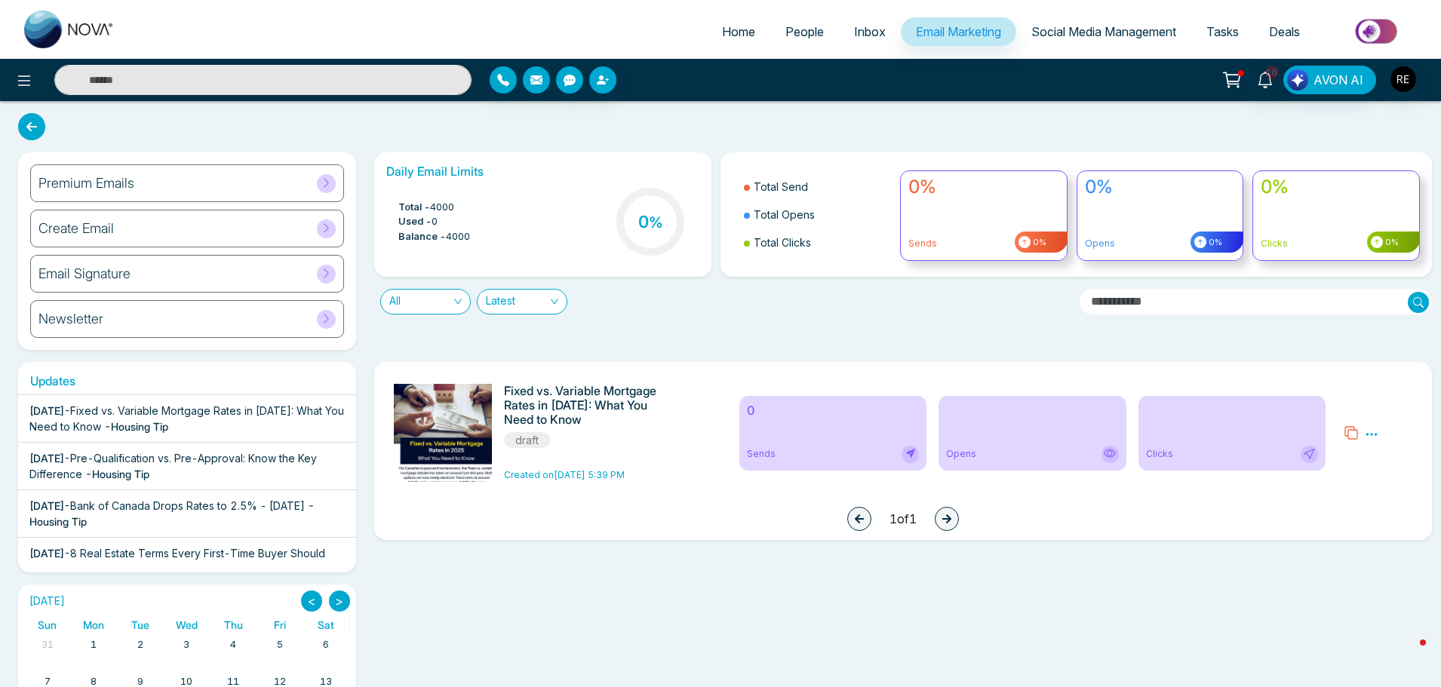
click at [1375, 436] on icon at bounding box center [1372, 435] width 14 height 14
click at [1395, 500] on span "Delete" at bounding box center [1393, 500] width 33 height 13
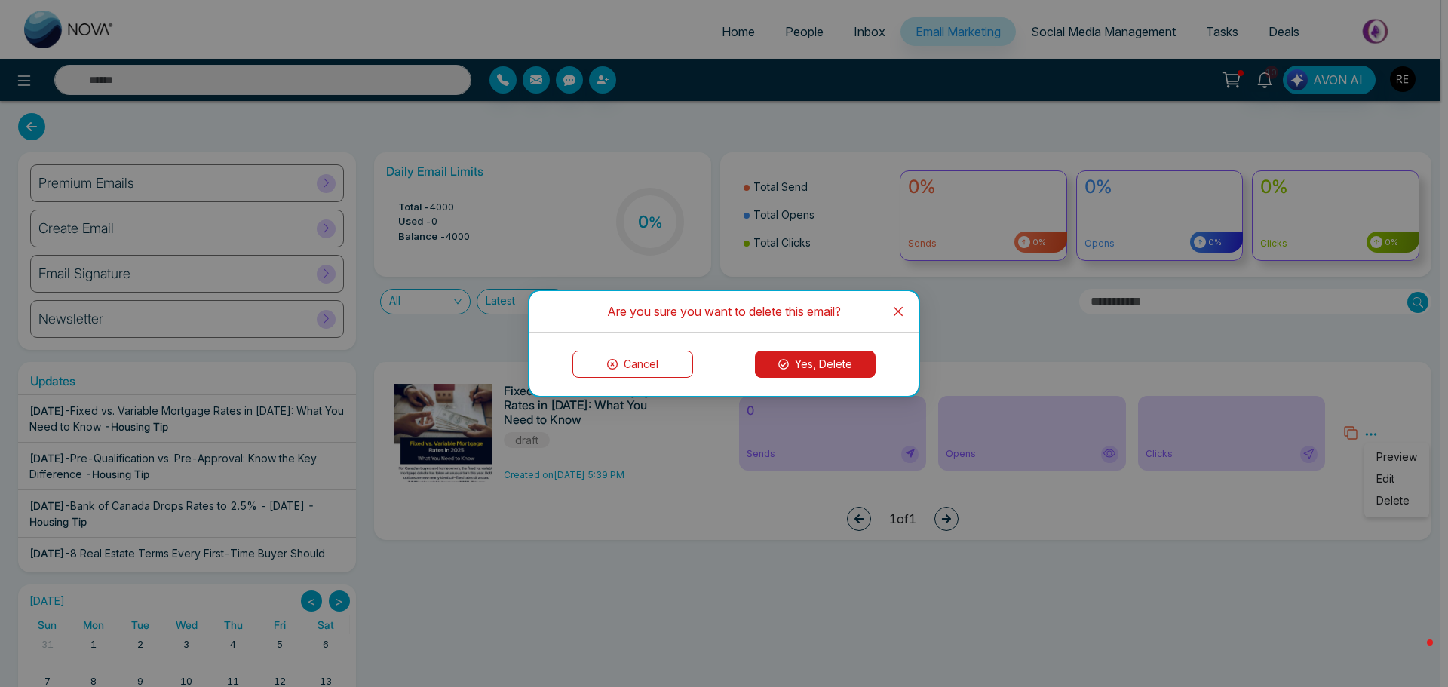
click at [845, 368] on button "Yes, Delete" at bounding box center [815, 364] width 121 height 27
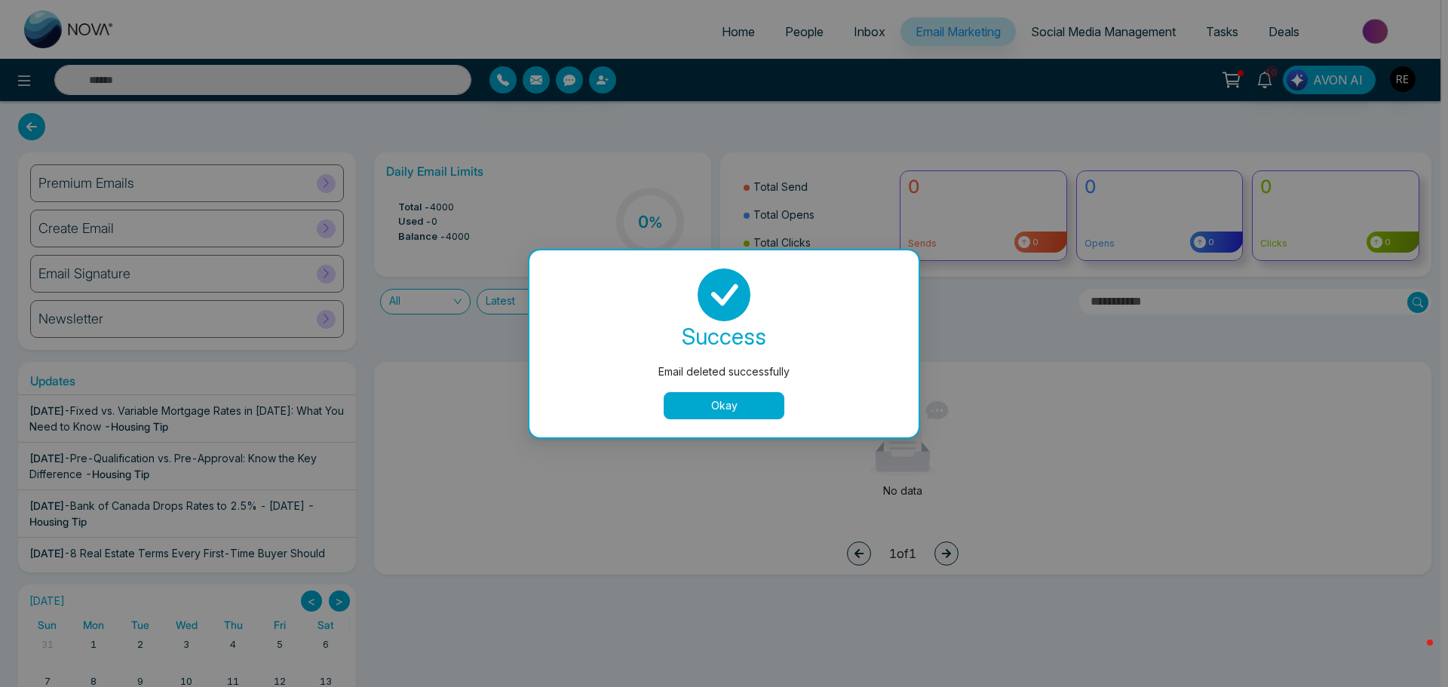
click at [745, 403] on button "Okay" at bounding box center [724, 405] width 121 height 27
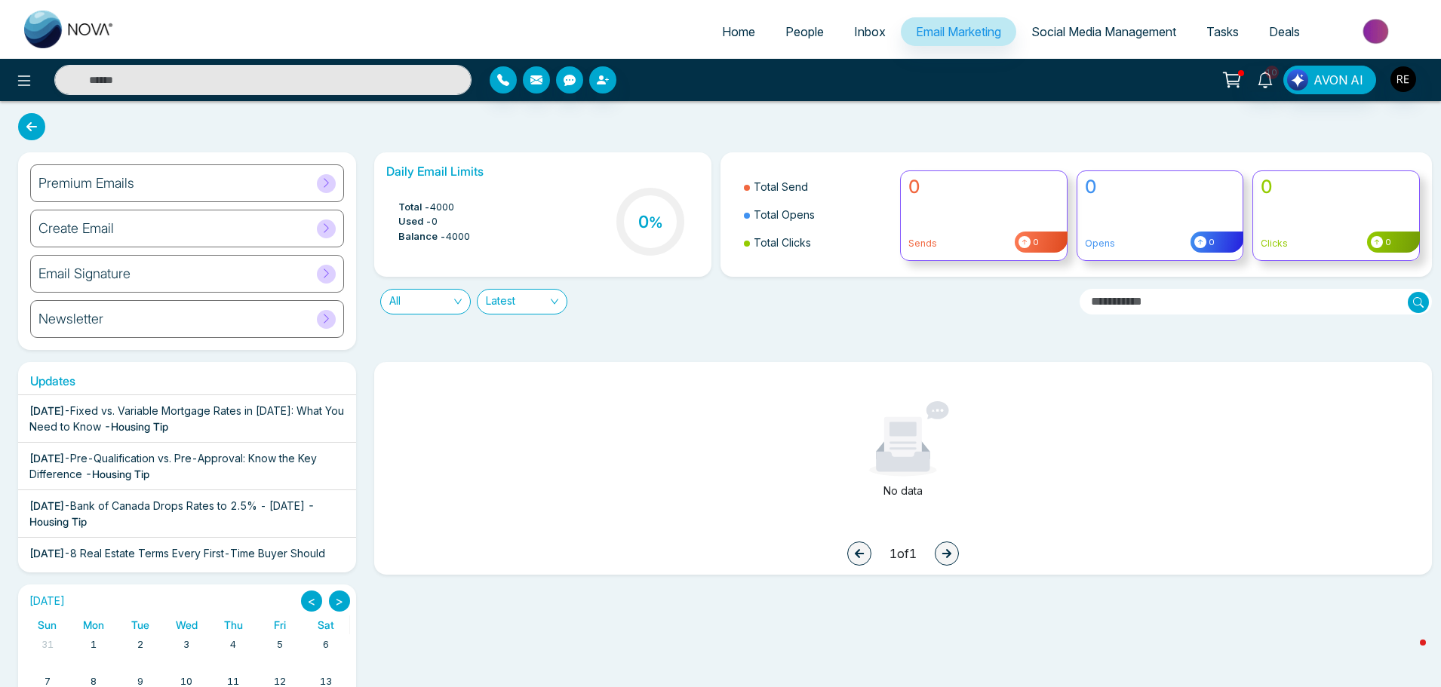
click at [1077, 32] on span "Social Media Management" at bounding box center [1103, 31] width 145 height 15
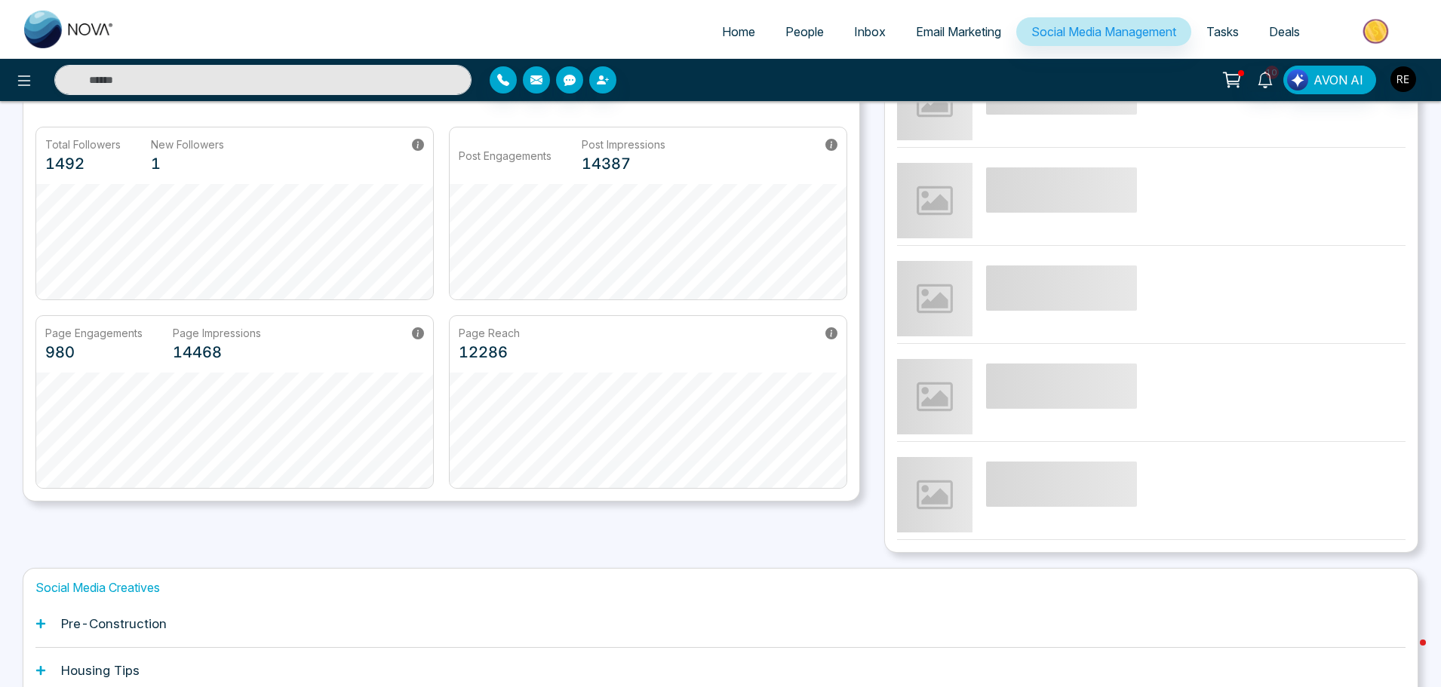
scroll to position [287, 0]
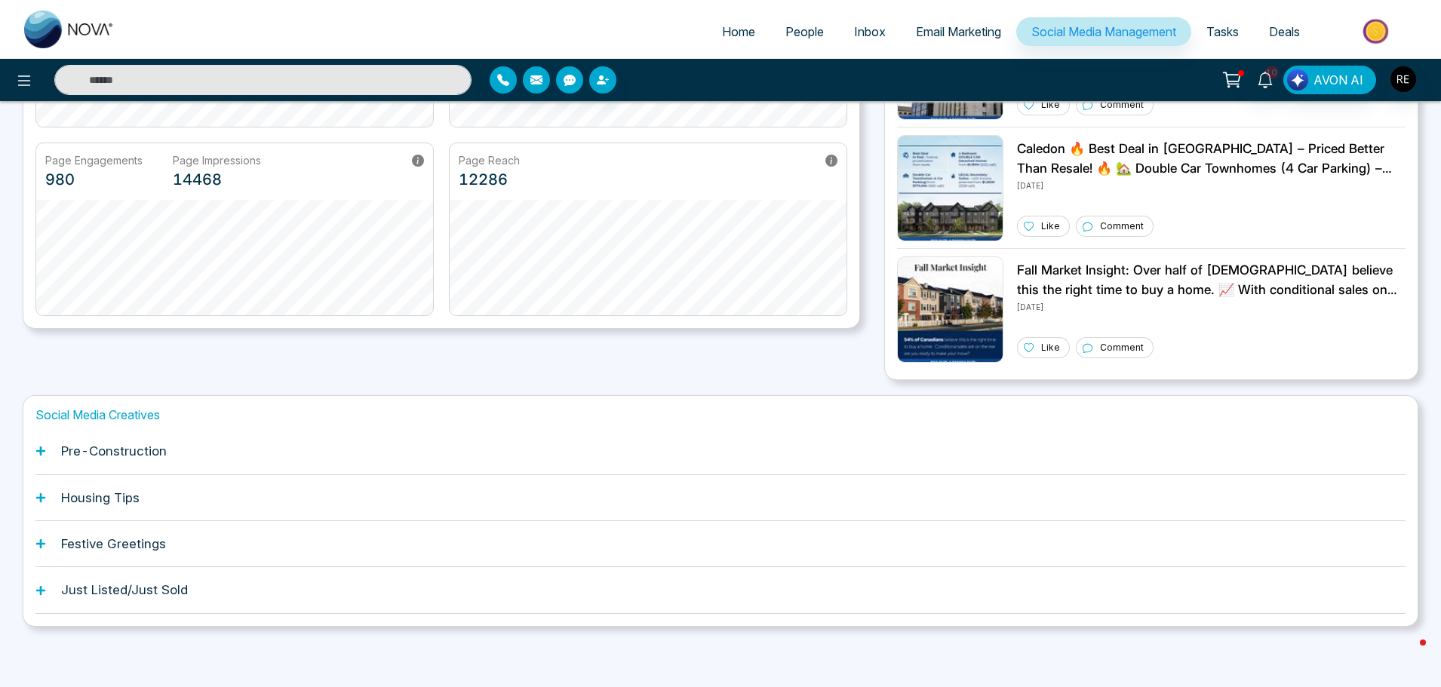
click at [41, 452] on icon at bounding box center [40, 451] width 9 height 9
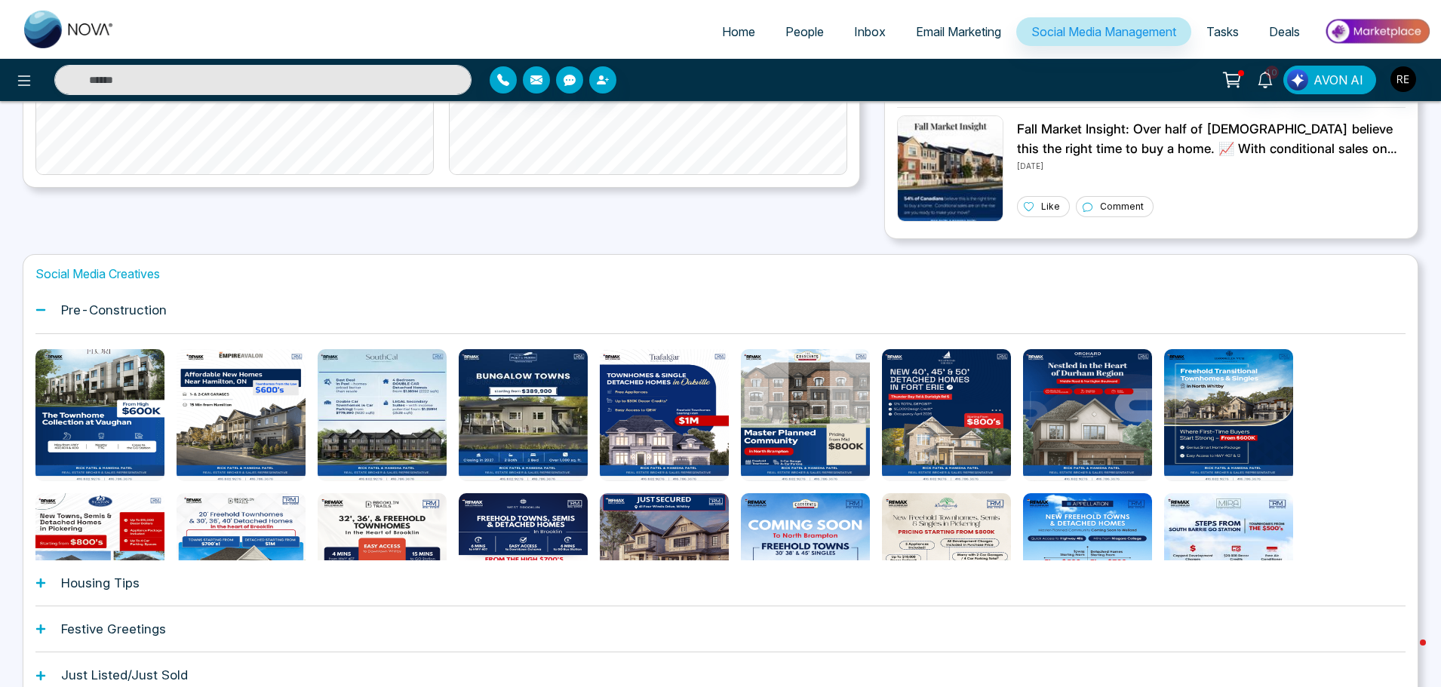
scroll to position [438, 0]
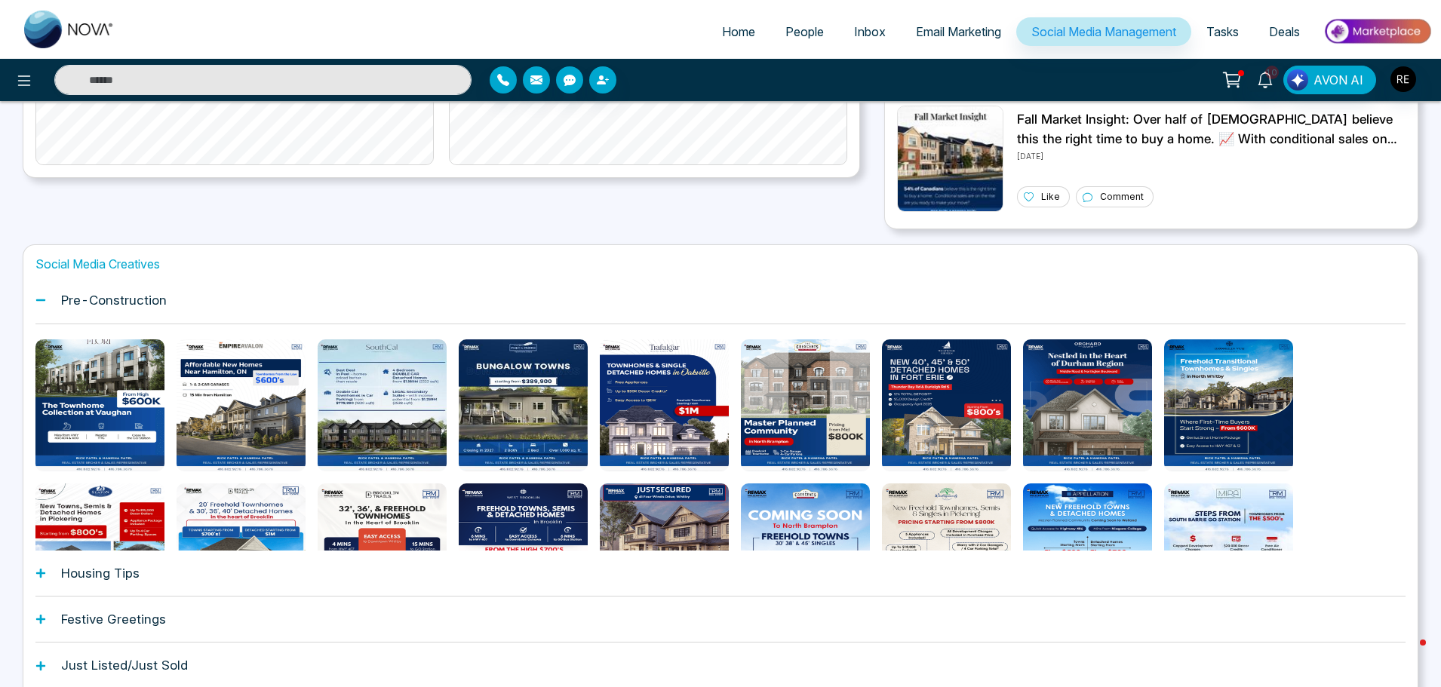
click at [40, 574] on icon at bounding box center [40, 573] width 9 height 9
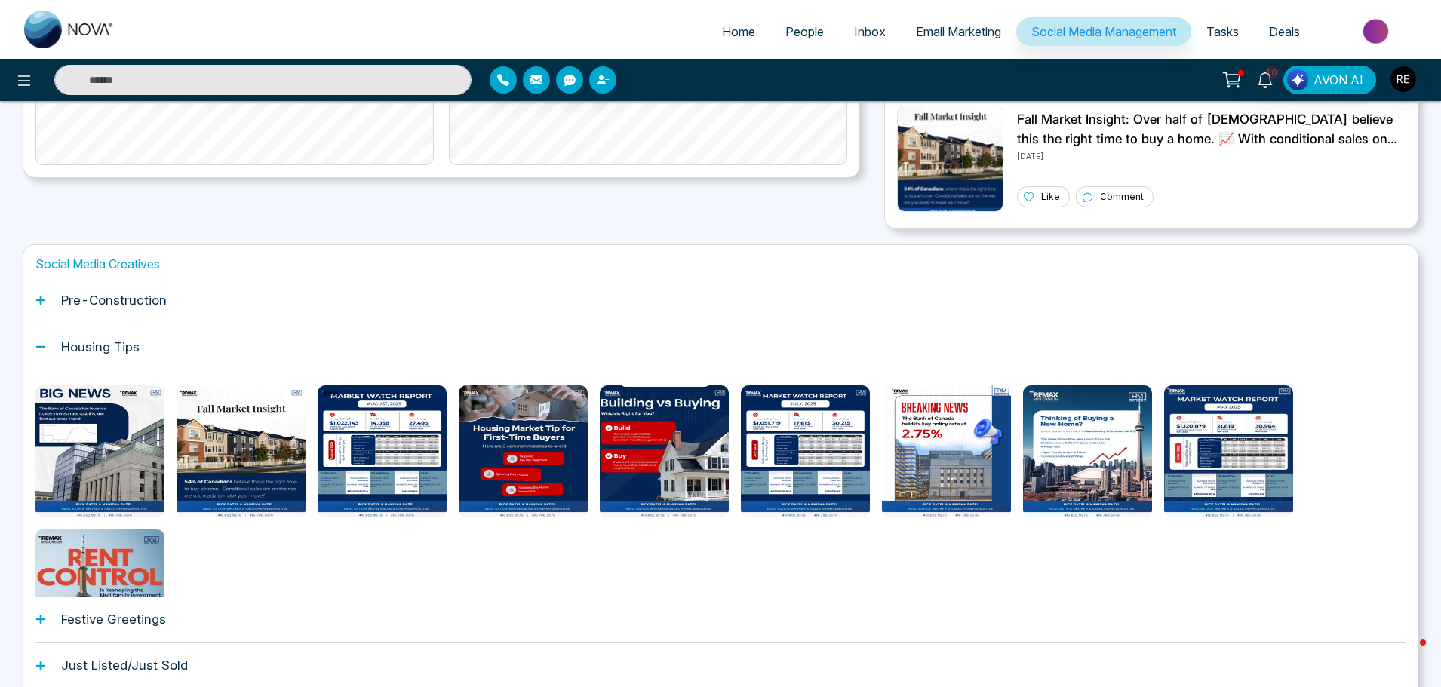
click at [40, 619] on icon at bounding box center [40, 619] width 9 height 9
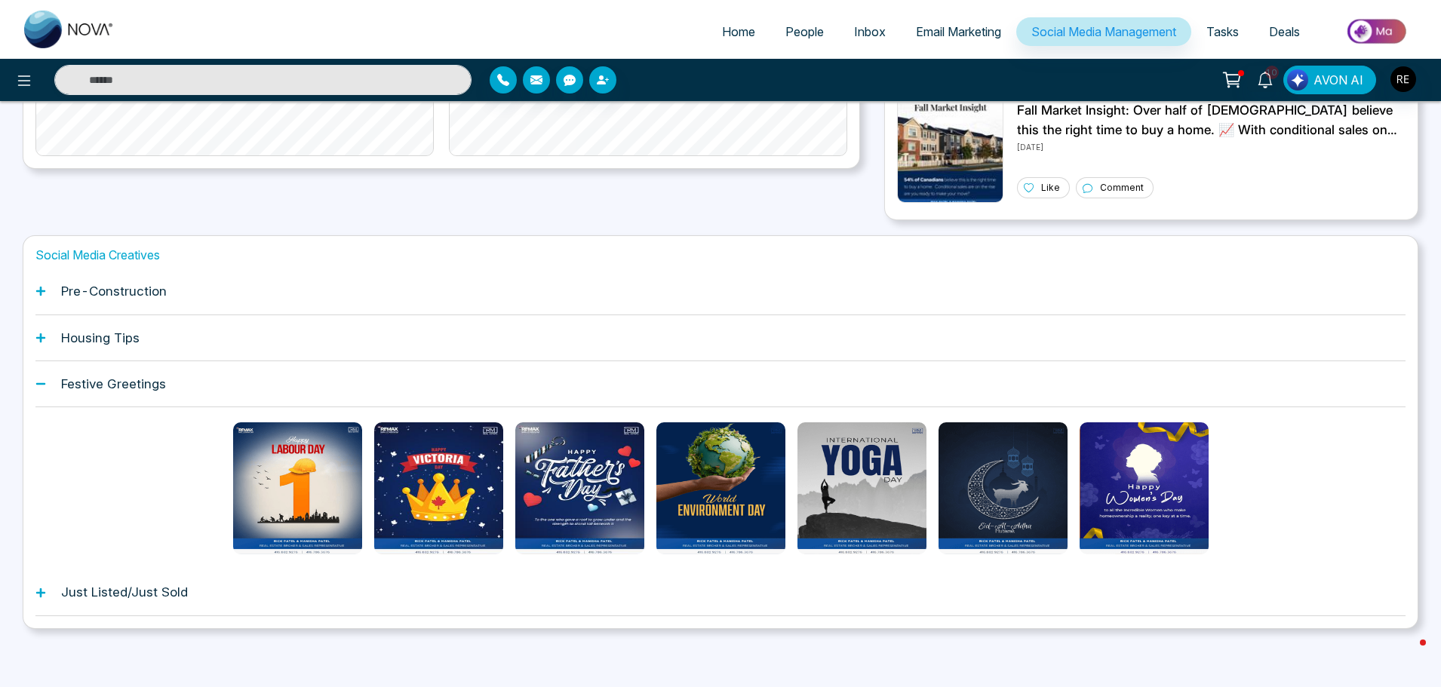
scroll to position [450, 0]
